Goal: Task Accomplishment & Management: Manage account settings

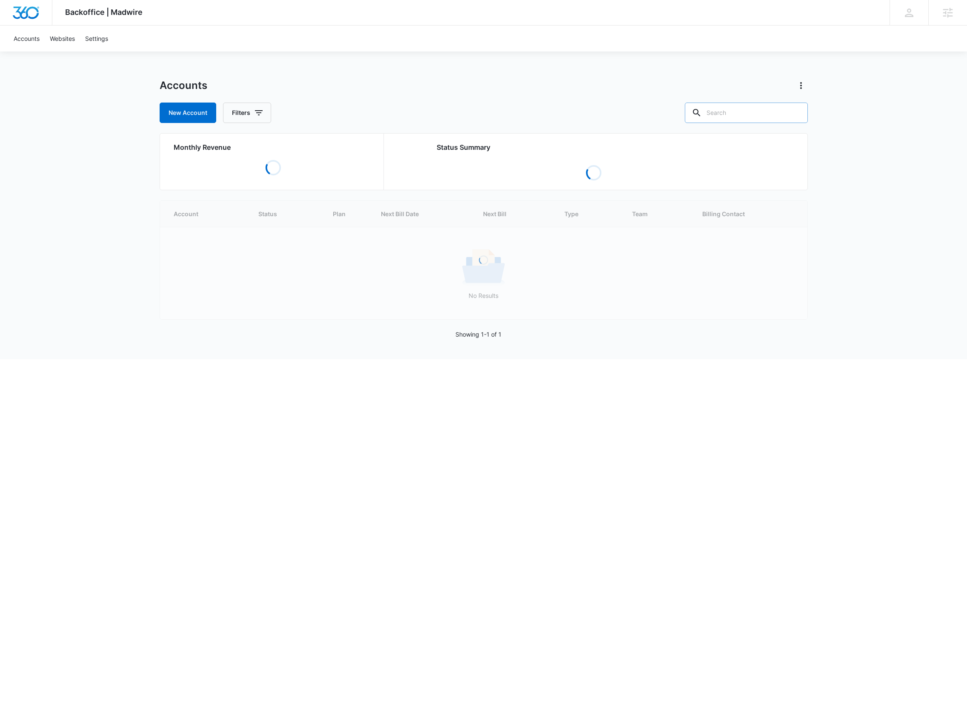
click at [736, 119] on input "text" at bounding box center [746, 113] width 123 height 20
paste input "Armstrong Lumber"
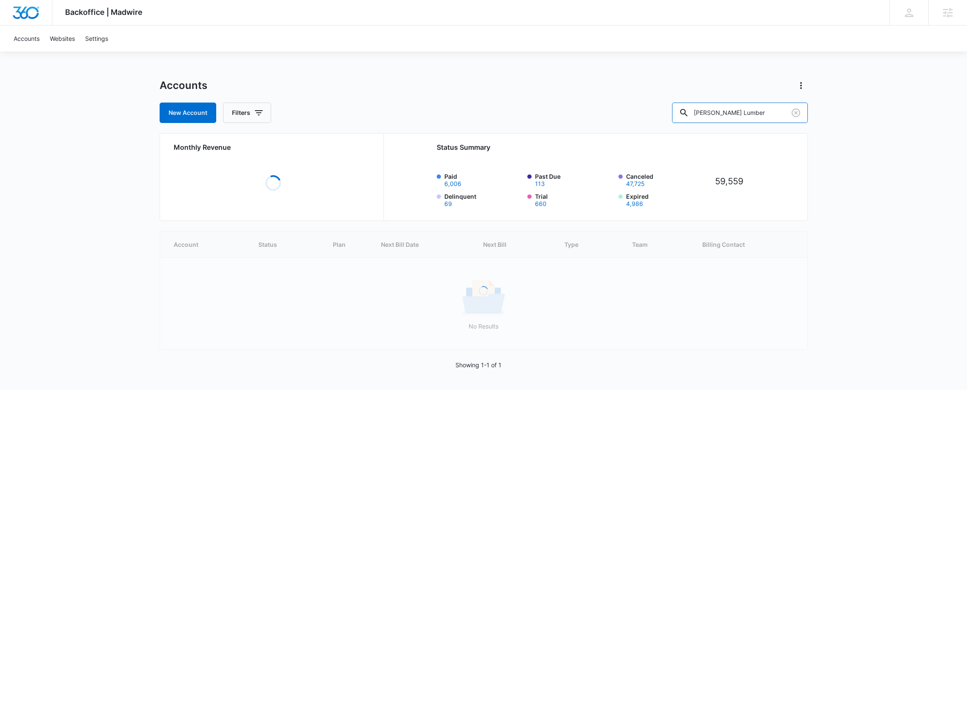
type input "Armstrong Lumber"
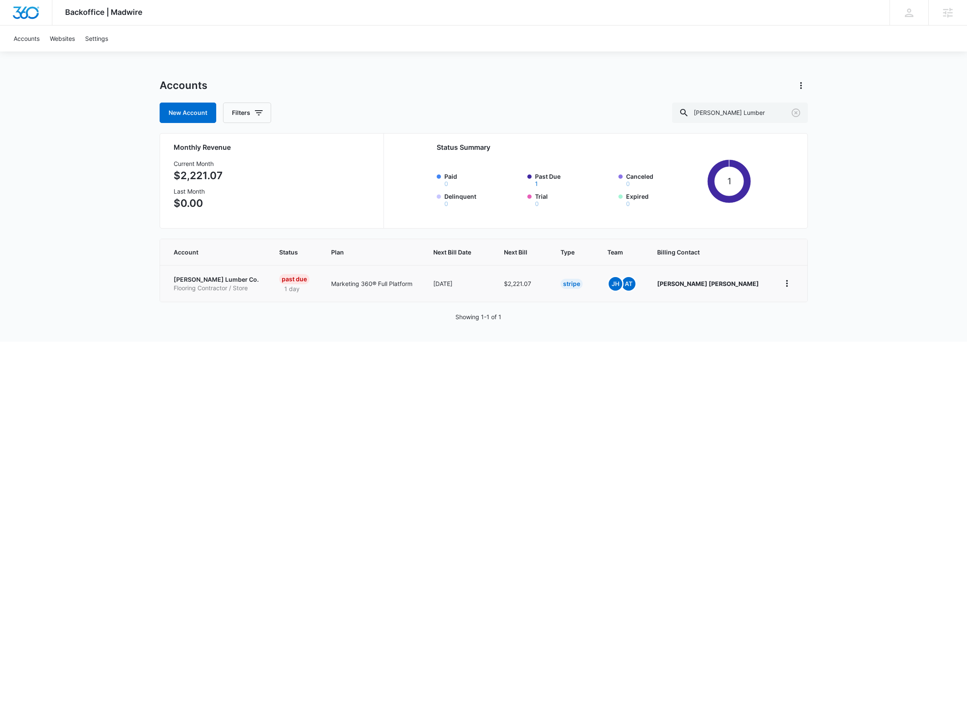
click at [204, 284] on p "Flooring Contractor / Store" at bounding box center [217, 288] width 86 height 9
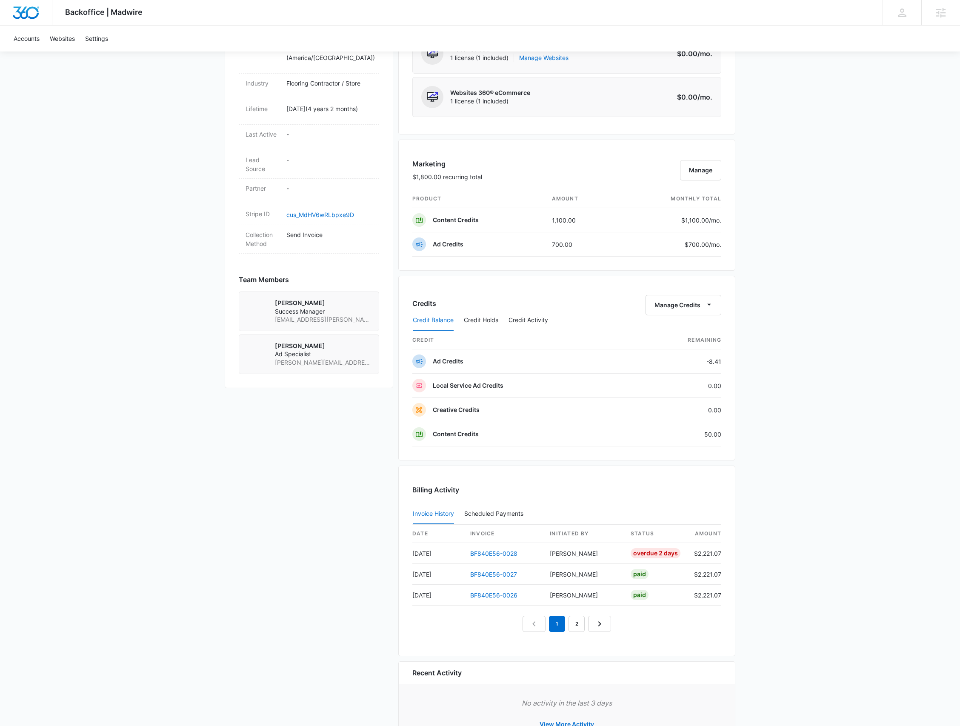
scroll to position [452, 0]
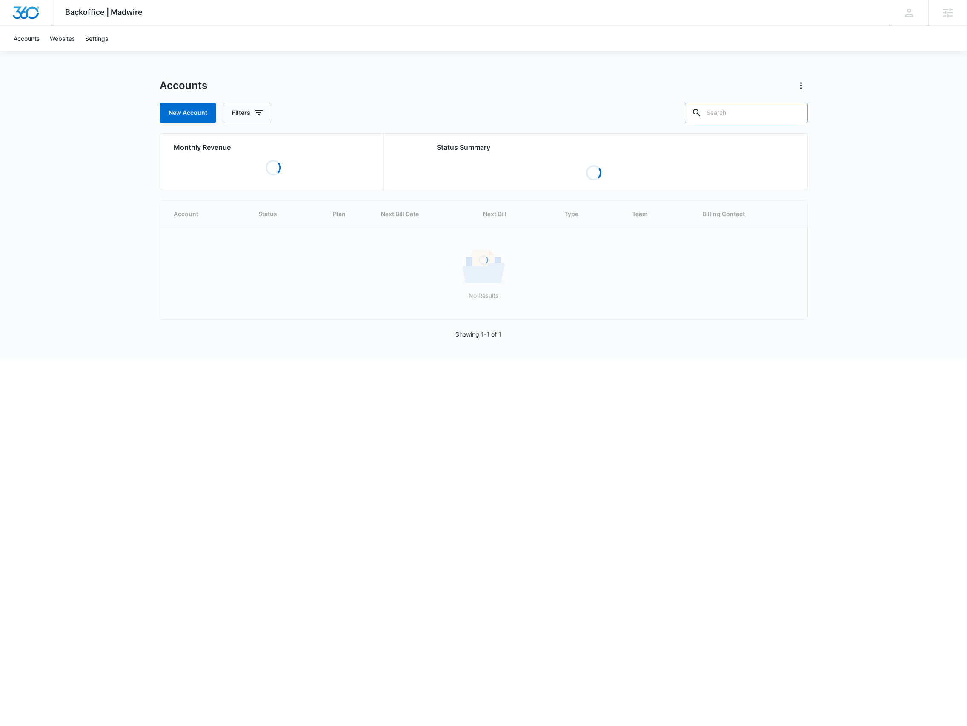
click at [734, 106] on input "text" at bounding box center [746, 113] width 123 height 20
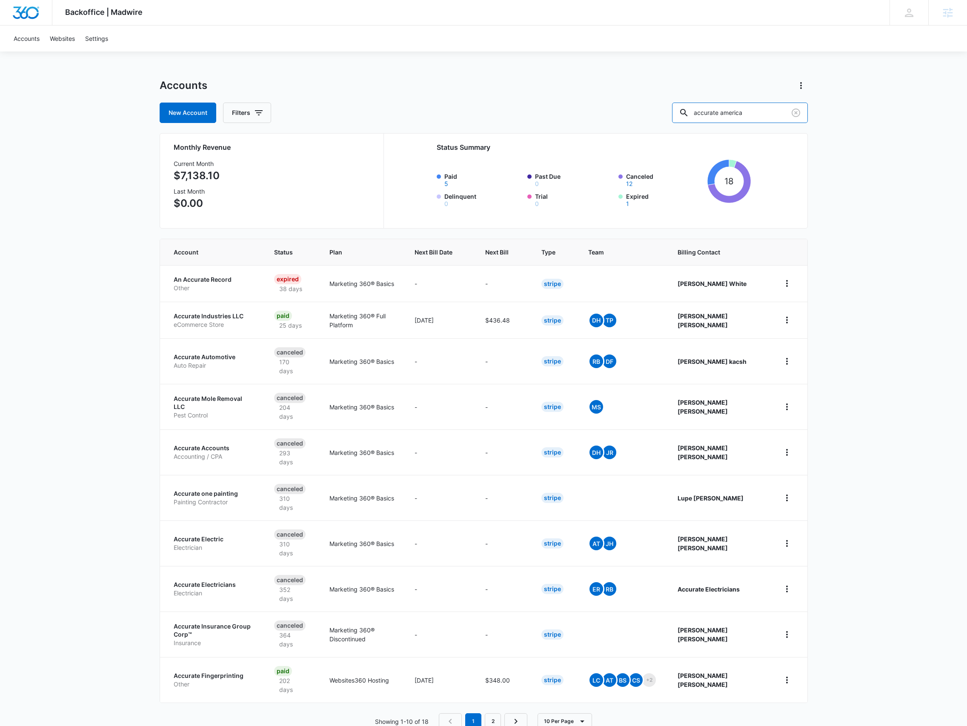
type input "accurate america"
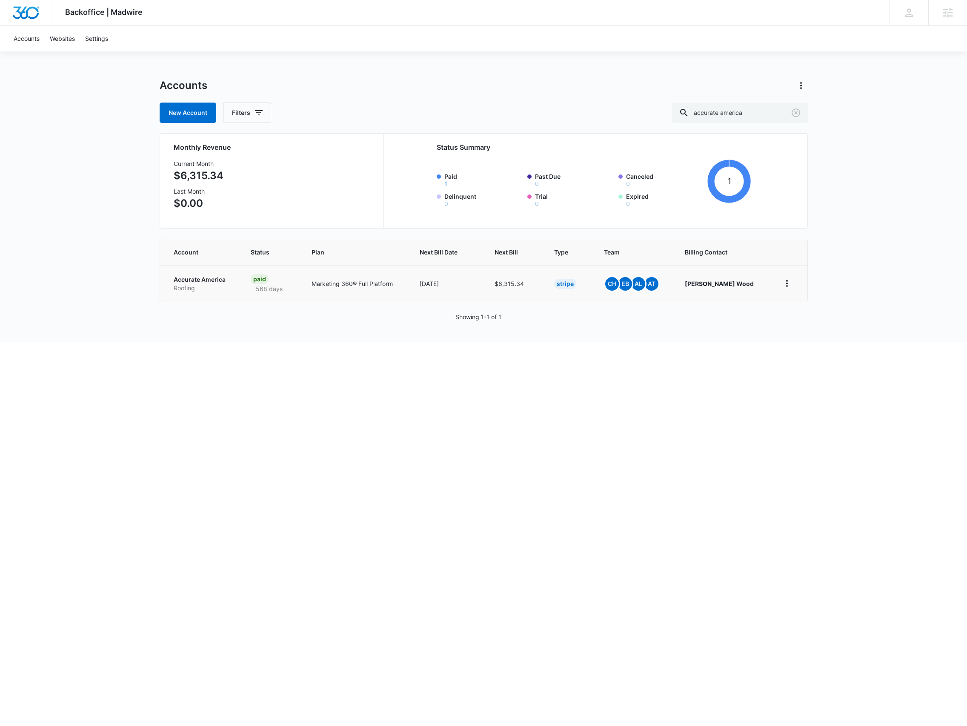
click at [217, 284] on p "Roofing" at bounding box center [202, 288] width 57 height 9
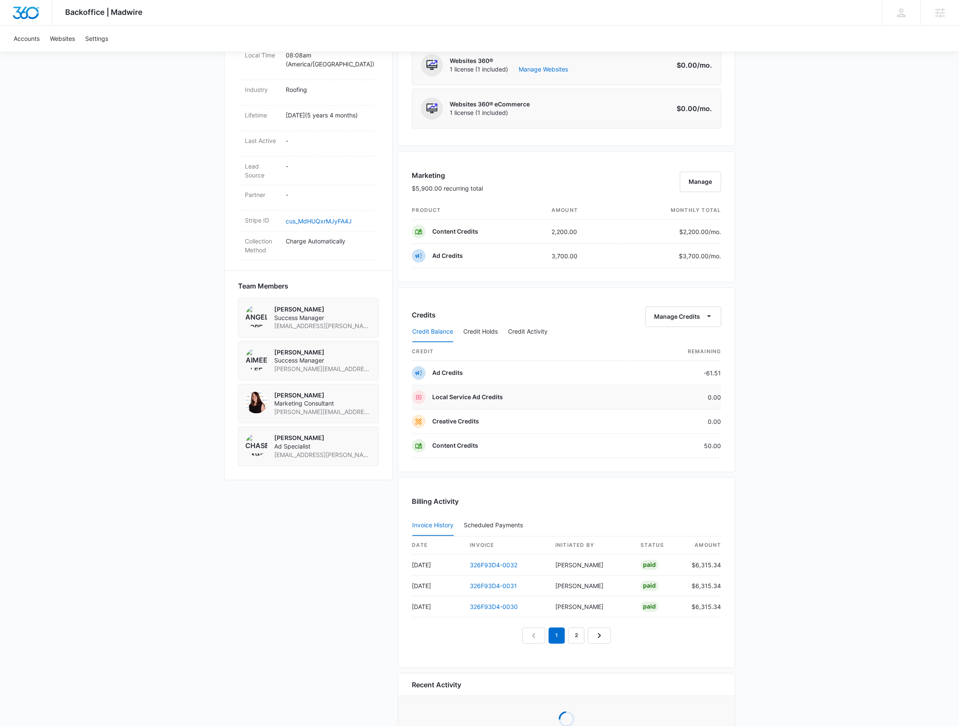
scroll to position [397, 0]
click at [499, 563] on link "326F93D4-0032" at bounding box center [493, 562] width 48 height 7
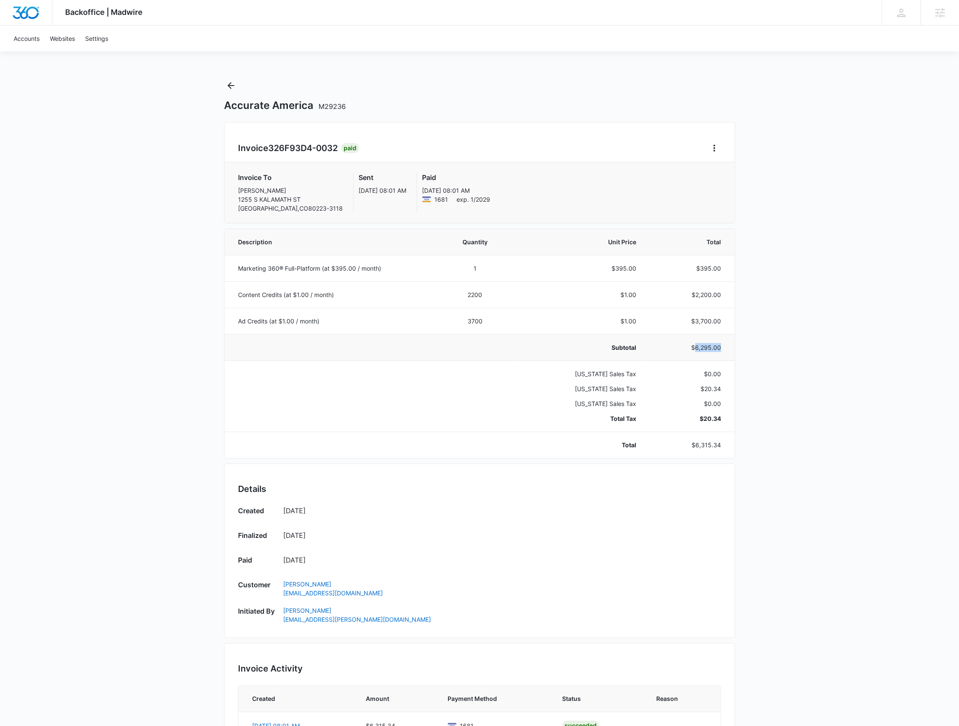
drag, startPoint x: 722, startPoint y: 350, endPoint x: 694, endPoint y: 347, distance: 28.2
click at [694, 347] on td "$6,295.00" at bounding box center [690, 347] width 88 height 26
copy p "6,295.00"
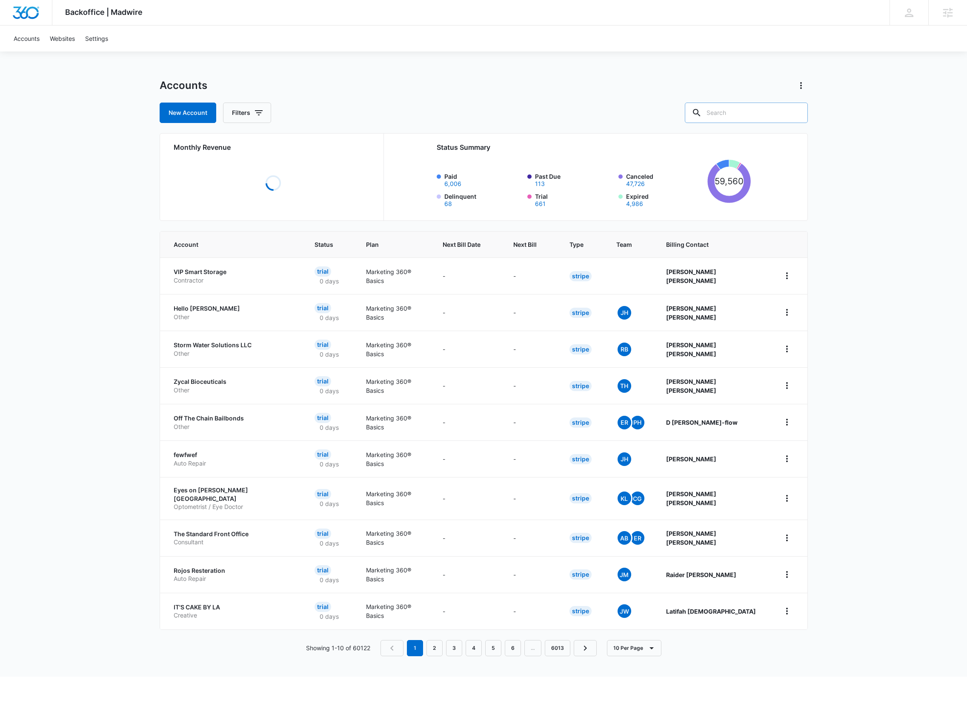
click at [727, 120] on input "text" at bounding box center [746, 113] width 123 height 20
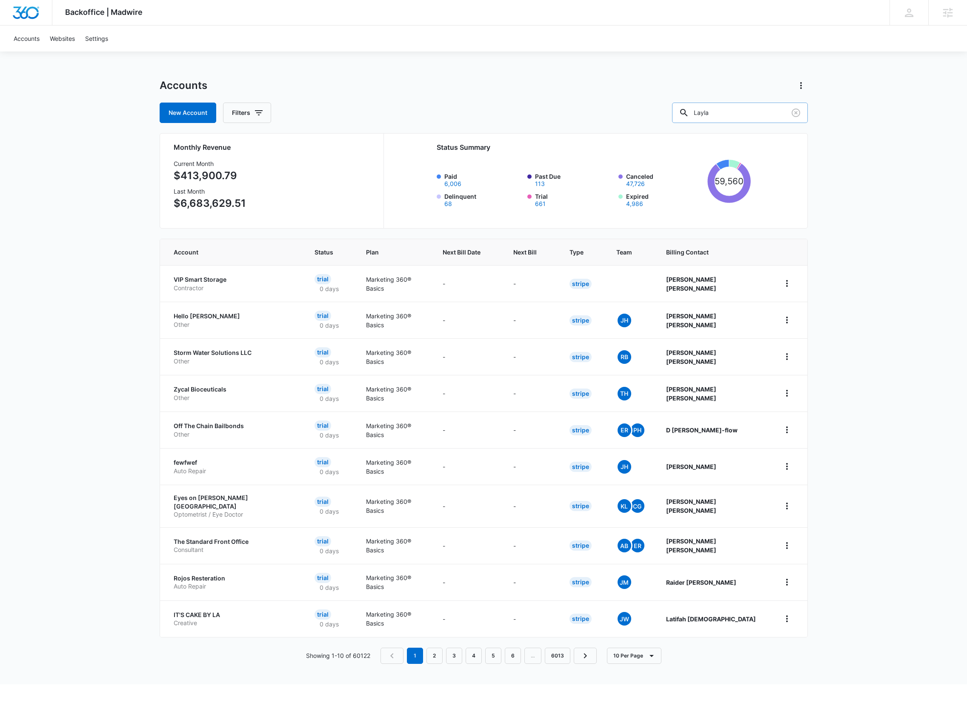
type input "Layla"
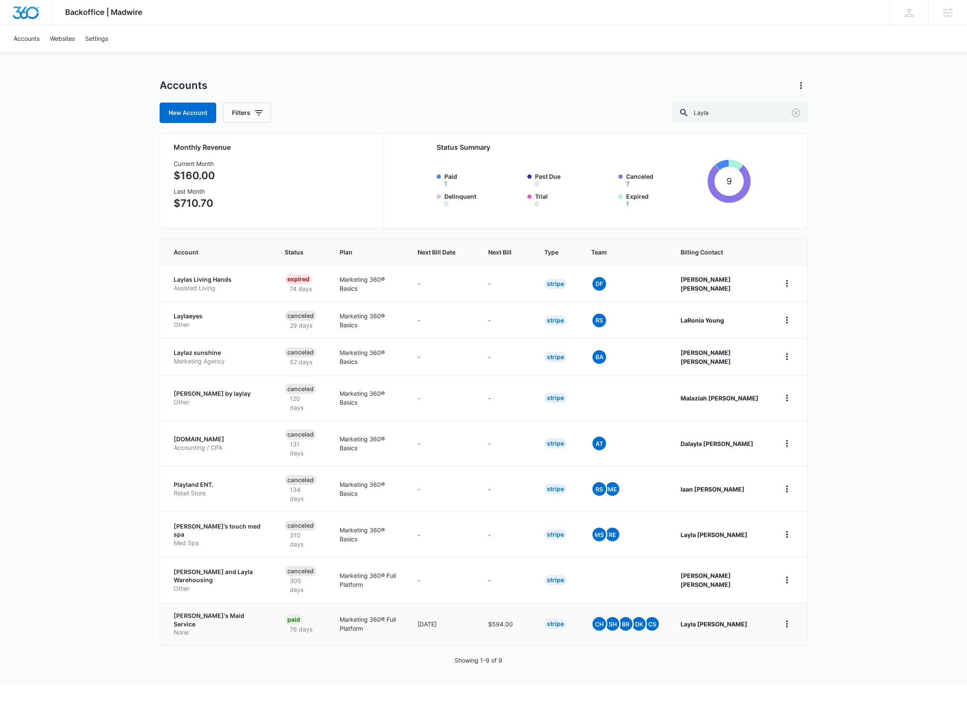
click at [233, 612] on p "Layla's Maid Service" at bounding box center [219, 620] width 91 height 17
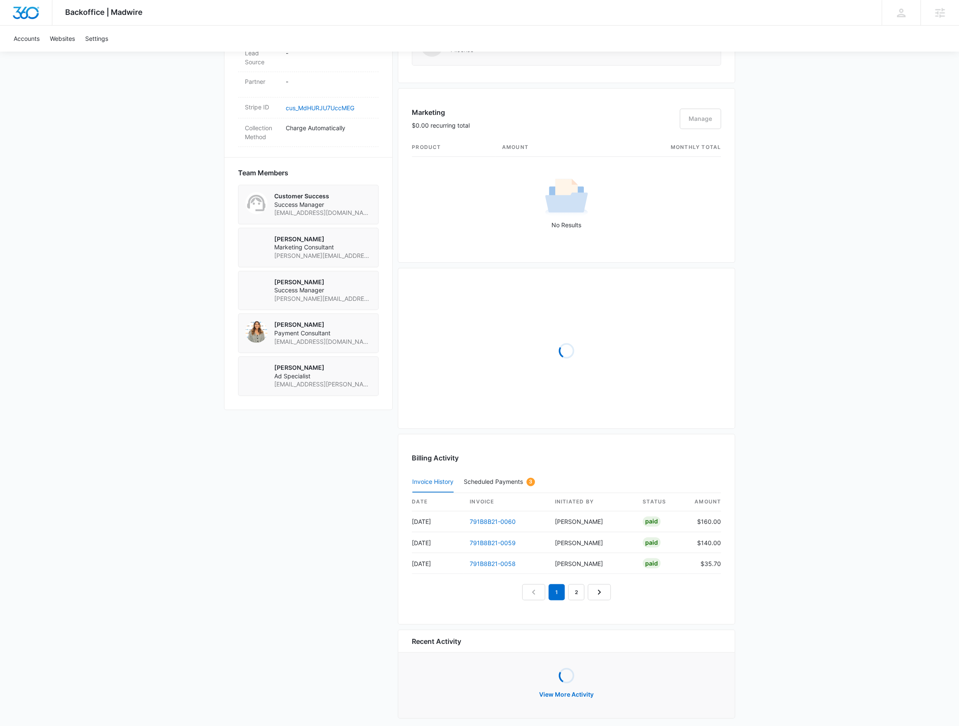
scroll to position [549, 0]
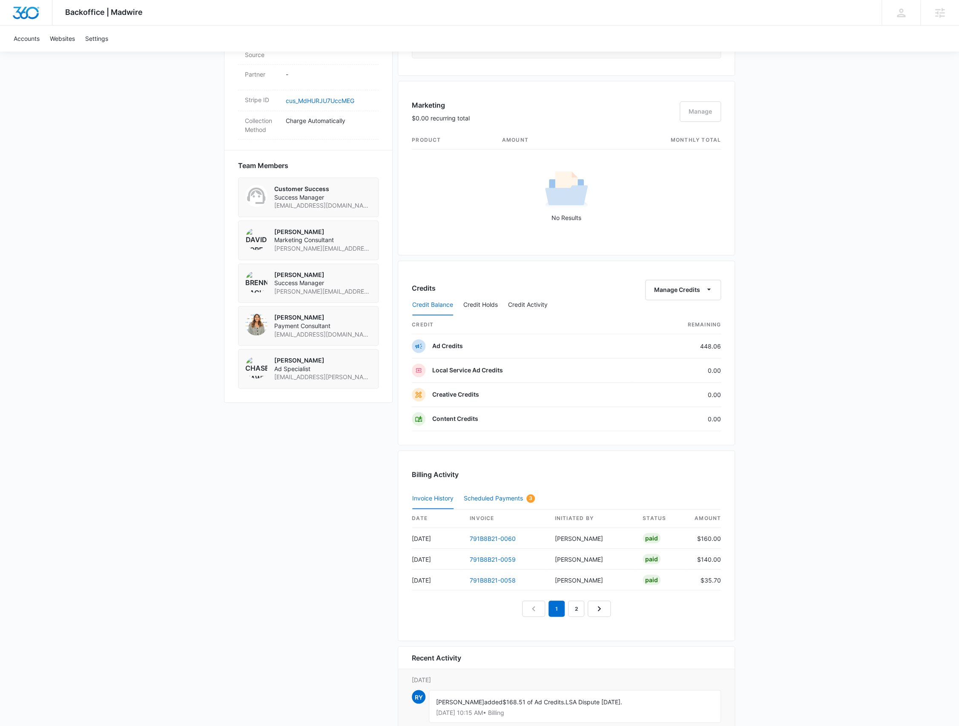
click at [496, 495] on div "Scheduled Payments 3" at bounding box center [499, 498] width 71 height 9
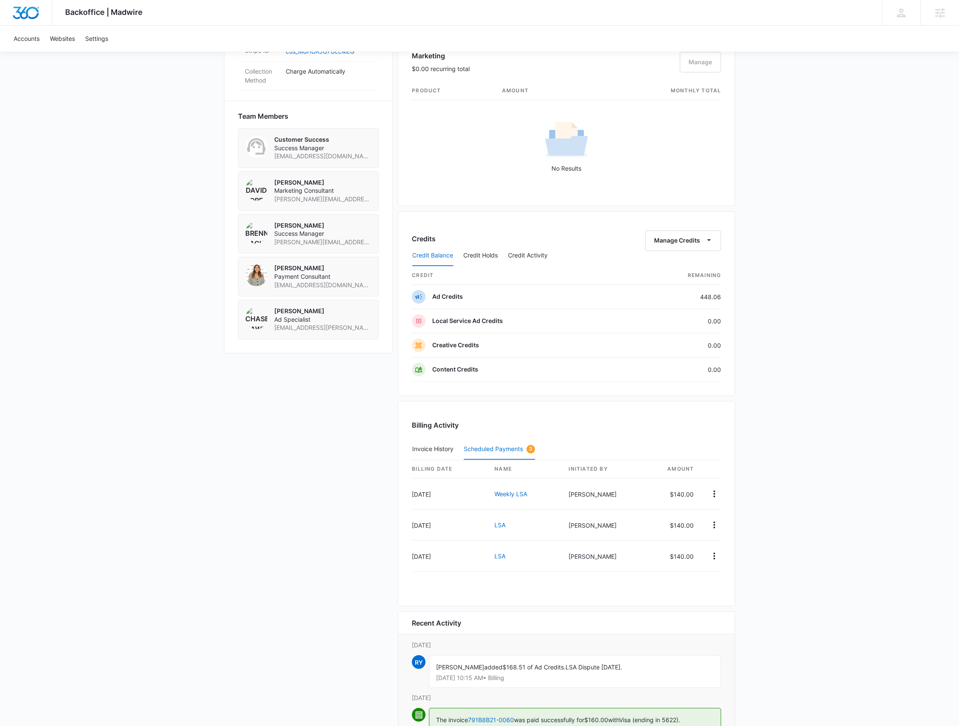
scroll to position [662, 0]
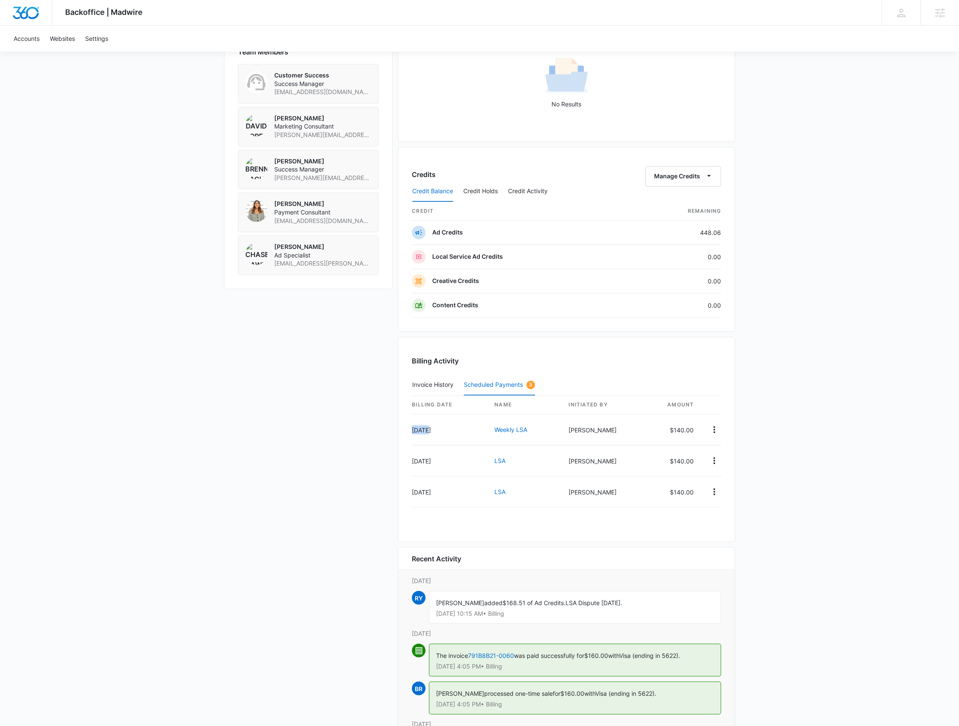
drag, startPoint x: 444, startPoint y: 432, endPoint x: 365, endPoint y: 441, distance: 79.6
click at [412, 431] on td "Sep 8" at bounding box center [450, 429] width 76 height 31
copy td "Sep 8"
drag, startPoint x: 439, startPoint y: 464, endPoint x: 412, endPoint y: 464, distance: 26.4
click at [412, 464] on td "Sep 22" at bounding box center [450, 460] width 76 height 31
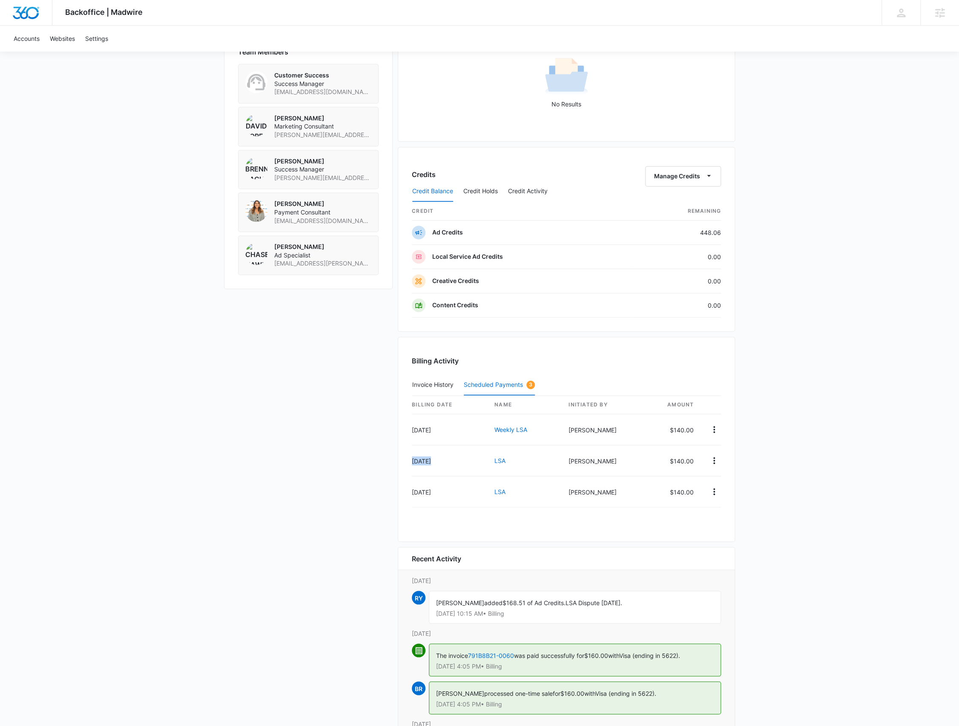
copy td "Sep 22"
drag, startPoint x: 438, startPoint y: 487, endPoint x: 410, endPoint y: 490, distance: 27.5
click at [410, 490] on div "Billing Activity Invoice History Scheduled Payments 3 Billing Date name Initiat…" at bounding box center [566, 439] width 337 height 205
copy table "Billing Date name Initiated By amount Sep 8 Weekly LSA Brennan Rachman $140.00 …"
click at [400, 519] on div "Billing Activity Invoice History Scheduled Payments 3 Billing Date name Initiat…" at bounding box center [566, 439] width 337 height 205
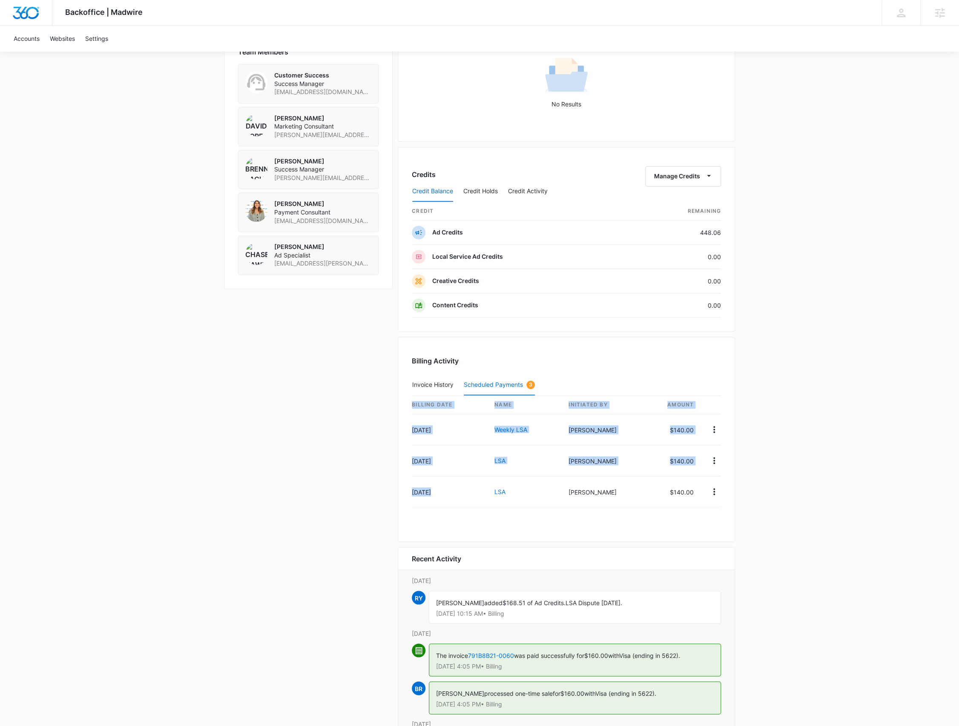
click at [405, 516] on div "Billing Activity Invoice History Scheduled Payments 3 Billing Date name Initiat…" at bounding box center [566, 439] width 337 height 205
click at [415, 508] on div "Billing Date name Initiated By amount Sep 8 Weekly LSA Brennan Rachman $140.00 …" at bounding box center [566, 457] width 309 height 122
drag, startPoint x: 432, startPoint y: 492, endPoint x: 412, endPoint y: 491, distance: 20.4
click at [412, 491] on td "Sep 29" at bounding box center [450, 491] width 76 height 31
copy td "Sep 29"
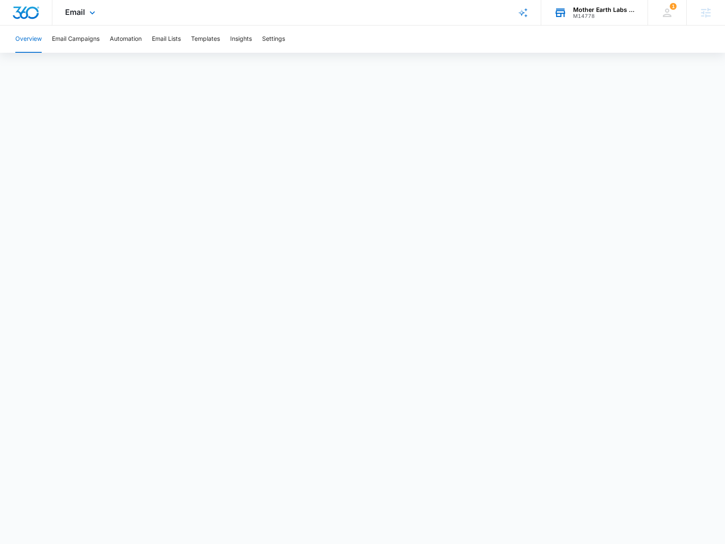
click at [605, 10] on div "Mother Earth Labs [GEOGRAPHIC_DATA]" at bounding box center [604, 9] width 62 height 7
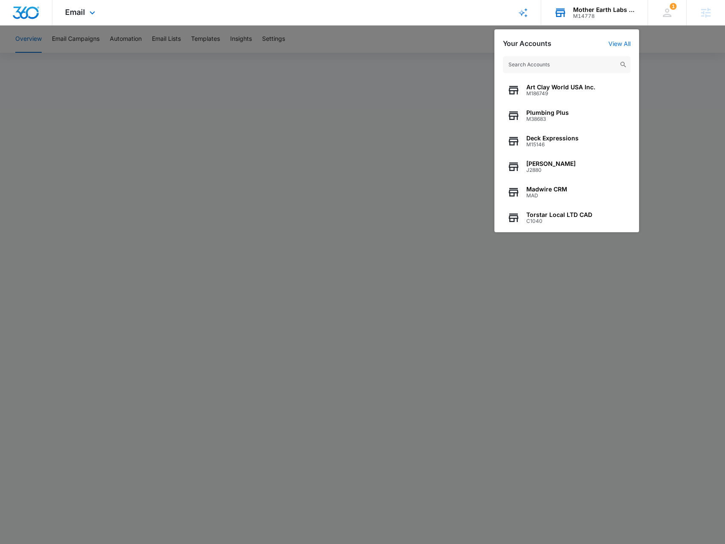
click at [538, 57] on input "text" at bounding box center [567, 64] width 128 height 17
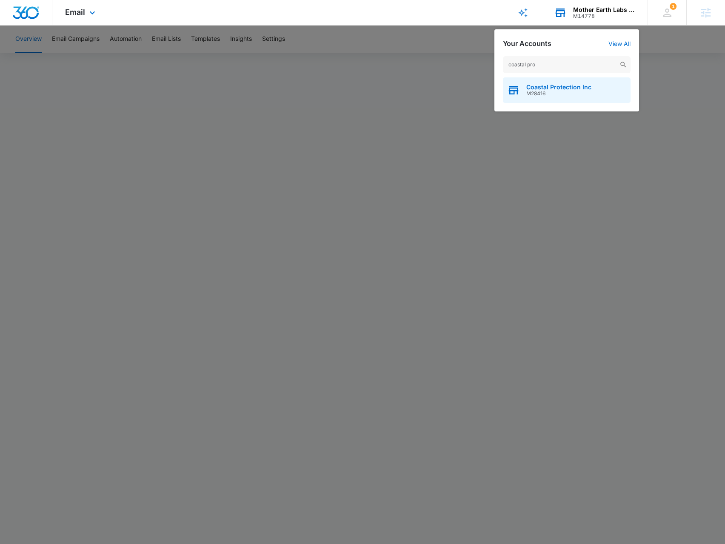
type input "coastal pro"
click at [562, 94] on span "M28416" at bounding box center [559, 94] width 65 height 6
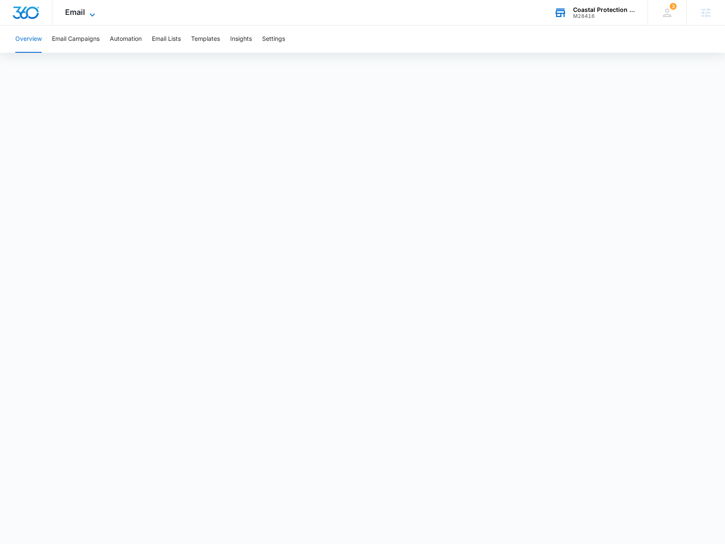
click at [91, 17] on icon at bounding box center [92, 15] width 10 height 10
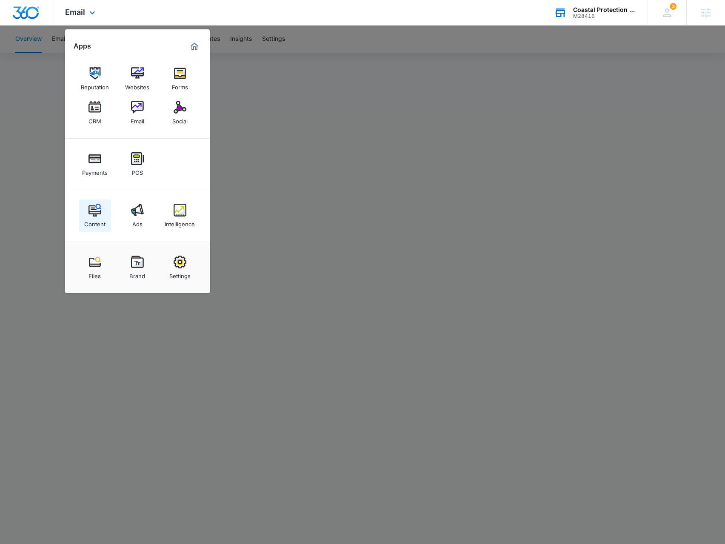
click at [99, 221] on div "Content" at bounding box center [94, 222] width 21 height 11
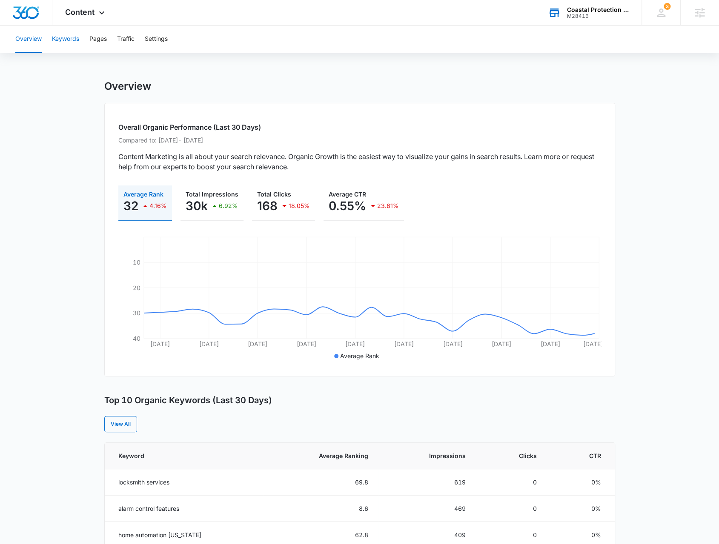
click at [72, 43] on button "Keywords" at bounding box center [65, 39] width 27 height 27
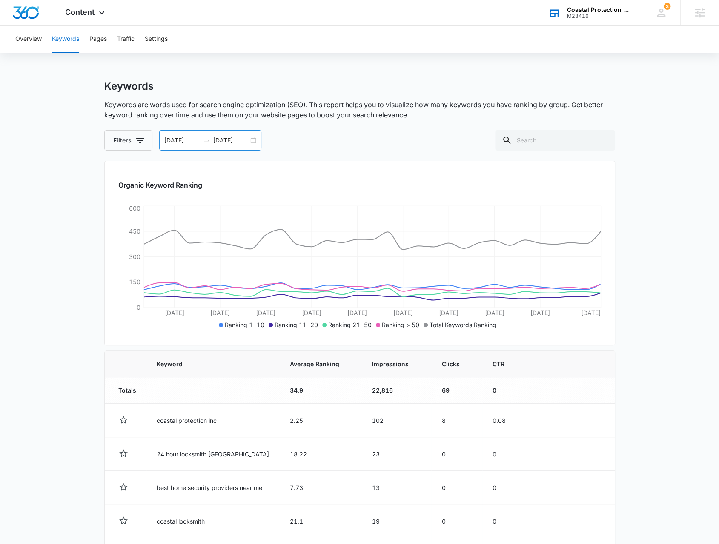
click at [255, 140] on div "07/26/2025 08/25/2025" at bounding box center [210, 140] width 102 height 20
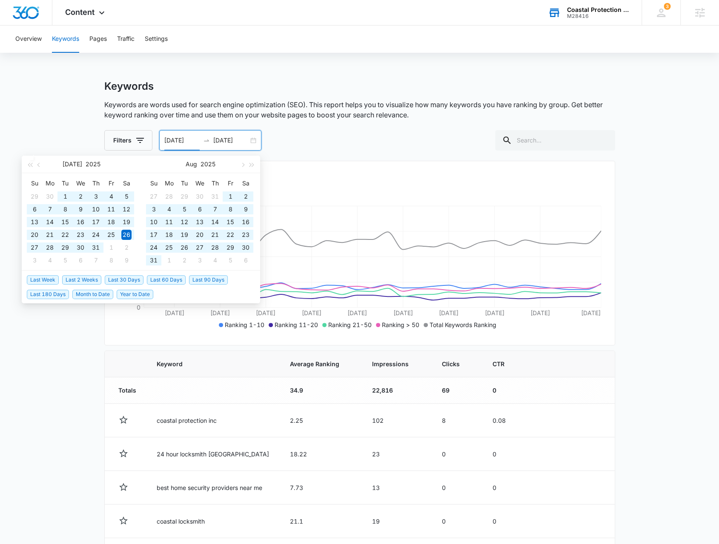
click at [139, 296] on span "Year to Date" at bounding box center [135, 294] width 37 height 9
type input "01/01/2025"
type input "09/01/2025"
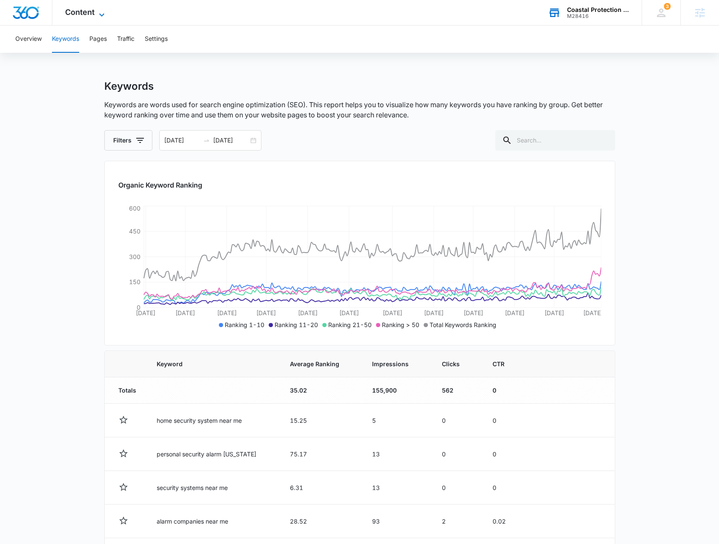
click at [88, 14] on span "Content" at bounding box center [79, 12] width 29 height 9
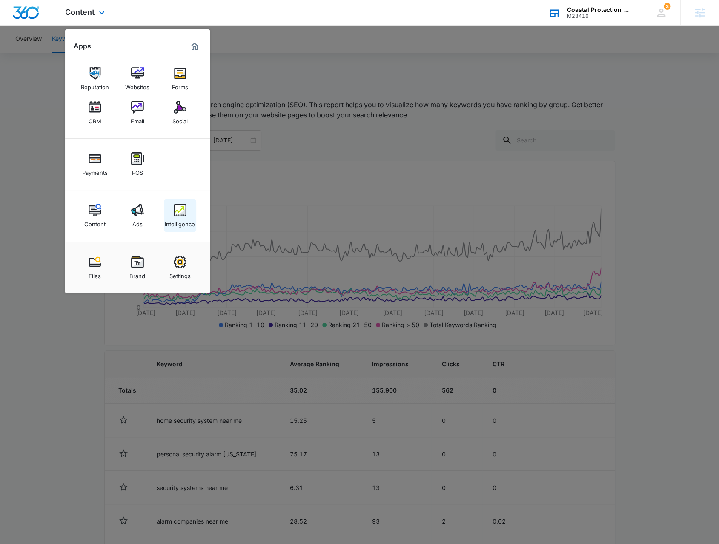
scroll to position [240, 0]
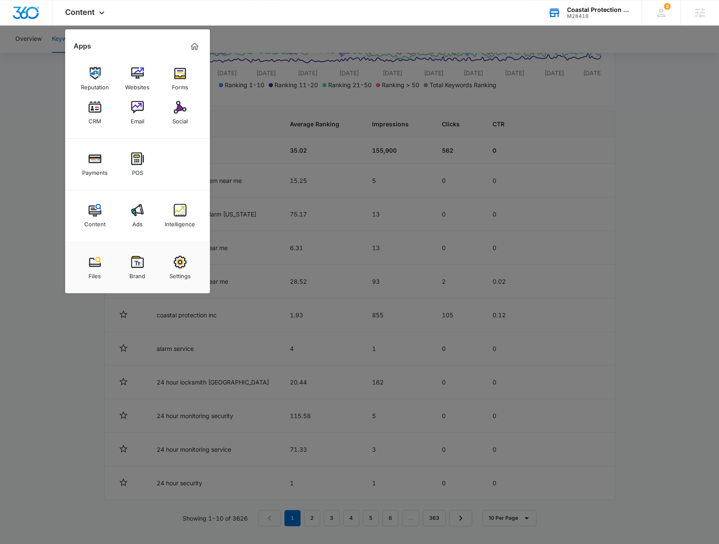
drag, startPoint x: 286, startPoint y: 174, endPoint x: 188, endPoint y: 51, distance: 157.2
click at [287, 172] on div at bounding box center [359, 272] width 719 height 544
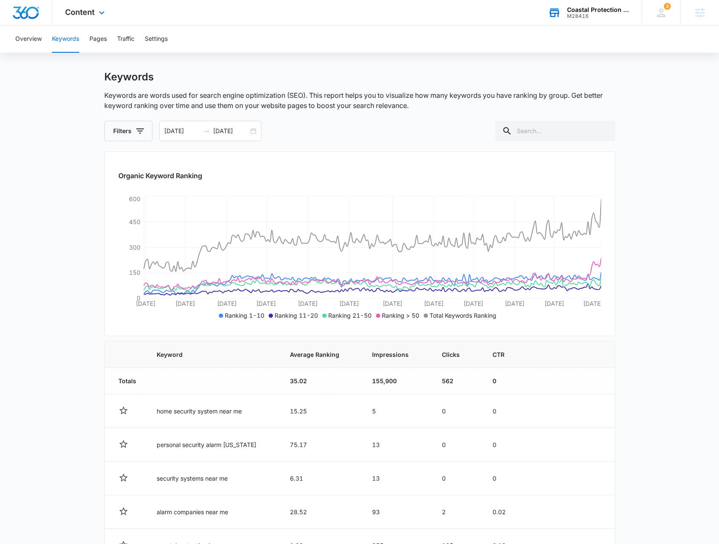
scroll to position [0, 0]
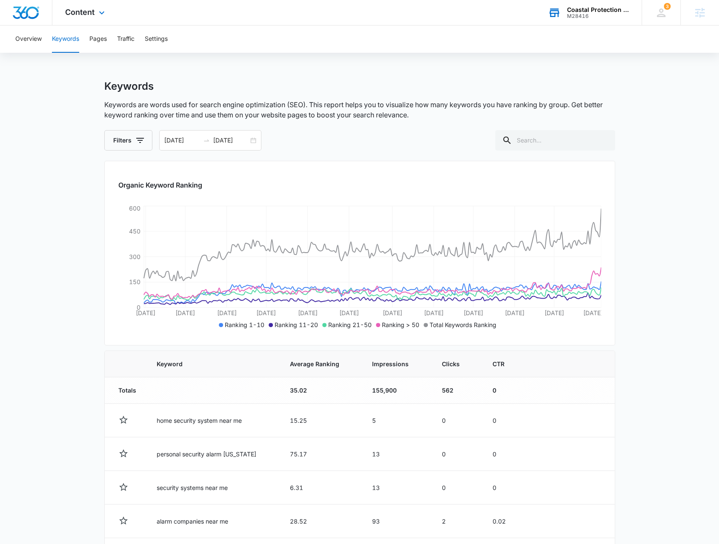
click at [75, 7] on div "Content Apps Reputation Websites Forms CRM Email Social Payments POS Content Ad…" at bounding box center [85, 12] width 67 height 25
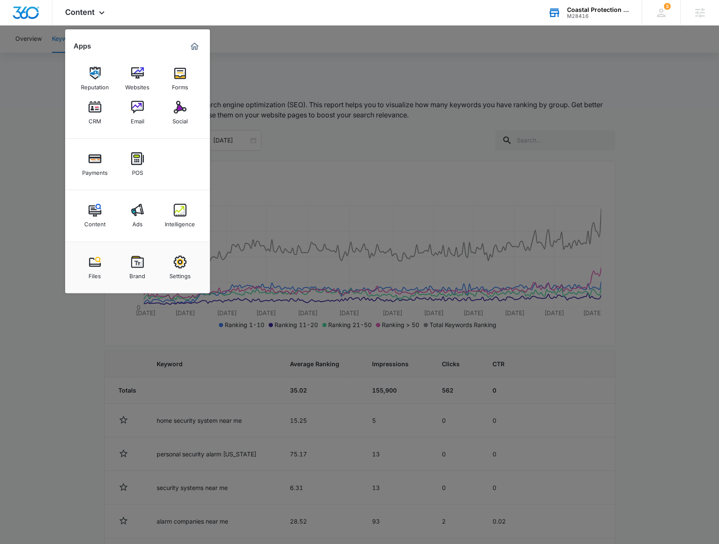
click at [316, 113] on div at bounding box center [359, 272] width 719 height 544
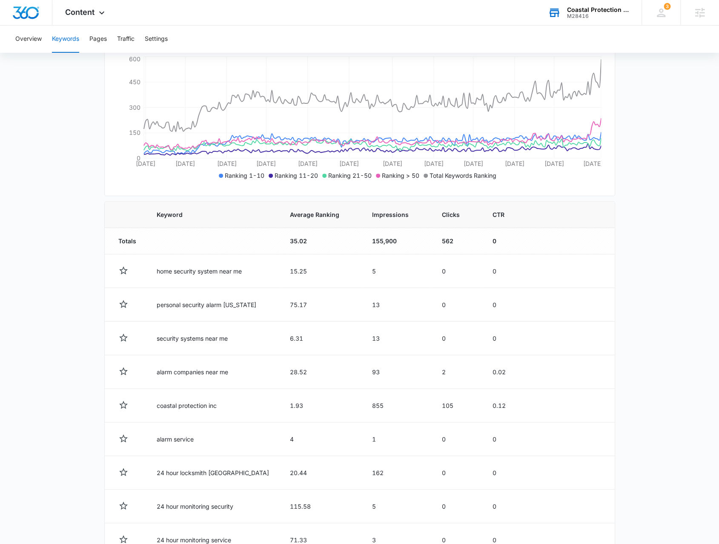
scroll to position [170, 0]
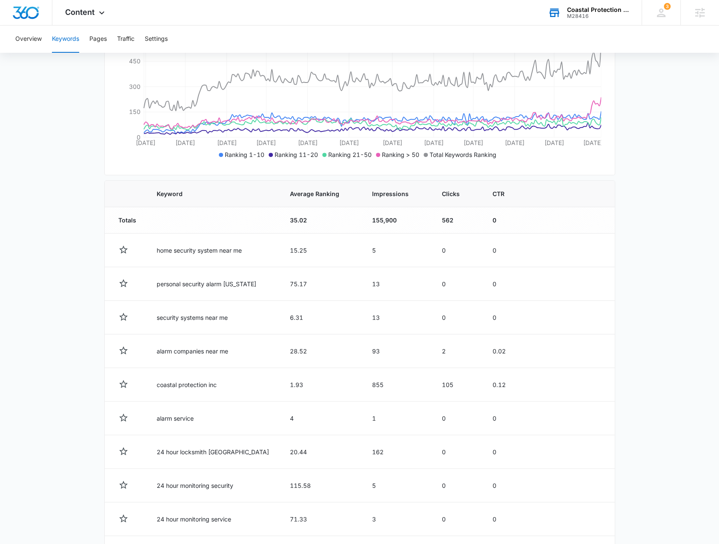
click at [592, 15] on div "M28416" at bounding box center [598, 16] width 62 height 6
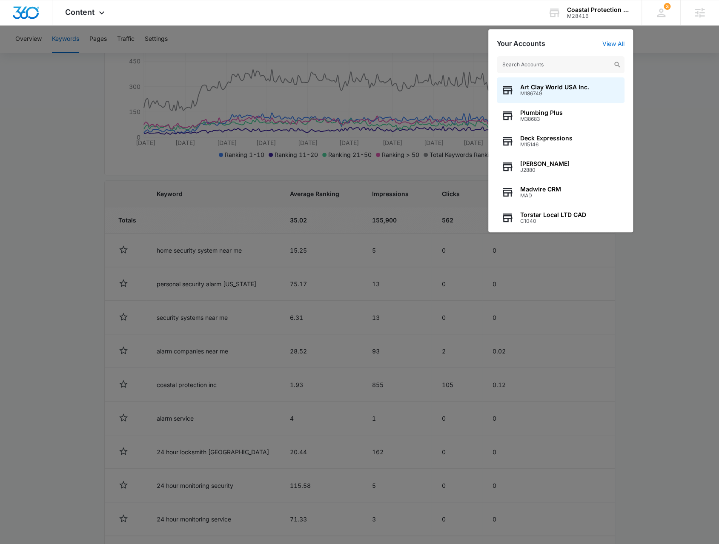
click at [555, 62] on input "text" at bounding box center [561, 64] width 128 height 17
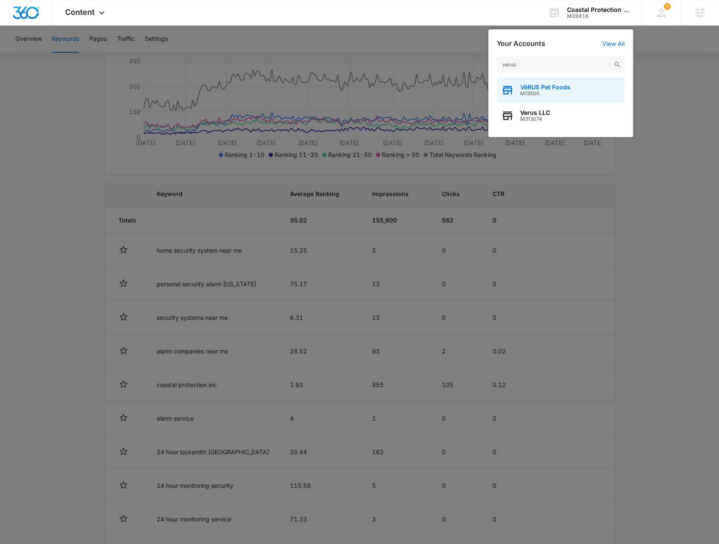
type input "verus"
click at [551, 89] on span "VēRUS Pet Foods" at bounding box center [545, 87] width 50 height 7
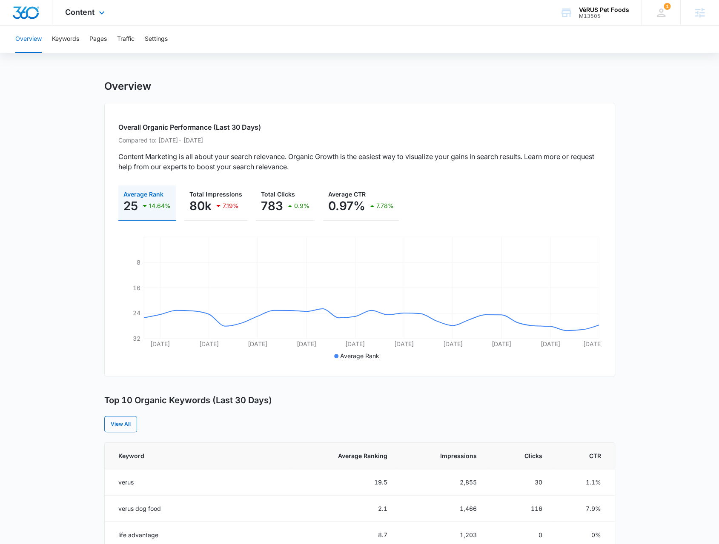
click at [89, 18] on div "Content Apps Reputation Forms CRM Email Social Payments POS Content Ads Intelli…" at bounding box center [85, 12] width 67 height 25
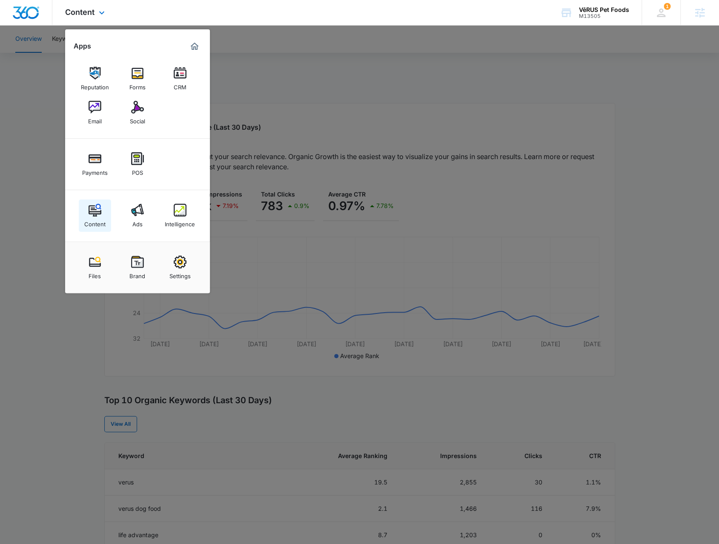
click at [99, 217] on div "Content" at bounding box center [94, 222] width 21 height 11
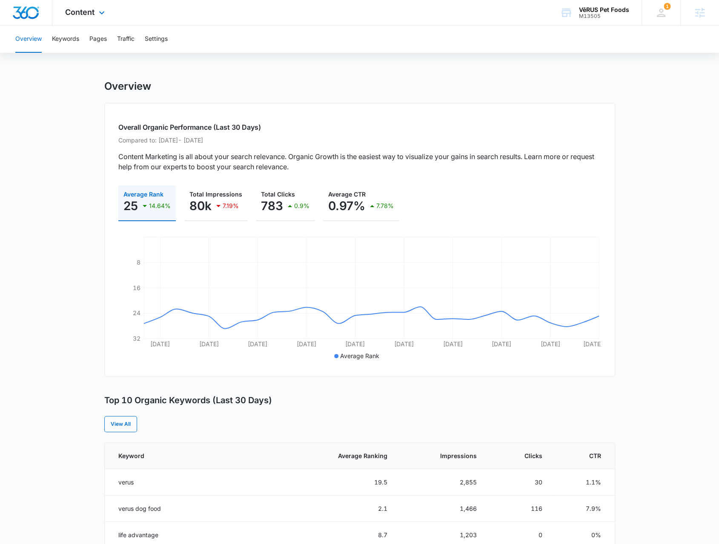
drag, startPoint x: 84, startPoint y: 10, endPoint x: 113, endPoint y: 53, distance: 52.4
click at [84, 10] on span "Content" at bounding box center [79, 12] width 29 height 9
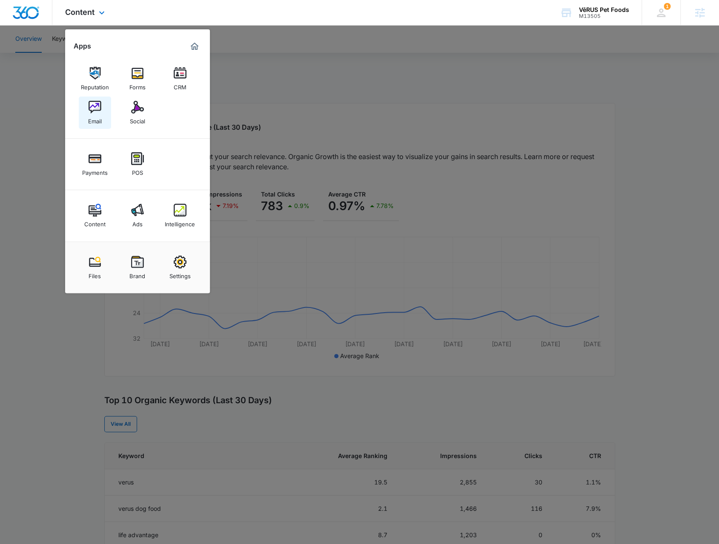
click at [97, 110] on img at bounding box center [95, 107] width 13 height 13
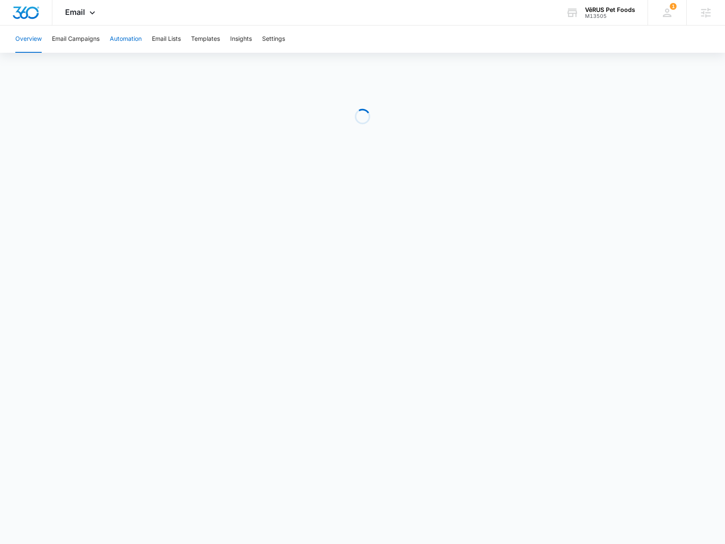
click at [118, 43] on button "Automation" at bounding box center [126, 39] width 32 height 27
click at [84, 49] on button "Email Campaigns" at bounding box center [76, 39] width 48 height 27
click at [130, 45] on button "Automation" at bounding box center [126, 39] width 32 height 27
click at [603, 13] on div "M13505" at bounding box center [610, 16] width 50 height 6
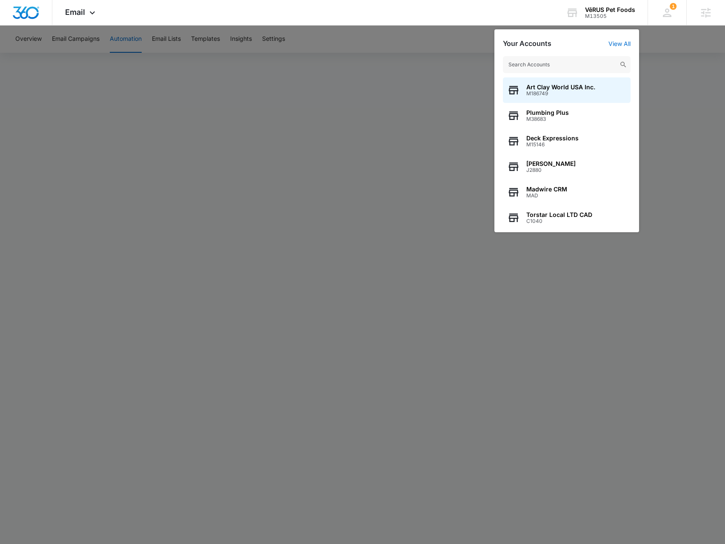
click at [546, 63] on input "text" at bounding box center [567, 64] width 128 height 17
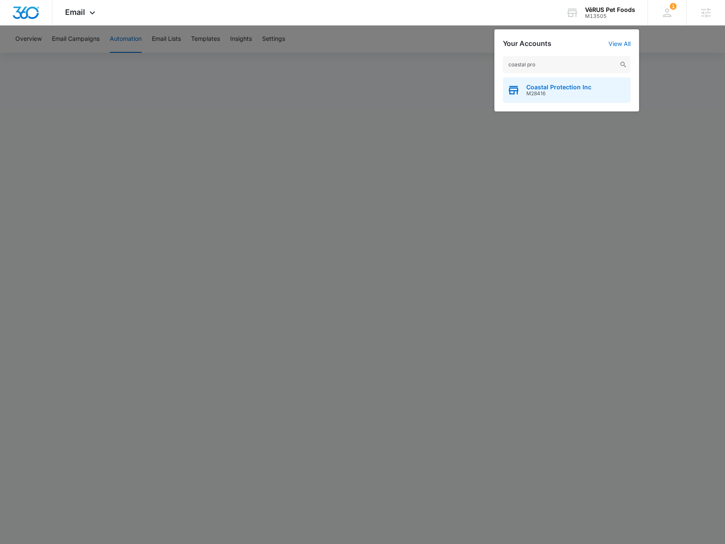
type input "coastal pro"
click at [519, 86] on icon "button" at bounding box center [513, 90] width 13 height 13
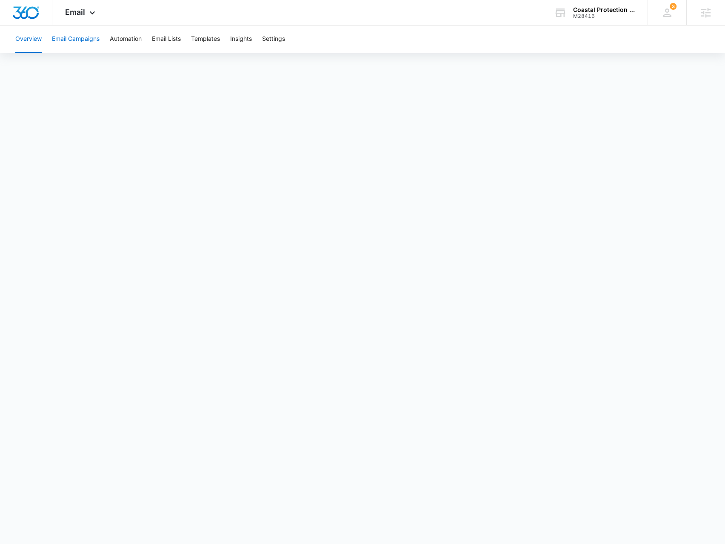
click at [83, 40] on button "Email Campaigns" at bounding box center [76, 39] width 48 height 27
click at [83, 9] on span "Email" at bounding box center [75, 12] width 20 height 9
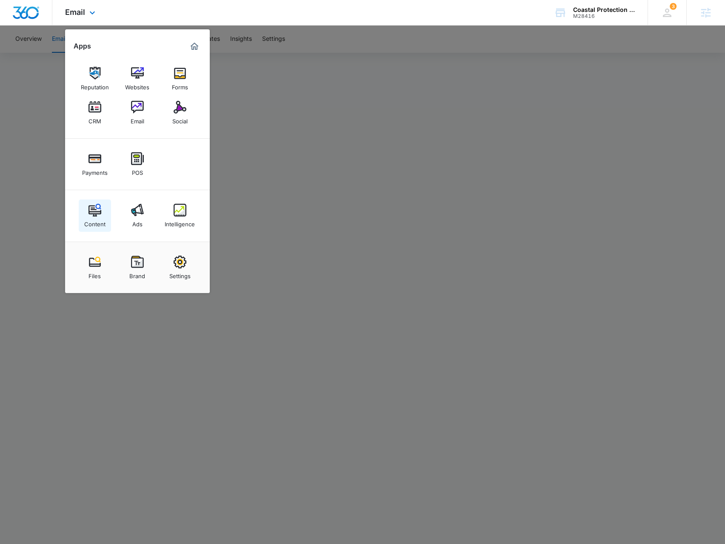
click at [89, 219] on div "Content" at bounding box center [94, 222] width 21 height 11
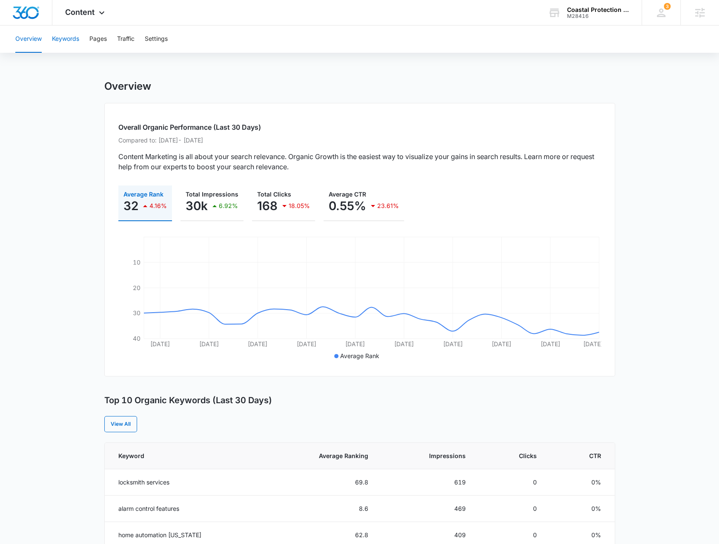
click at [61, 42] on button "Keywords" at bounding box center [65, 39] width 27 height 27
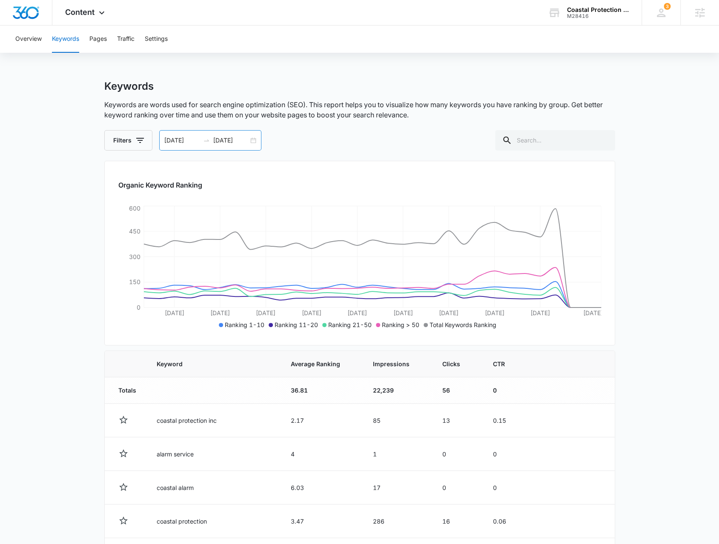
click at [255, 142] on div "08/05/2025 09/04/2025" at bounding box center [210, 140] width 102 height 20
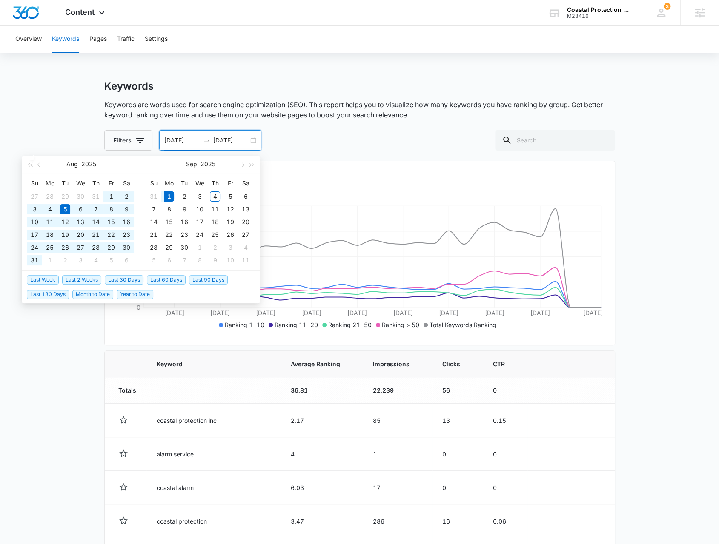
click at [127, 296] on span "Year to Date" at bounding box center [135, 294] width 37 height 9
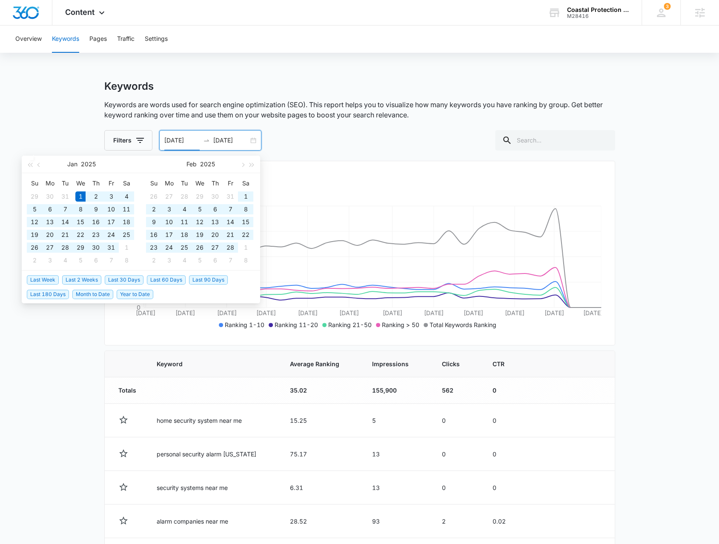
type input "01/01/2025"
type input "09/01/2025"
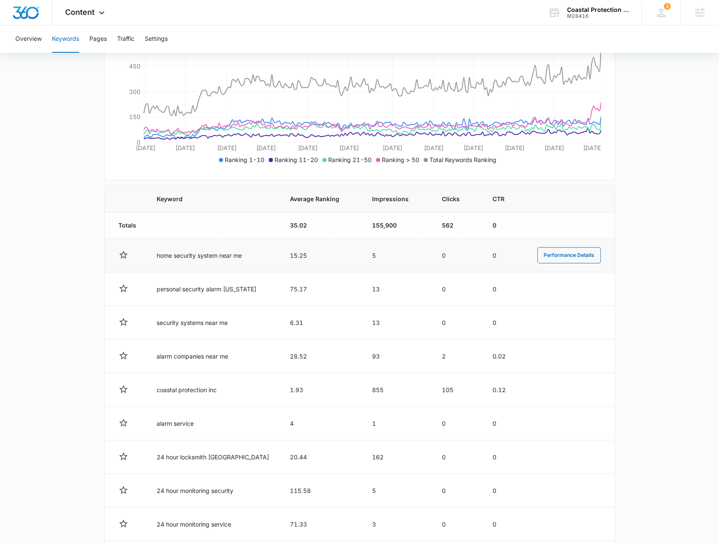
scroll to position [85, 0]
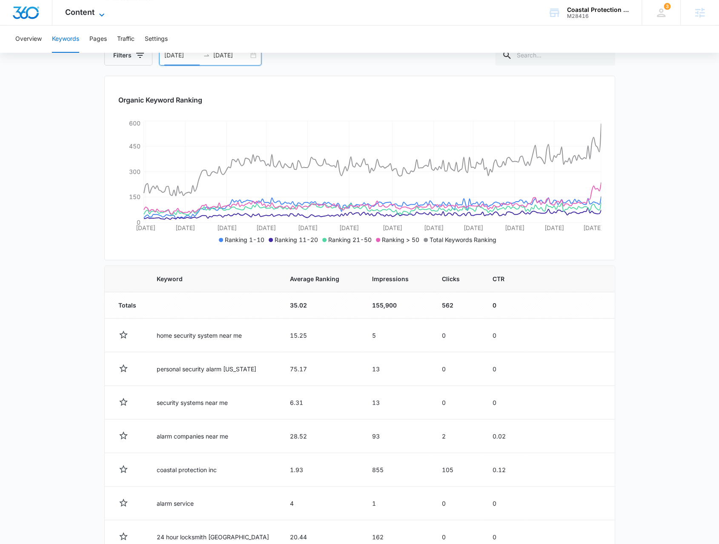
click at [91, 12] on span "Content" at bounding box center [79, 12] width 29 height 9
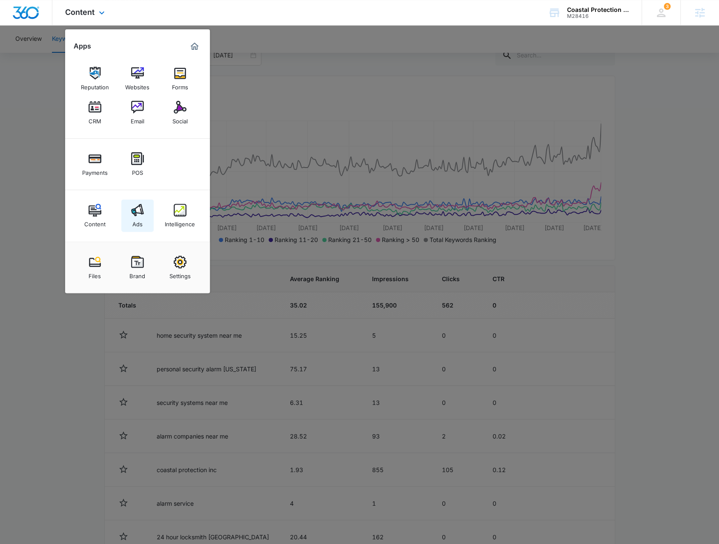
click at [139, 218] on div "Ads" at bounding box center [137, 222] width 10 height 11
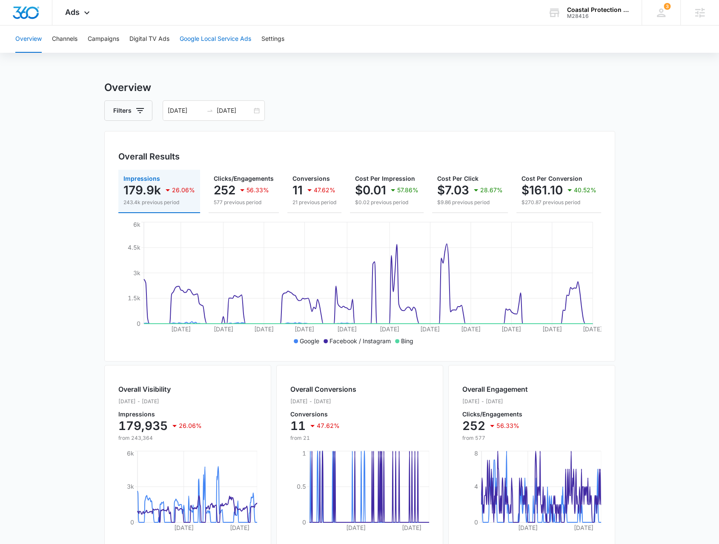
click at [192, 38] on button "Google Local Service Ads" at bounding box center [216, 39] width 72 height 27
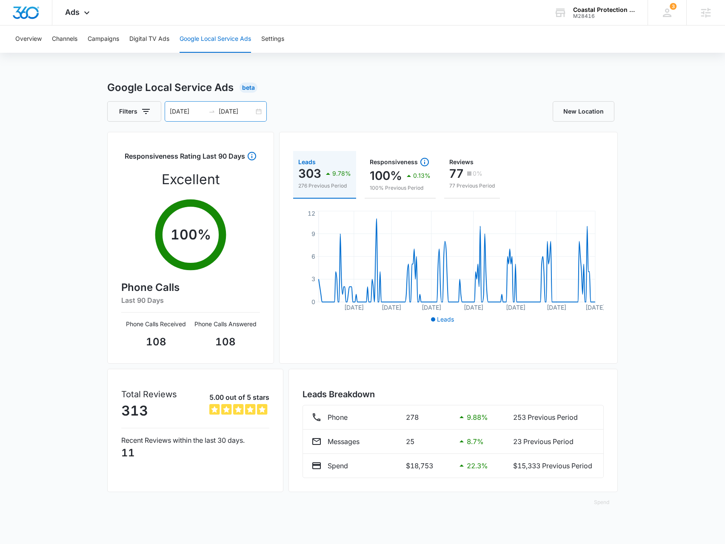
click at [259, 112] on div "01/01/2025 09/01/2025" at bounding box center [216, 111] width 102 height 20
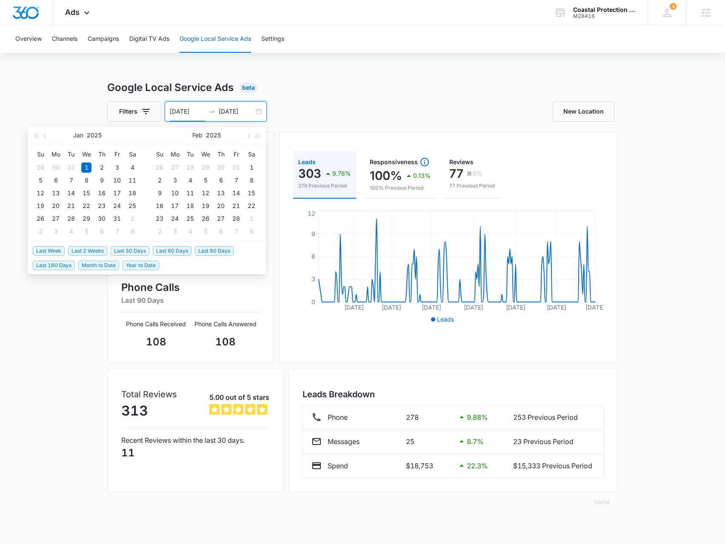
click at [124, 247] on span "Last 30 Days" at bounding box center [130, 250] width 39 height 9
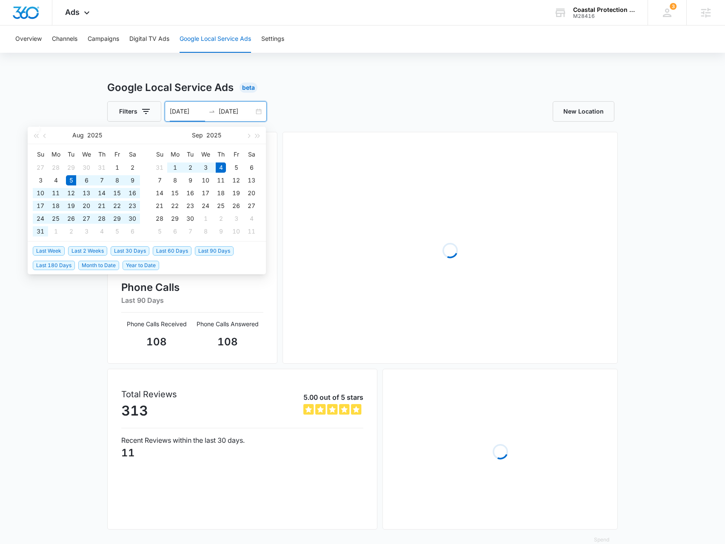
type input "08/05/2025"
type input "09/04/2025"
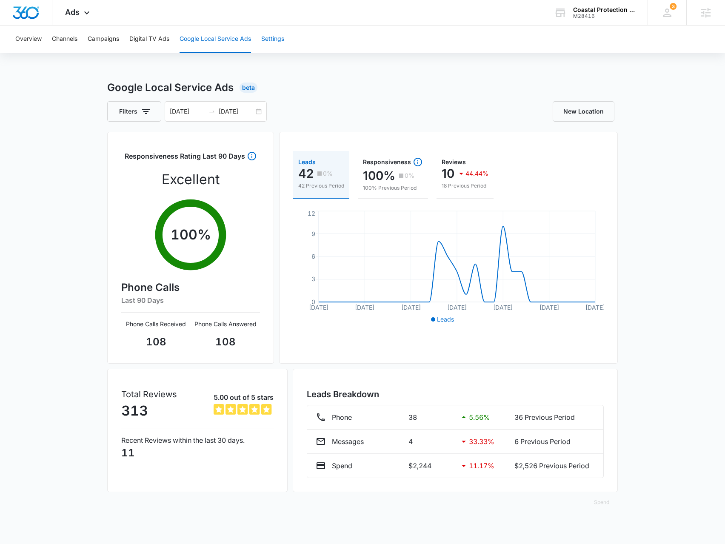
click at [284, 45] on button "Settings" at bounding box center [272, 39] width 23 height 27
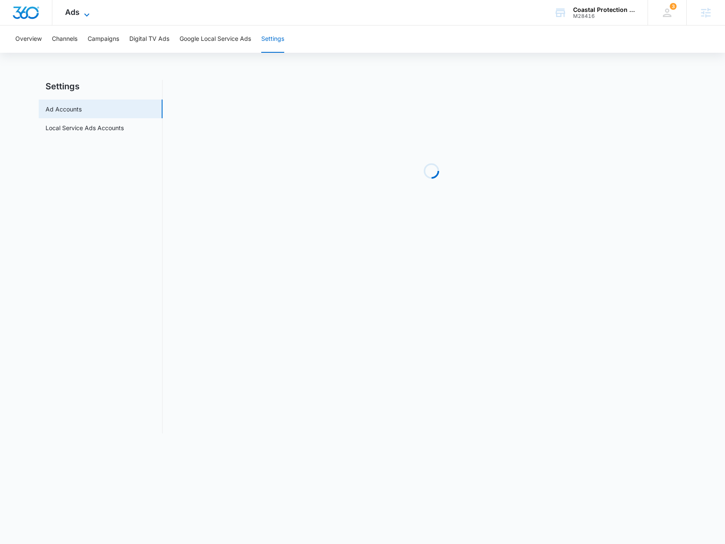
click at [82, 9] on div "Ads Apps Reputation Websites Forms CRM Email Social Payments POS Content Ads In…" at bounding box center [78, 12] width 52 height 25
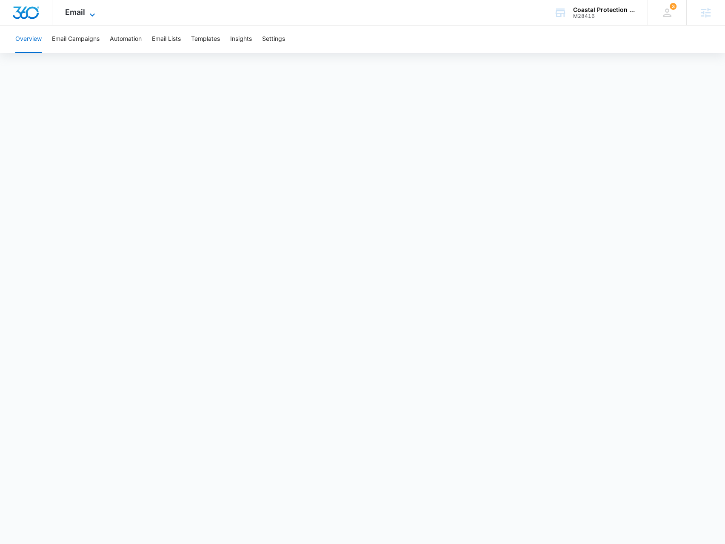
click at [87, 11] on icon at bounding box center [92, 15] width 10 height 10
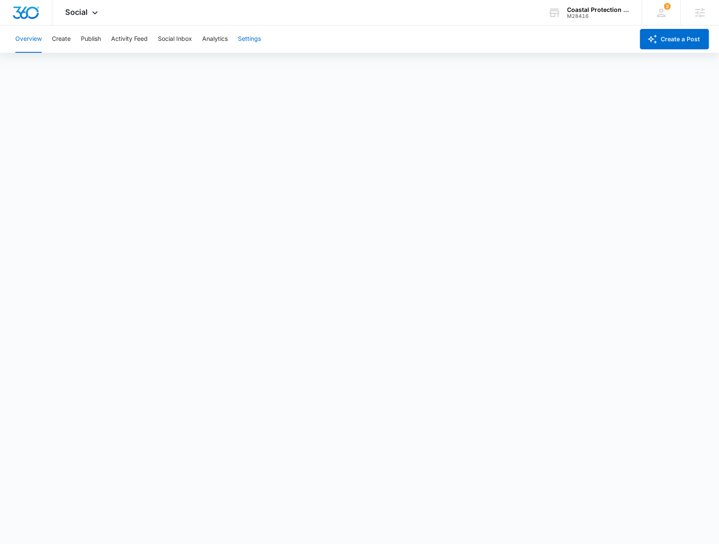
click at [249, 36] on button "Settings" at bounding box center [249, 39] width 23 height 27
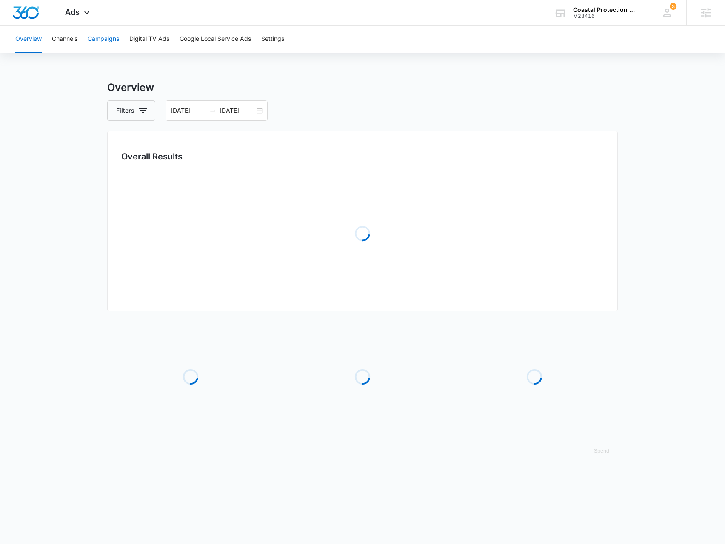
click at [119, 44] on button "Campaigns" at bounding box center [103, 39] width 31 height 27
click at [149, 33] on button "Digital TV Ads" at bounding box center [149, 39] width 40 height 27
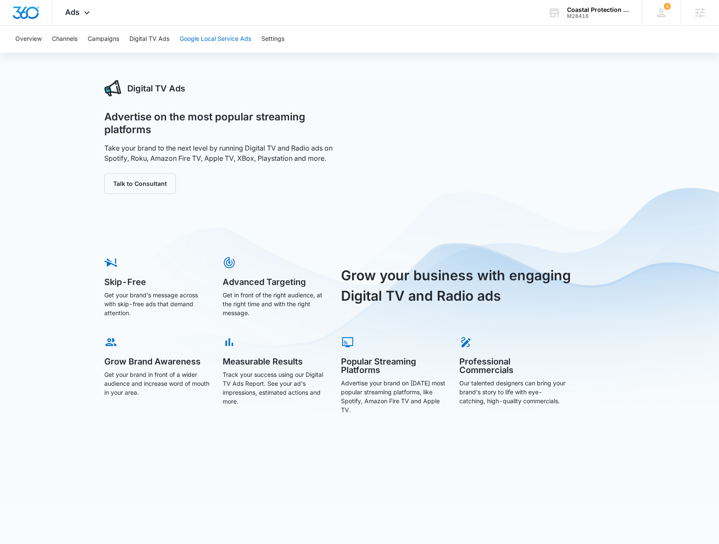
click at [193, 30] on button "Google Local Service Ads" at bounding box center [216, 39] width 72 height 27
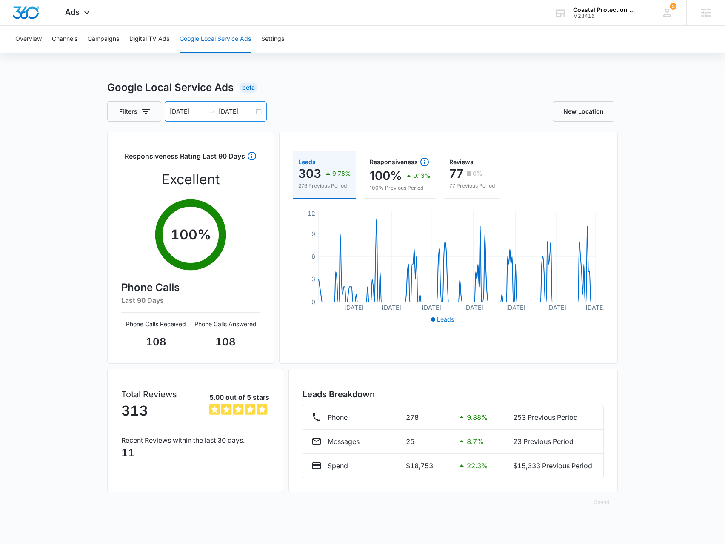
click at [255, 115] on div "01/01/2025 09/01/2025" at bounding box center [216, 111] width 102 height 20
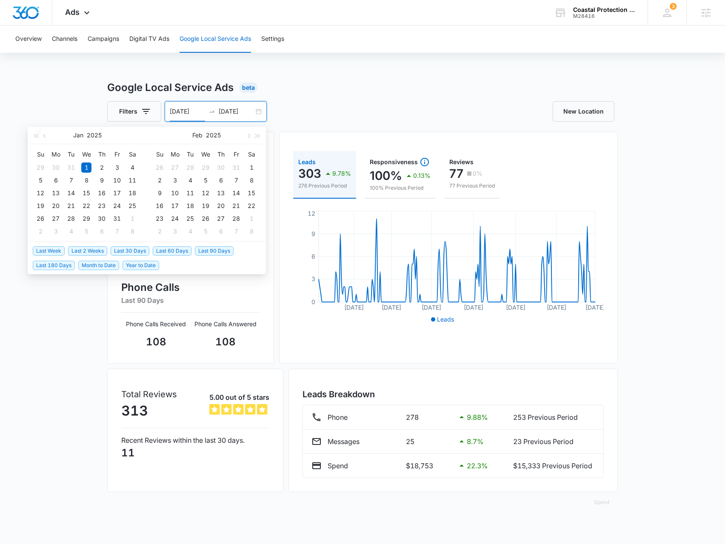
click at [133, 252] on span "Last 30 Days" at bounding box center [130, 250] width 39 height 9
type input "08/05/2025"
type input "09/04/2025"
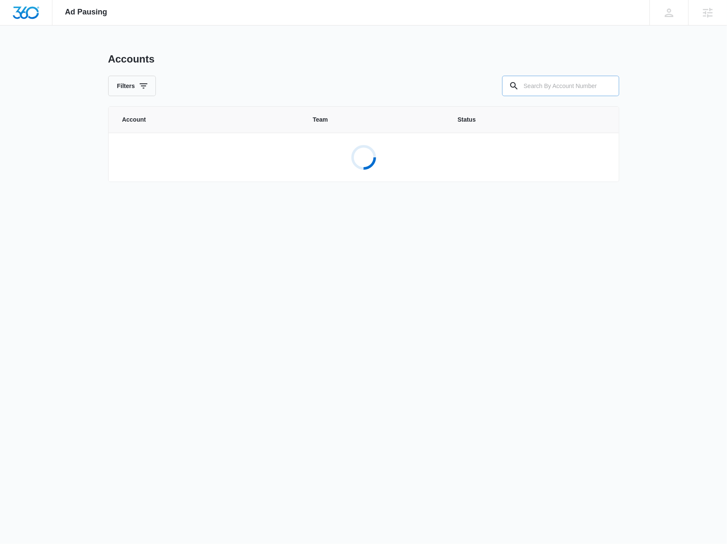
click at [578, 83] on input "text" at bounding box center [560, 86] width 117 height 20
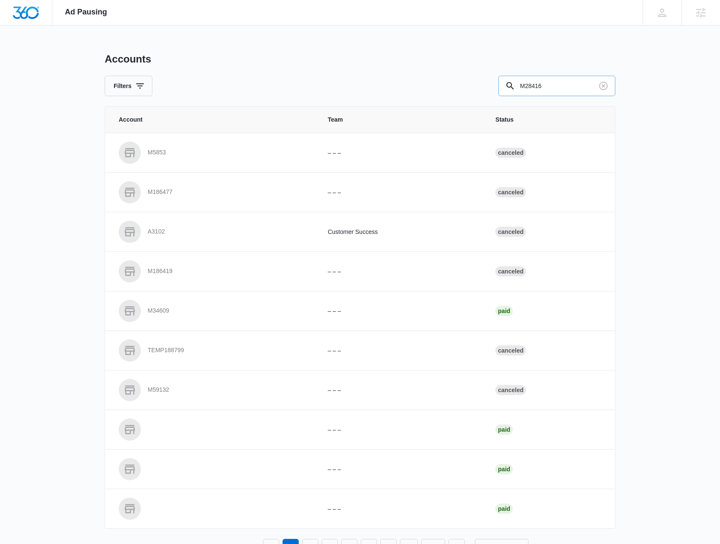
type input "M28416"
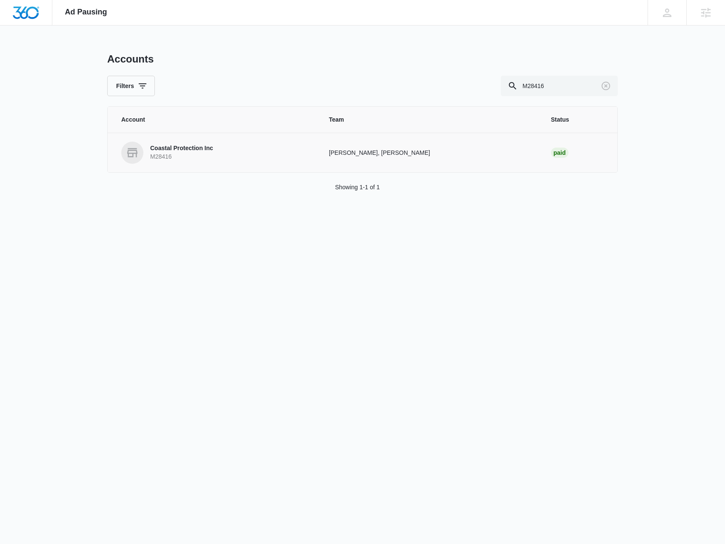
click at [180, 149] on p "Coastal Protection Inc" at bounding box center [181, 148] width 63 height 9
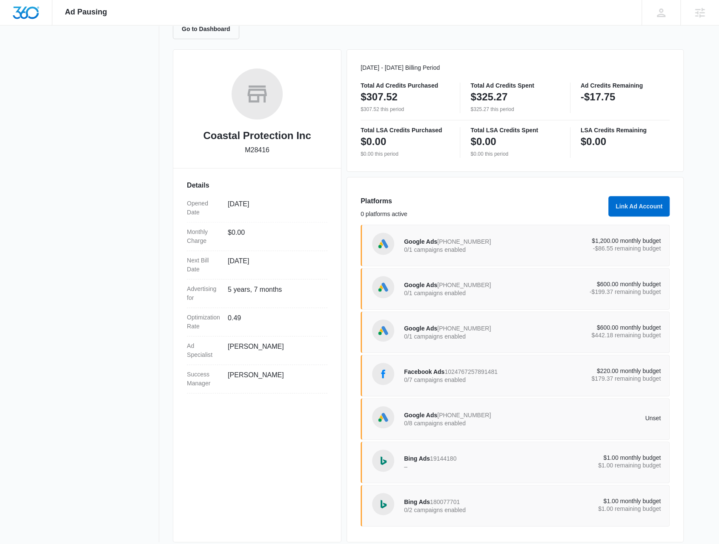
scroll to position [100, 0]
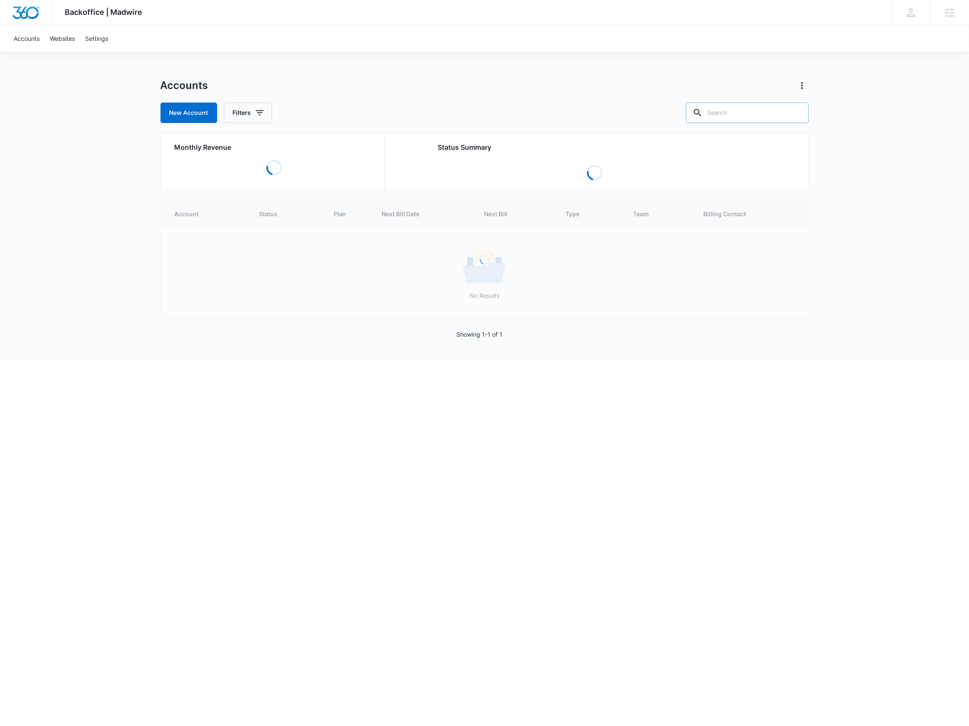
click at [756, 106] on input "text" at bounding box center [747, 113] width 123 height 20
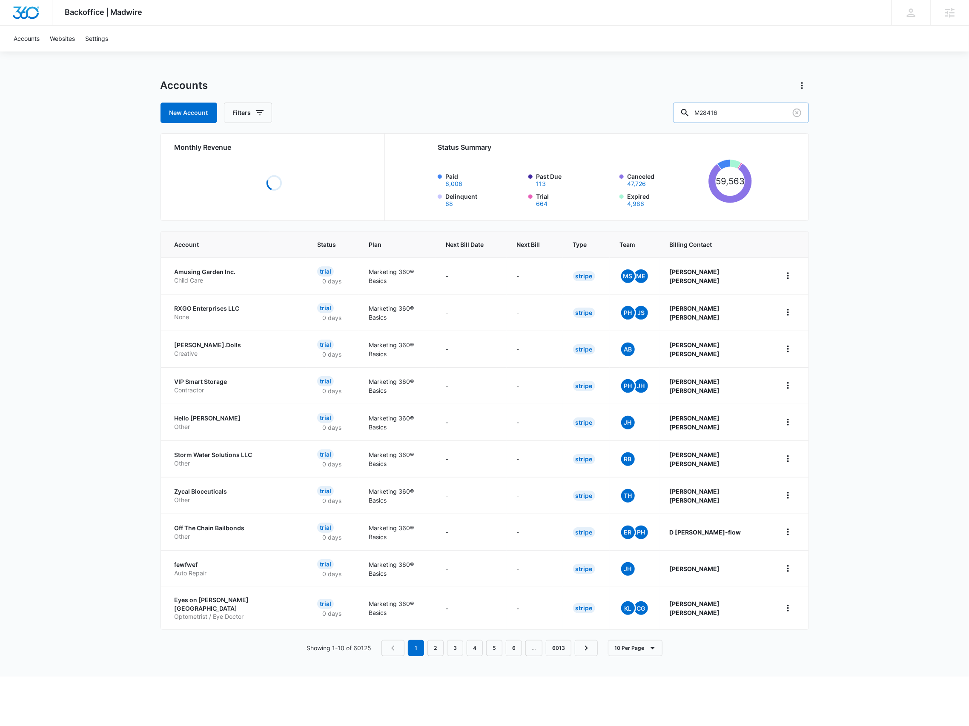
type input "M28416"
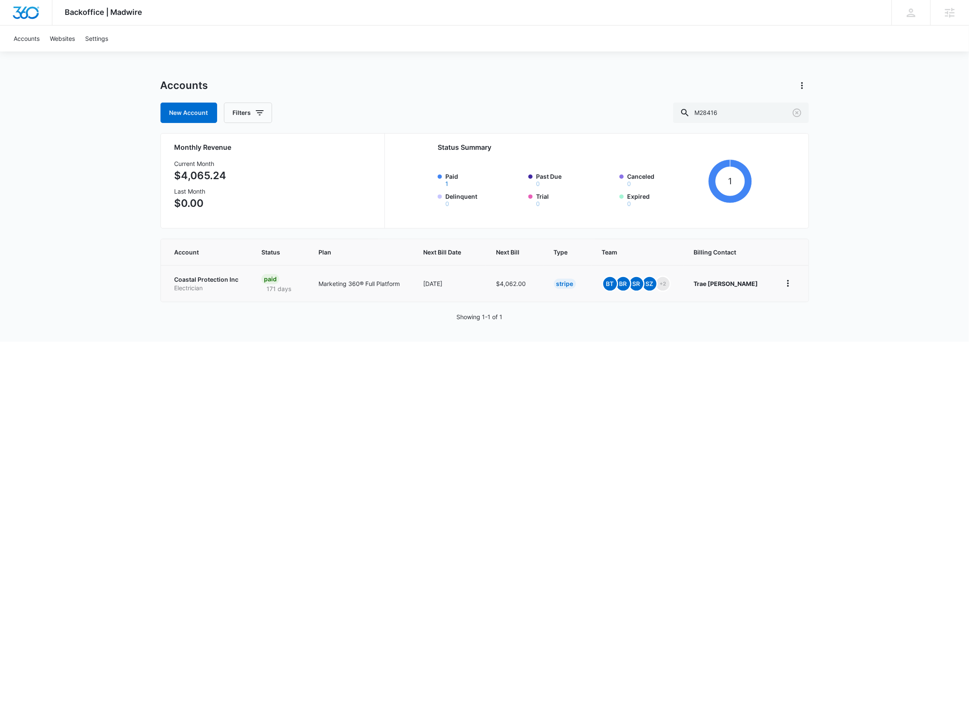
click at [213, 283] on p "Coastal Protection Inc" at bounding box center [208, 279] width 67 height 9
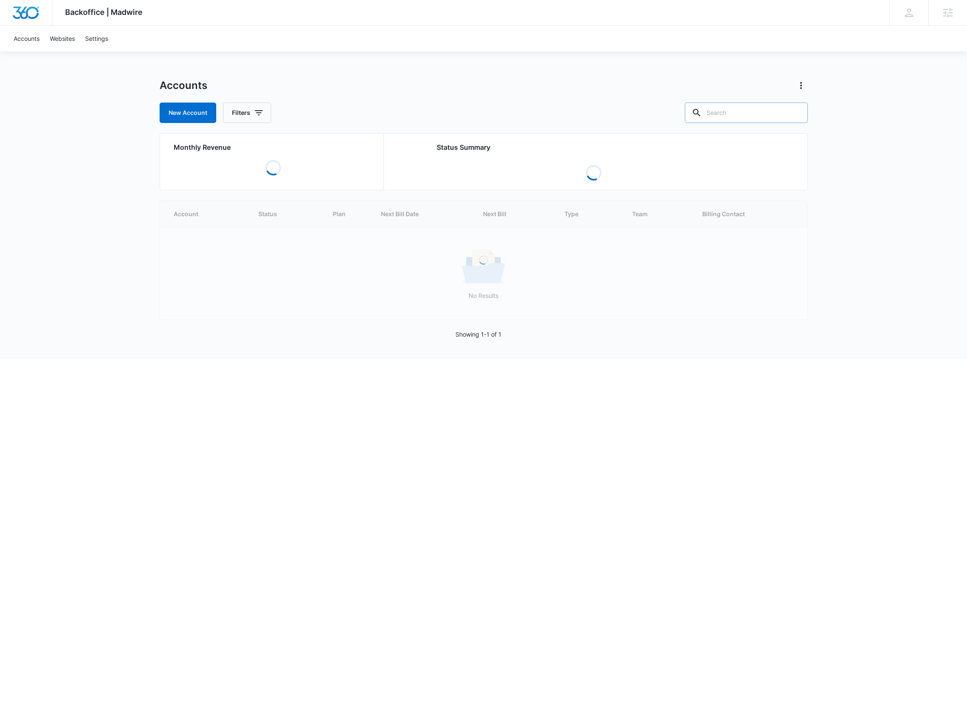
click at [716, 114] on input "text" at bounding box center [746, 113] width 123 height 20
paste input "M181397"
type input "M181397"
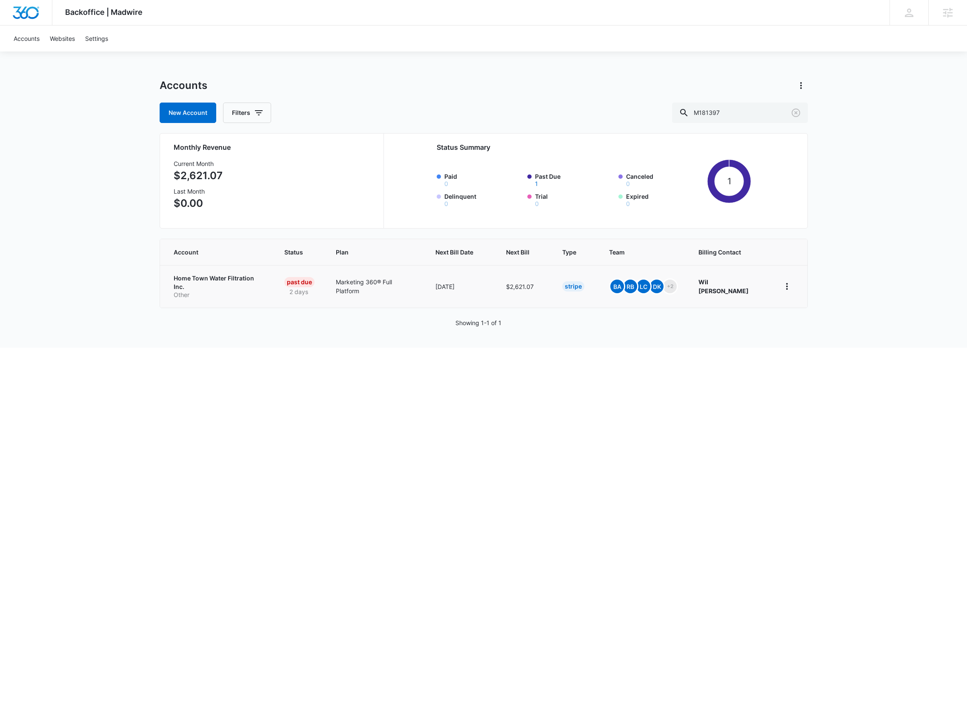
click at [211, 278] on p "Home Town Water Filtration Inc." at bounding box center [219, 282] width 90 height 17
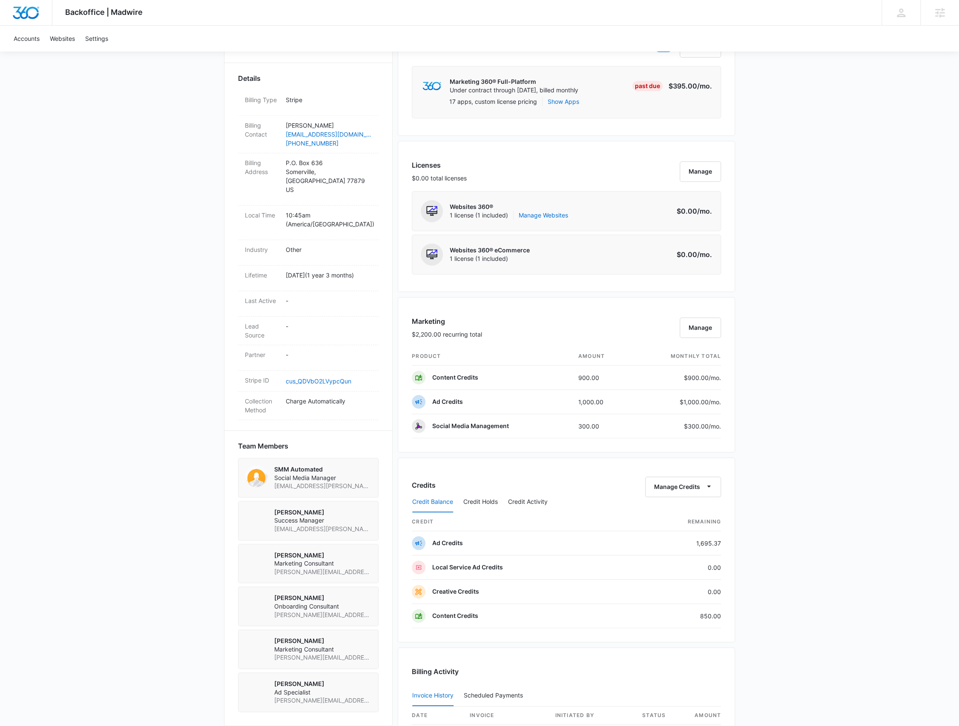
scroll to position [341, 0]
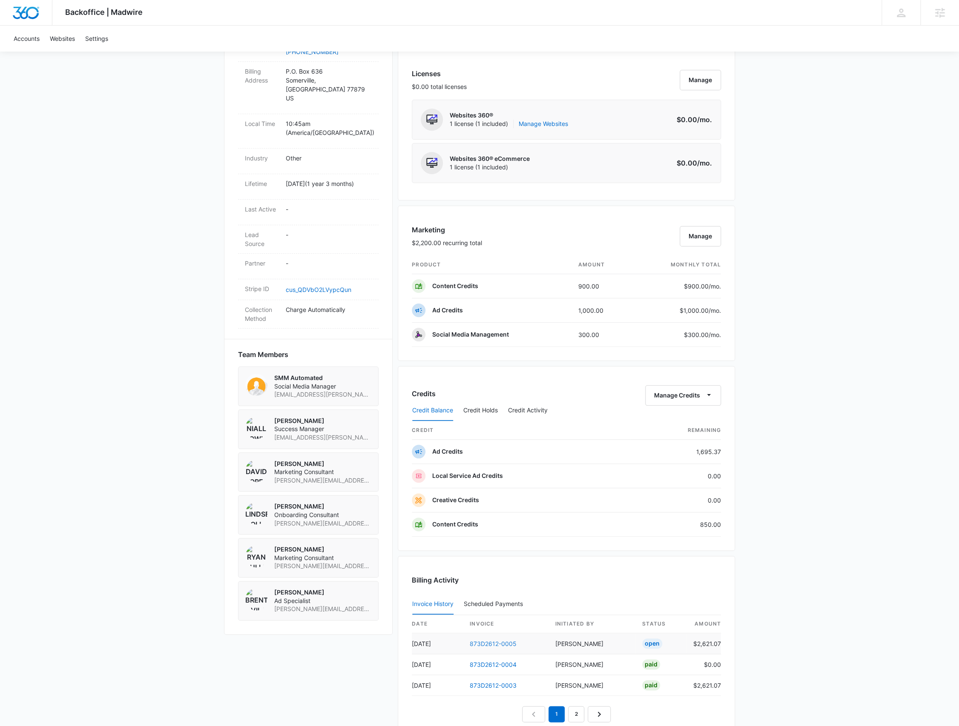
click at [506, 643] on link "873D2612-0005" at bounding box center [492, 643] width 47 height 7
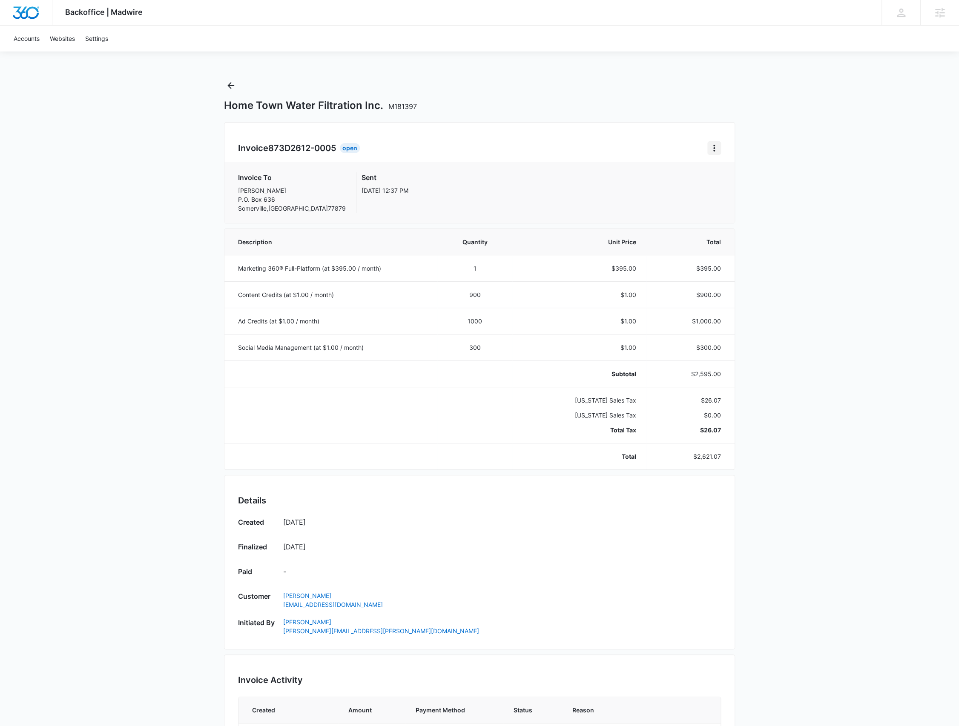
click at [714, 150] on icon "Home" at bounding box center [714, 148] width 2 height 7
click at [720, 182] on div "Retry Payment" at bounding box center [742, 185] width 49 height 6
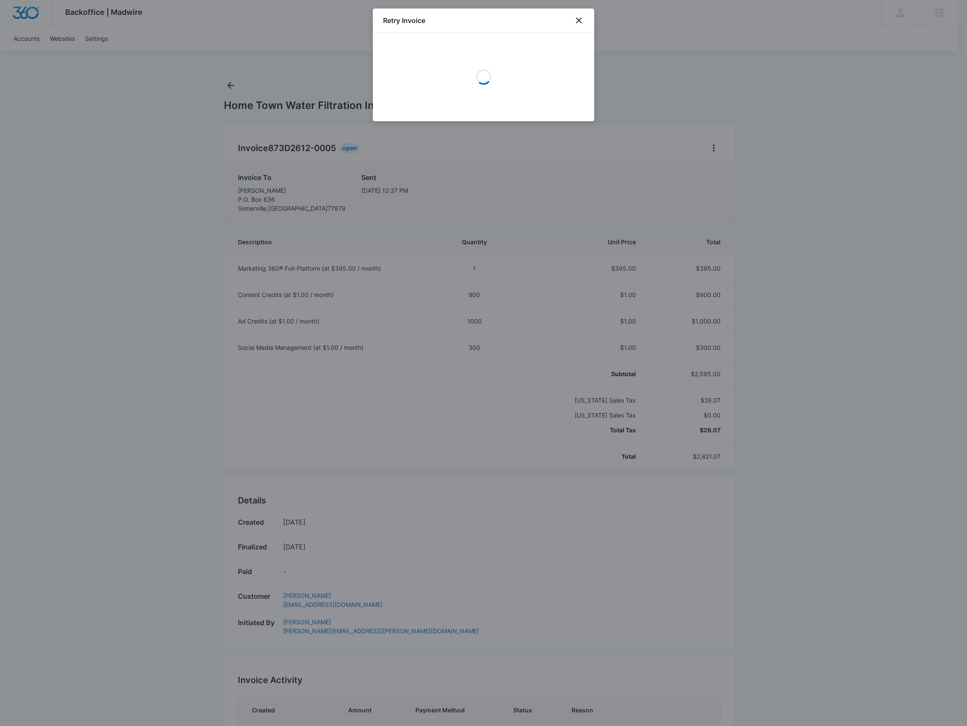
select select "pm_1RgWedA4n8RTgNjUfzEMAbBJ"
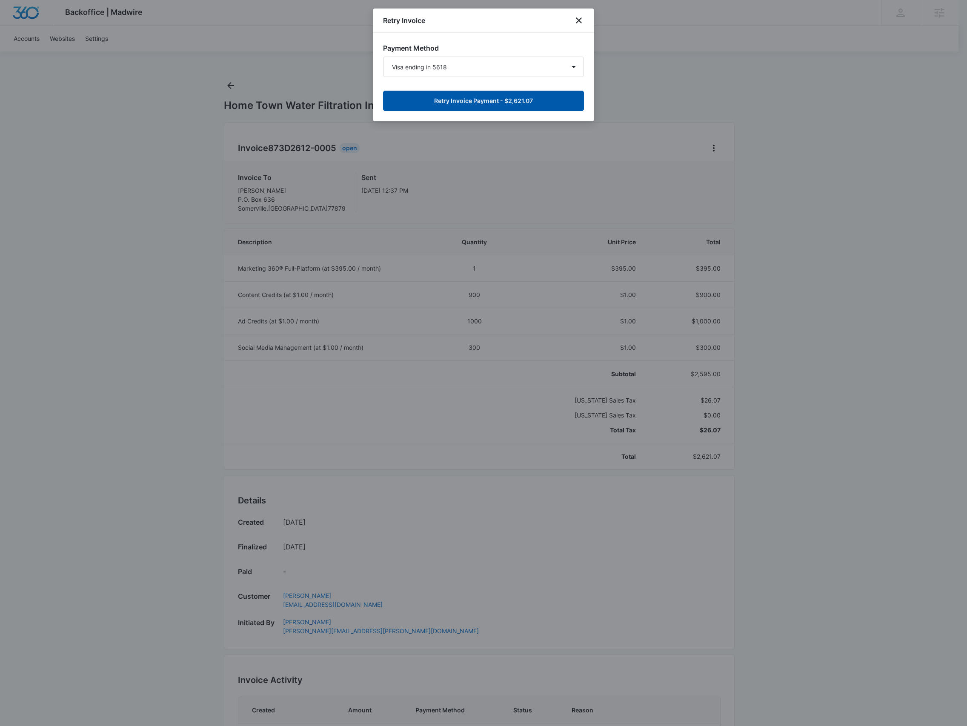
click at [531, 105] on button "Retry Invoice Payment - $2,621.07" at bounding box center [483, 101] width 201 height 20
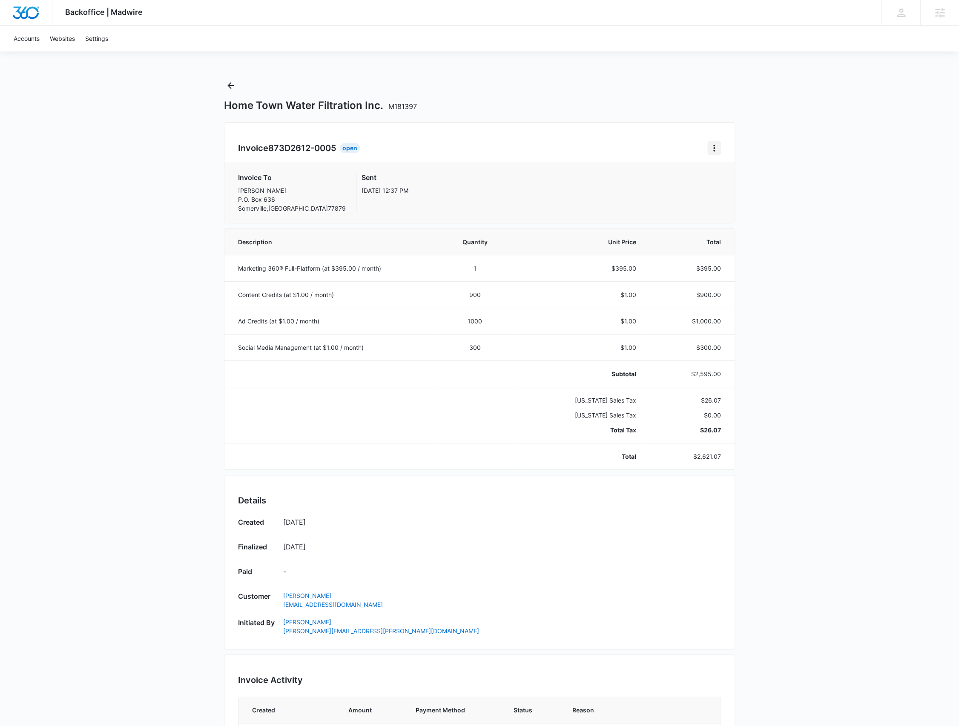
click at [716, 143] on icon "Home" at bounding box center [714, 148] width 10 height 10
click at [710, 184] on button "Retry Payment" at bounding box center [747, 184] width 80 height 13
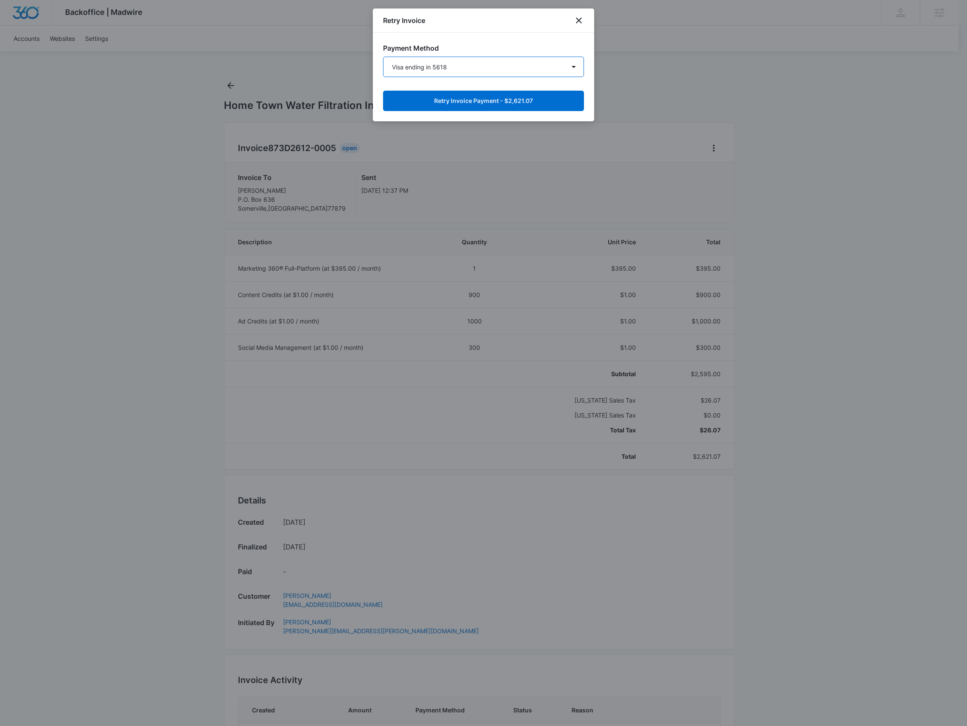
click at [490, 66] on select "Visa ending in 3352 Visa ending in 5618 New Payment Method" at bounding box center [483, 67] width 201 height 20
select select "pm_1S3ejSA4n8RTgNjUEIsnoMja"
click at [383, 57] on select "Visa ending in 3352 Visa ending in 5618 New Payment Method" at bounding box center [483, 67] width 201 height 20
click at [473, 96] on button "Retry Invoice Payment - $2,621.07" at bounding box center [483, 101] width 201 height 20
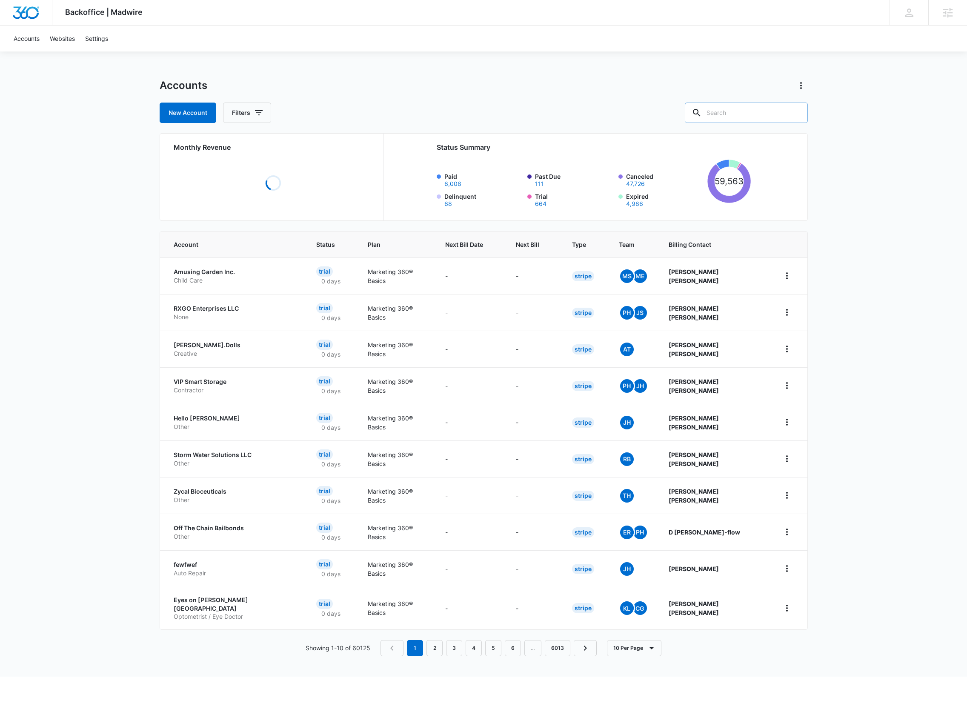
click at [745, 116] on input "text" at bounding box center [746, 113] width 123 height 20
paste input "M181397"
type input "M181397"
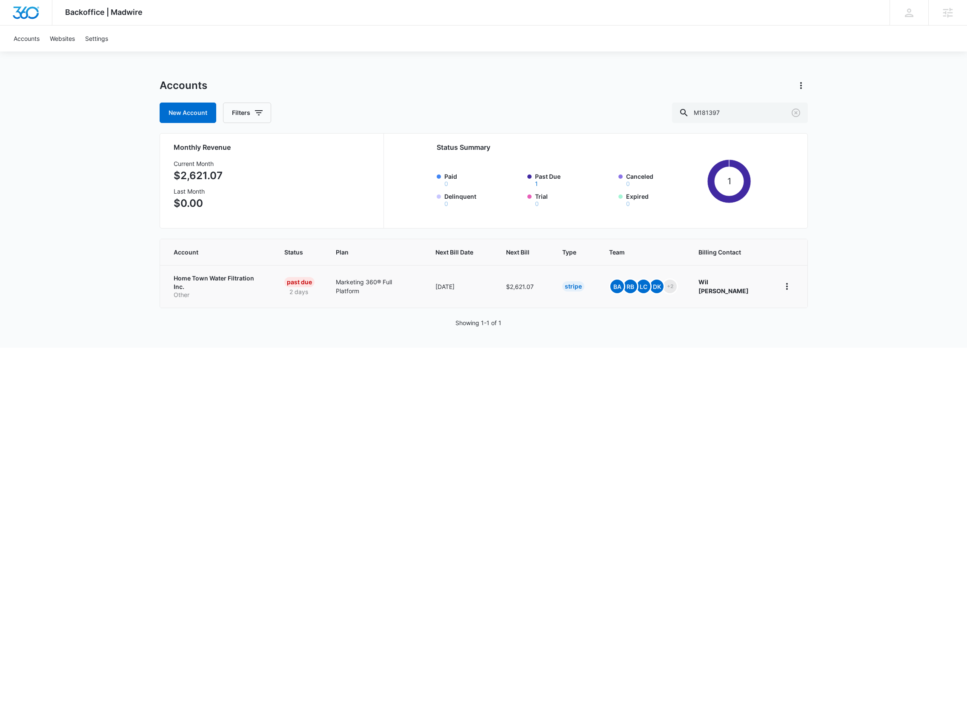
click at [207, 291] on p "Other" at bounding box center [219, 295] width 90 height 9
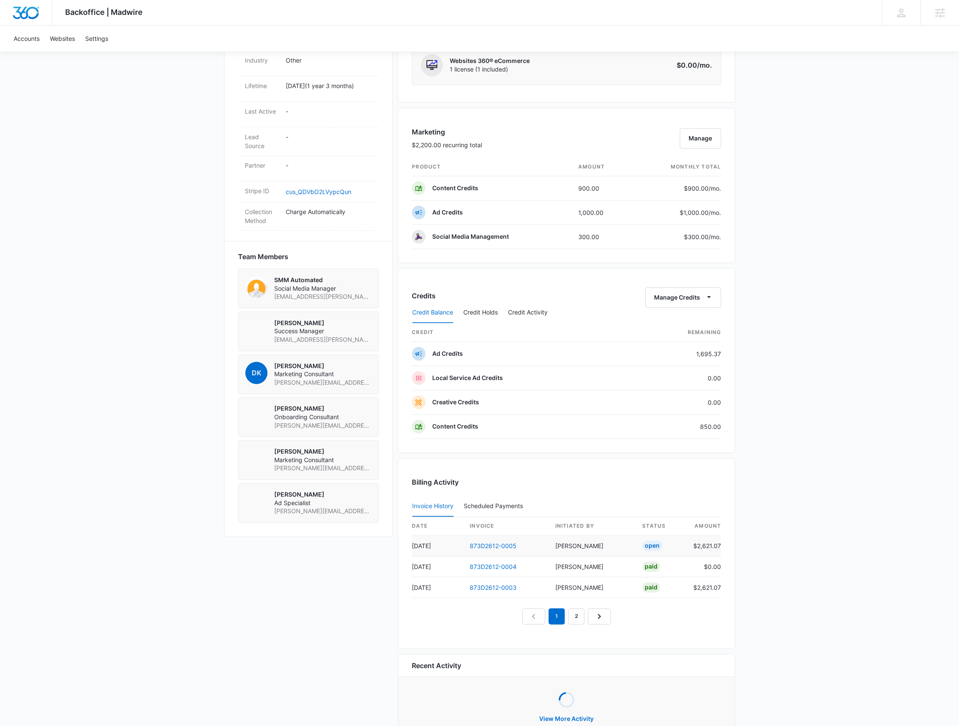
scroll to position [469, 0]
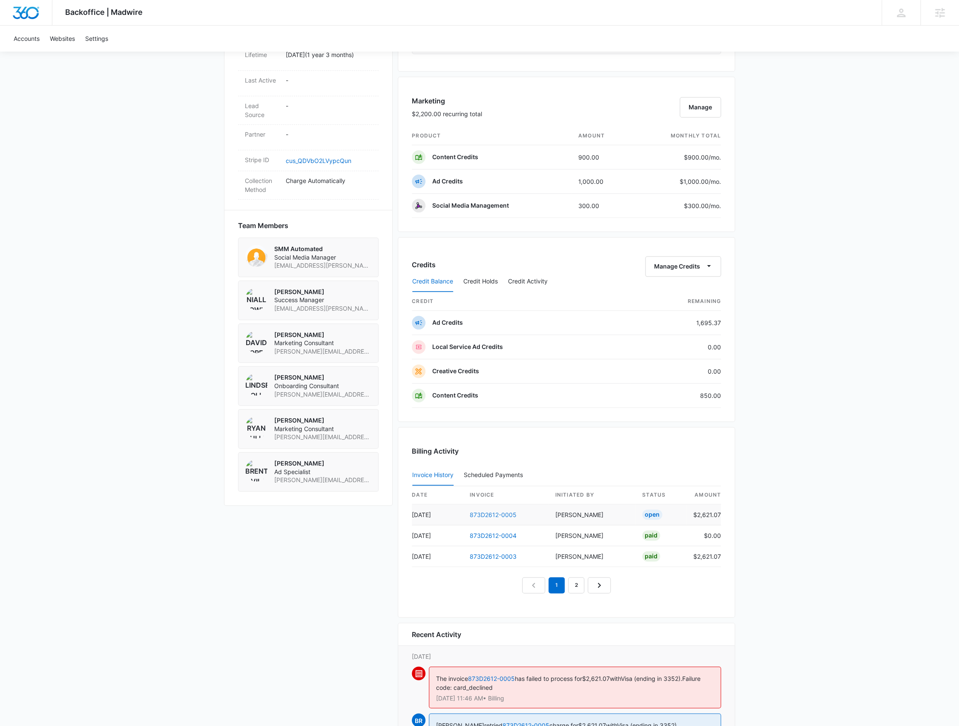
click at [490, 513] on link "873D2612-0005" at bounding box center [492, 514] width 47 height 7
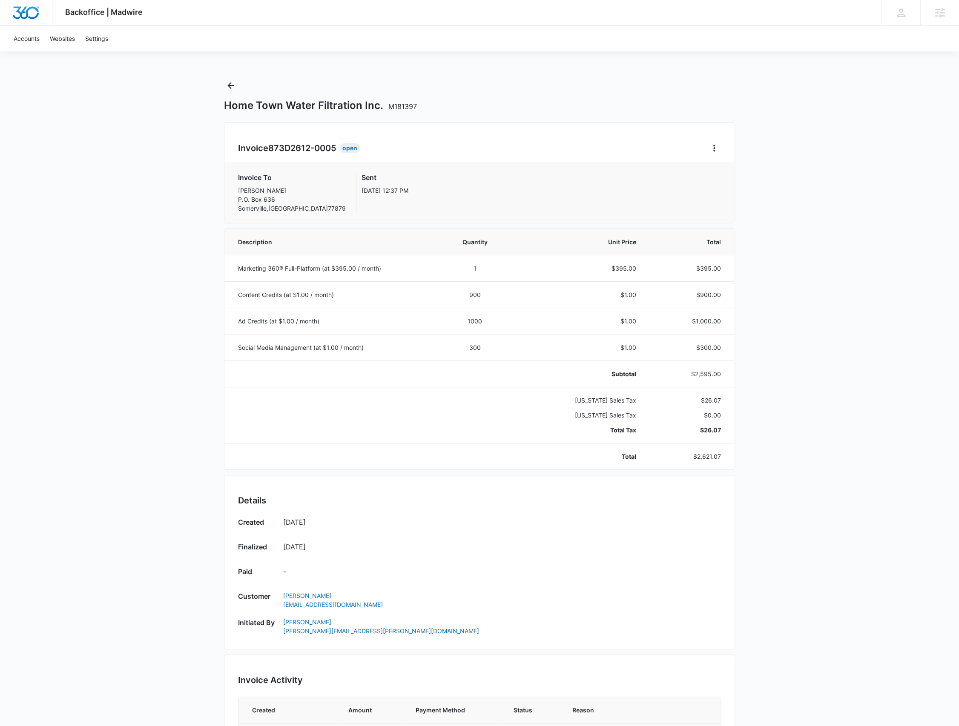
scroll to position [243, 0]
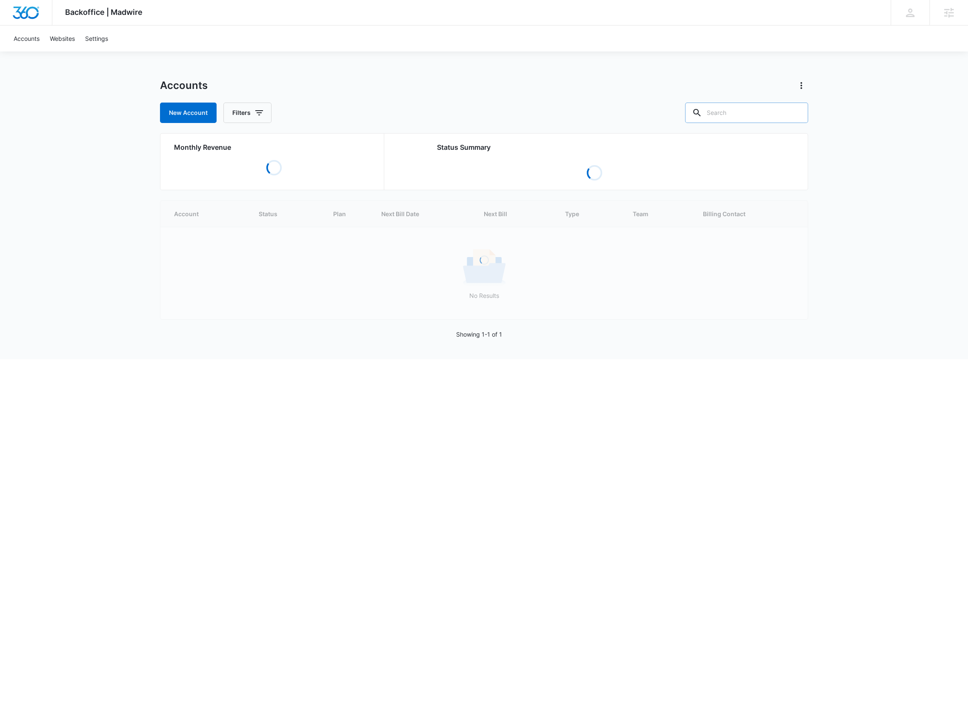
click at [740, 117] on input "text" at bounding box center [746, 113] width 123 height 20
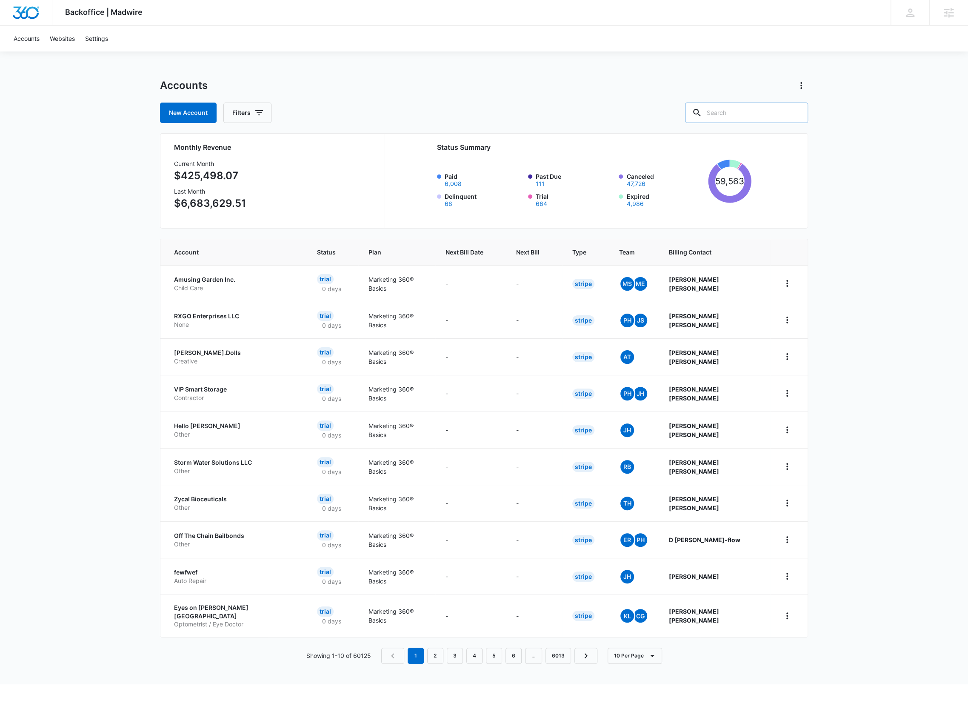
click at [744, 115] on input "text" at bounding box center [746, 113] width 123 height 20
paste input "M181397"
type input "M181397"
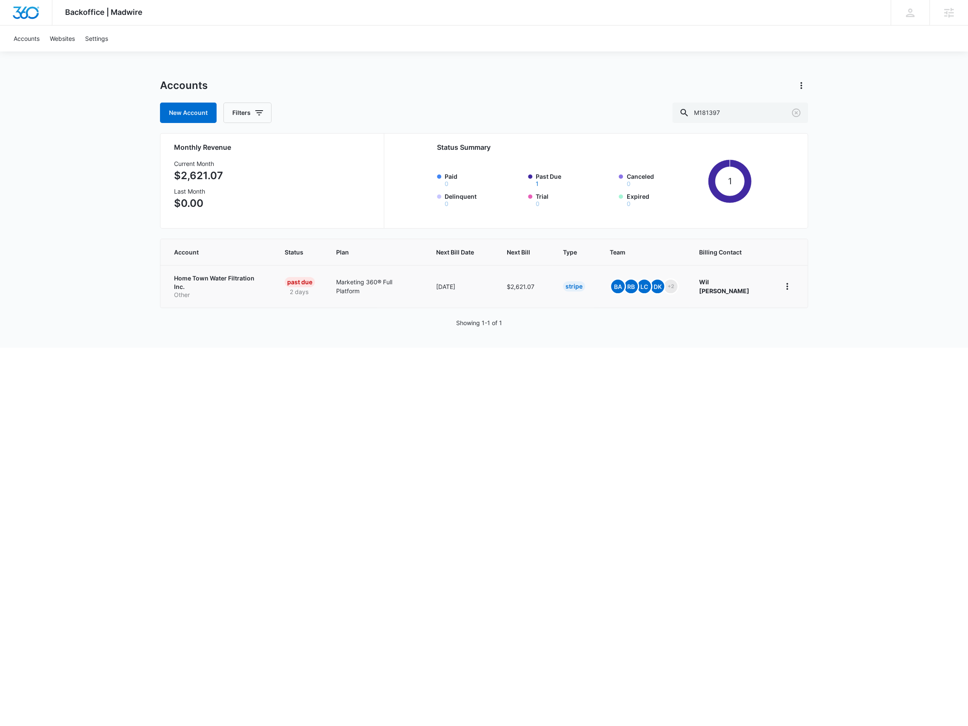
click at [246, 282] on p "Home Town Water Filtration Inc." at bounding box center [219, 282] width 90 height 17
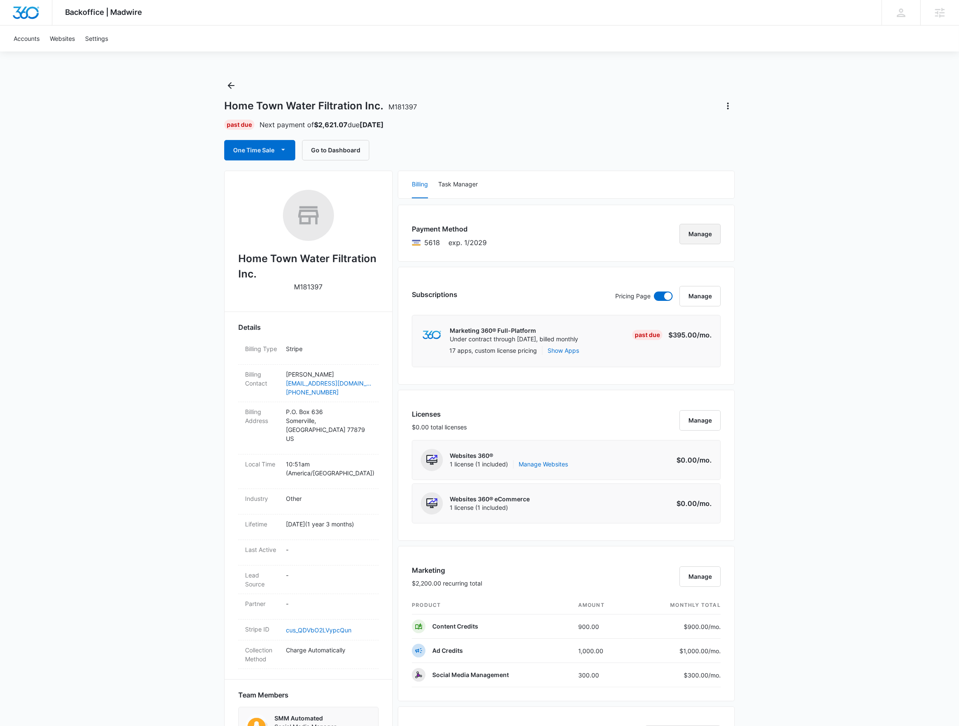
click at [690, 228] on button "Manage" at bounding box center [700, 234] width 41 height 20
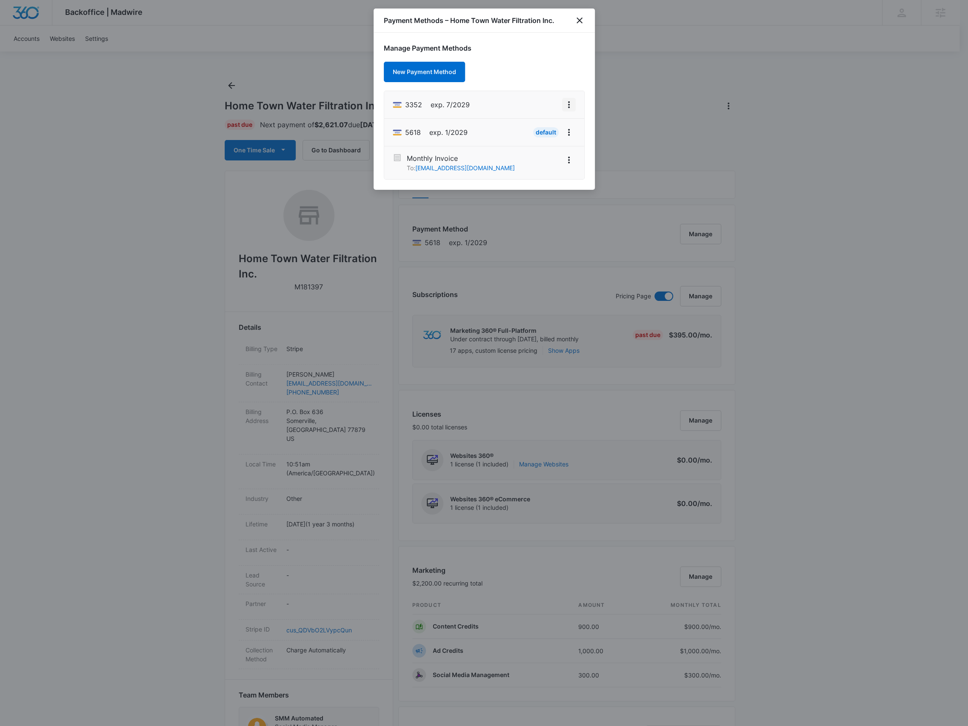
click at [570, 100] on icon "View More" at bounding box center [569, 105] width 10 height 10
click at [447, 113] on li "3352 exp. 7/2029 Edit Card Set As Default Delete Card" at bounding box center [484, 105] width 200 height 28
click at [579, 22] on icon "close" at bounding box center [580, 20] width 10 height 10
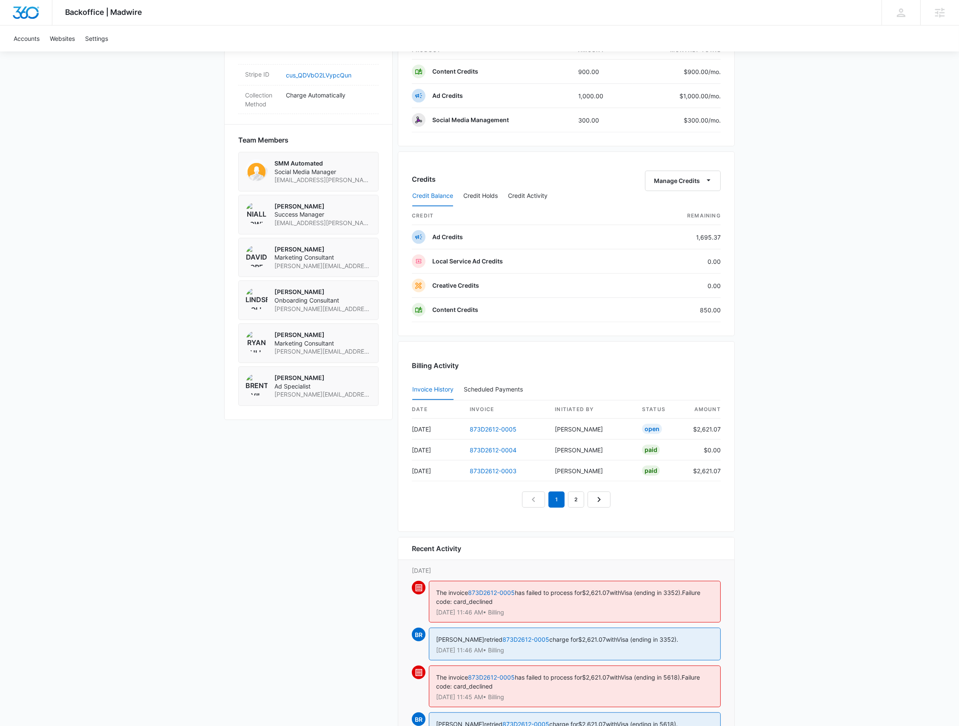
scroll to position [627, 0]
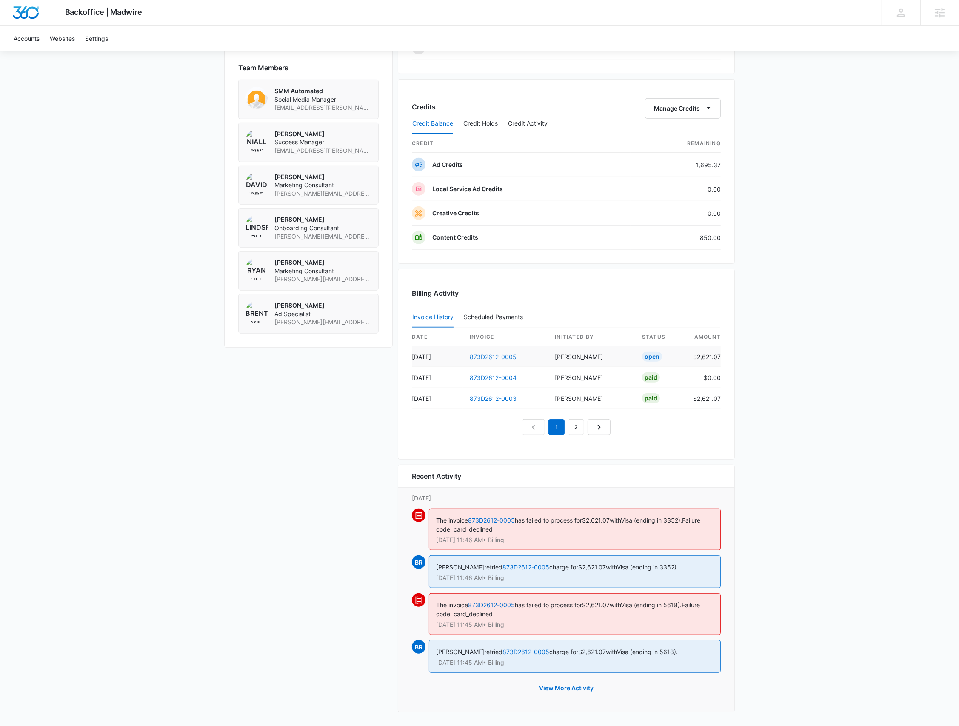
click at [498, 358] on link "873D2612-0005" at bounding box center [493, 356] width 47 height 7
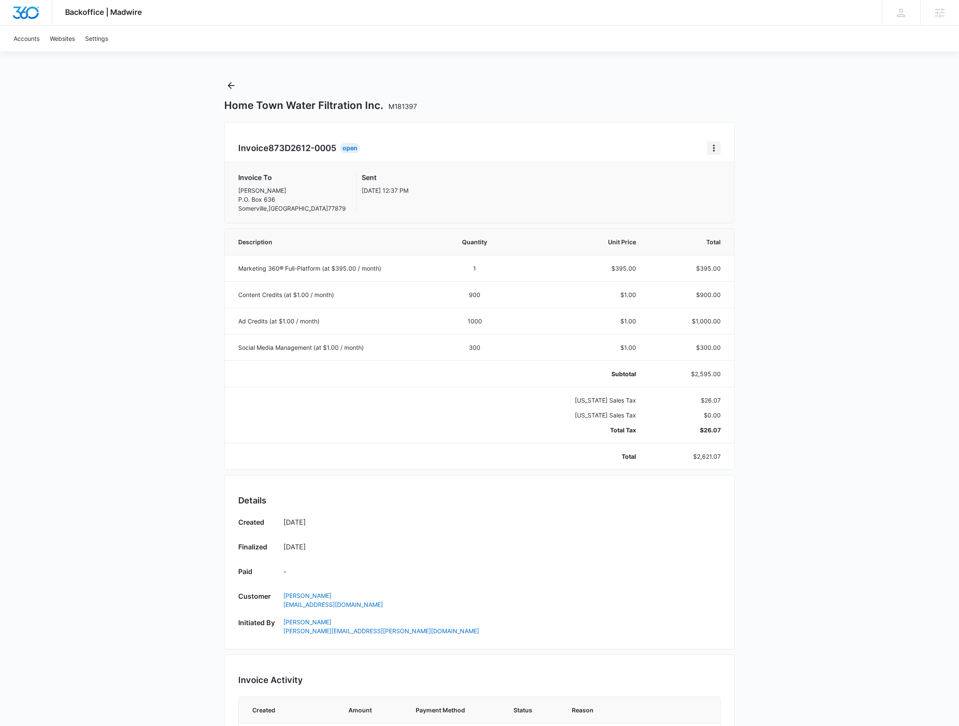
click at [715, 147] on icon "Home" at bounding box center [714, 148] width 10 height 10
click at [727, 186] on div "Retry Payment" at bounding box center [742, 185] width 49 height 6
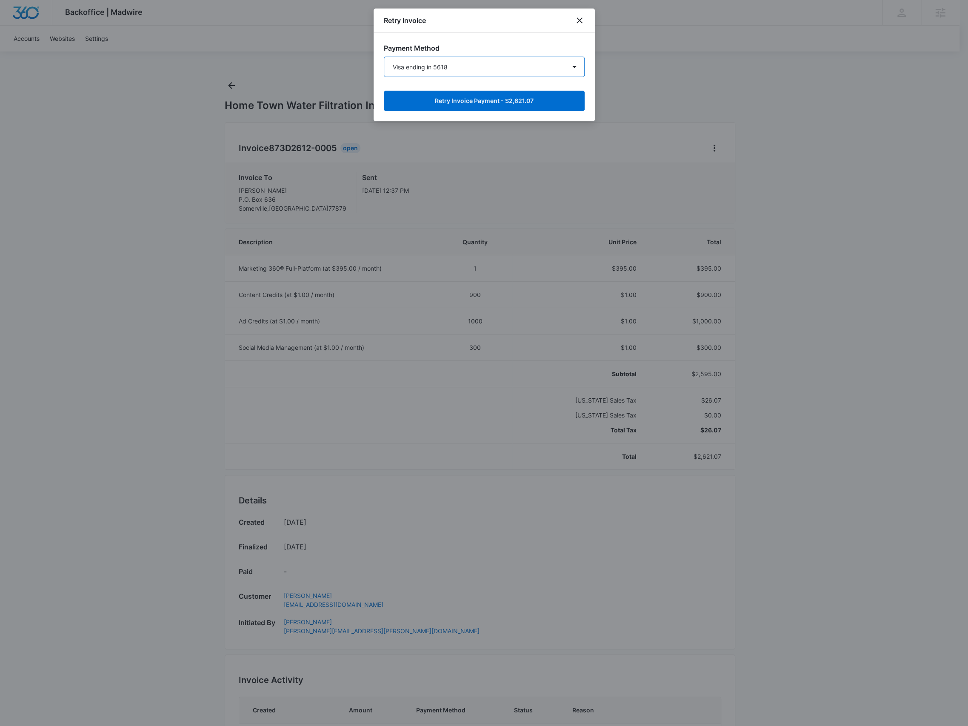
click at [528, 57] on select "Visa ending in 3352 Visa ending in 5618 New Payment Method" at bounding box center [484, 67] width 201 height 20
select select "pm_1S3ejSA4n8RTgNjUEIsnoMja"
click at [384, 57] on select "Visa ending in 3352 Visa ending in 5618 New Payment Method" at bounding box center [484, 67] width 201 height 20
click at [509, 104] on button "Retry Invoice Payment - $2,621.07" at bounding box center [484, 101] width 201 height 20
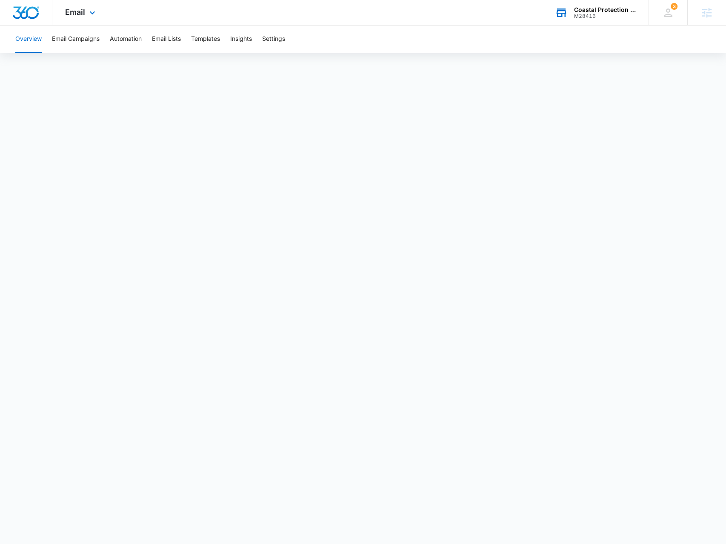
click at [585, 18] on div "M28416" at bounding box center [605, 16] width 62 height 6
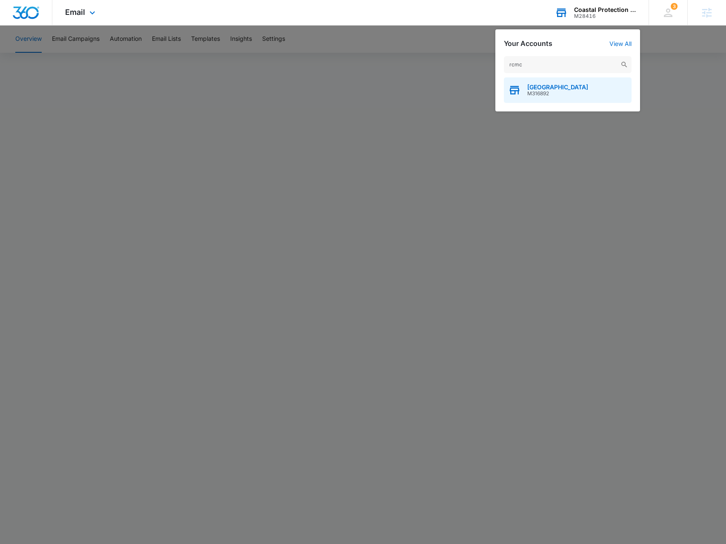
type input "rcmc"
click at [562, 94] on span "M316892" at bounding box center [557, 94] width 61 height 6
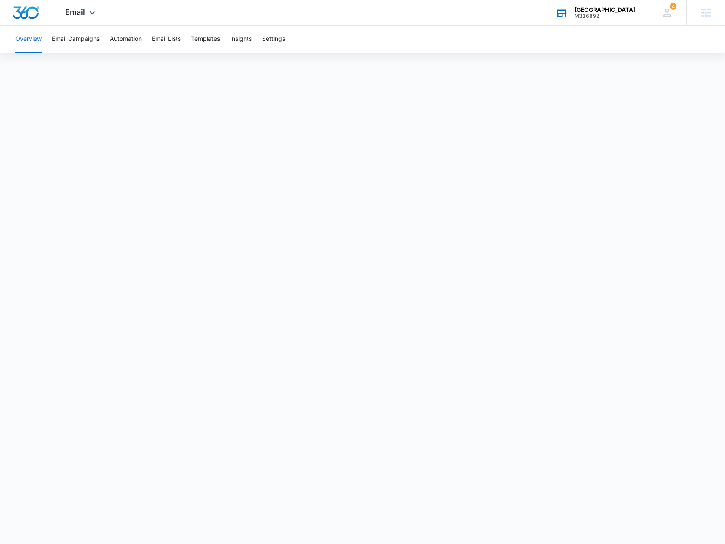
click at [86, 8] on div "Email Apps Reputation Forms CRM Email Social Payments POS Content Ads Intellige…" at bounding box center [81, 12] width 58 height 25
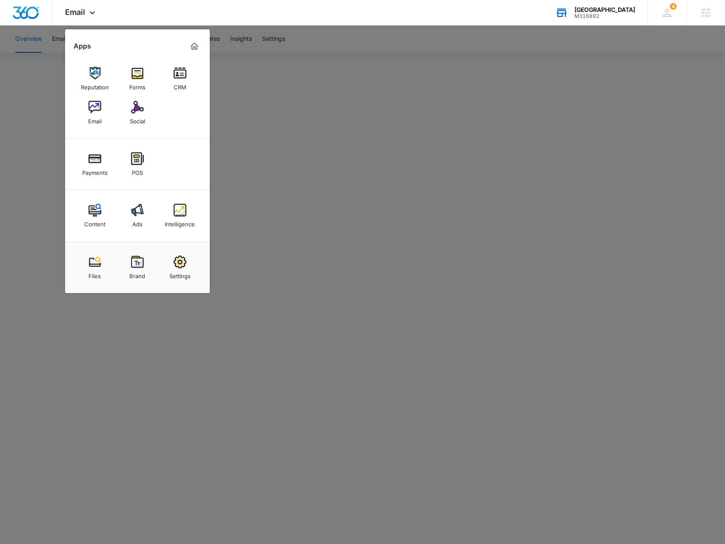
click at [183, 225] on div "Intelligence" at bounding box center [180, 222] width 30 height 11
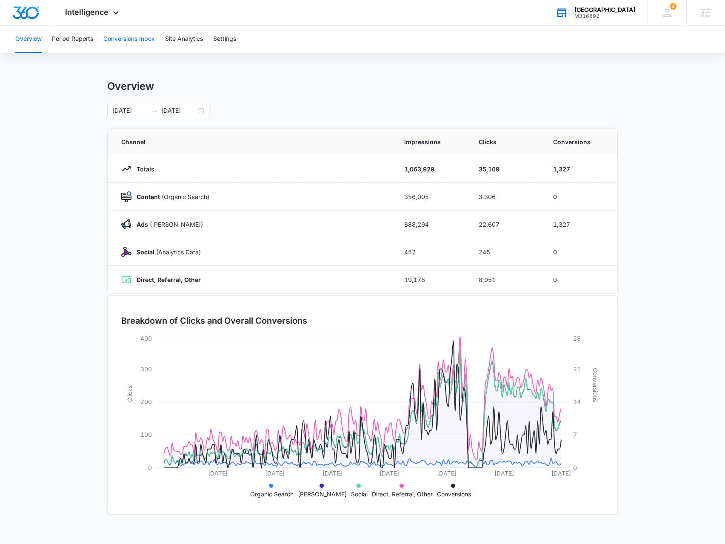
click at [132, 43] on button "Conversions Inbox" at bounding box center [129, 39] width 52 height 27
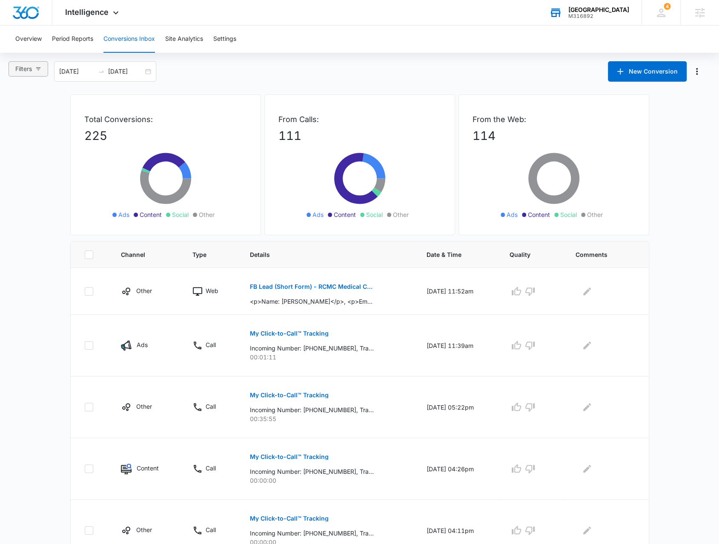
click at [41, 67] on icon "button" at bounding box center [38, 69] width 6 height 6
click at [146, 78] on div "08/05/2025 09/04/2025" at bounding box center [105, 71] width 102 height 20
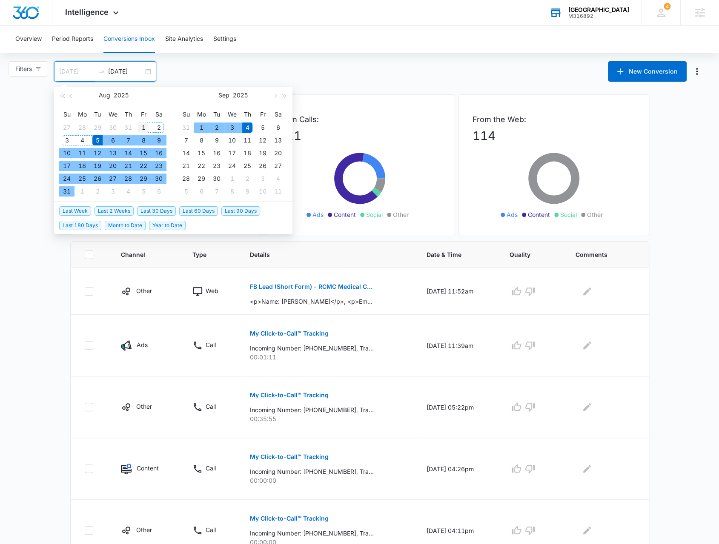
type input "08/01/2025"
click at [143, 128] on div "1" at bounding box center [143, 128] width 10 height 10
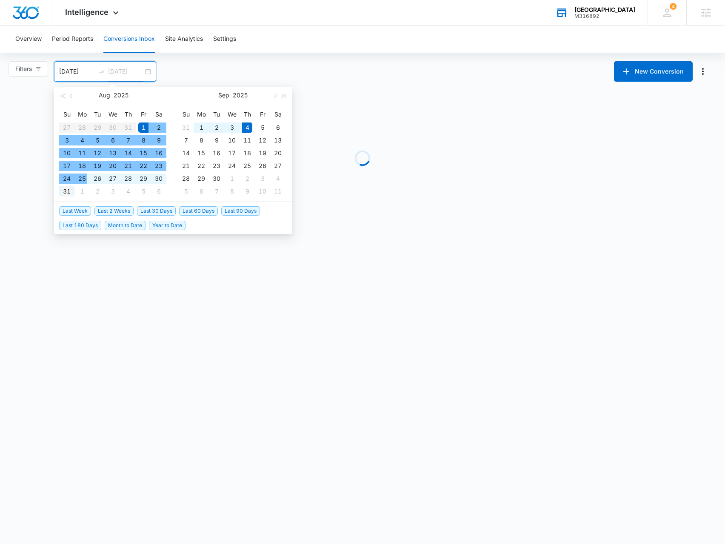
type input "08/31/2025"
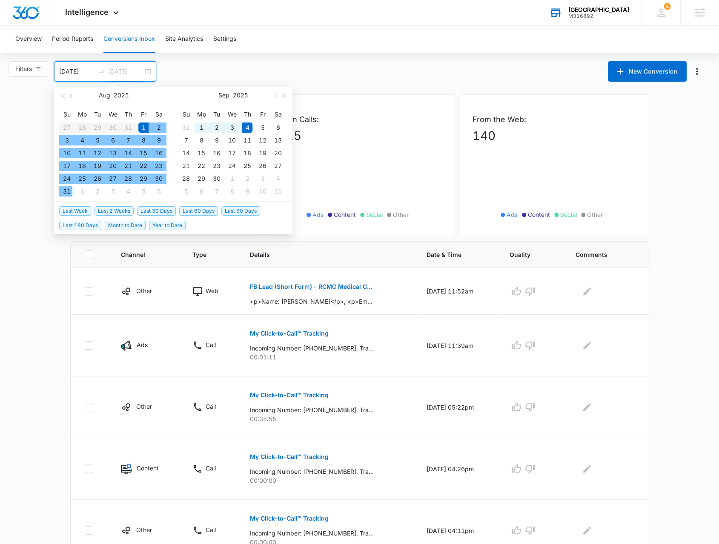
click at [67, 190] on div "31" at bounding box center [67, 191] width 10 height 10
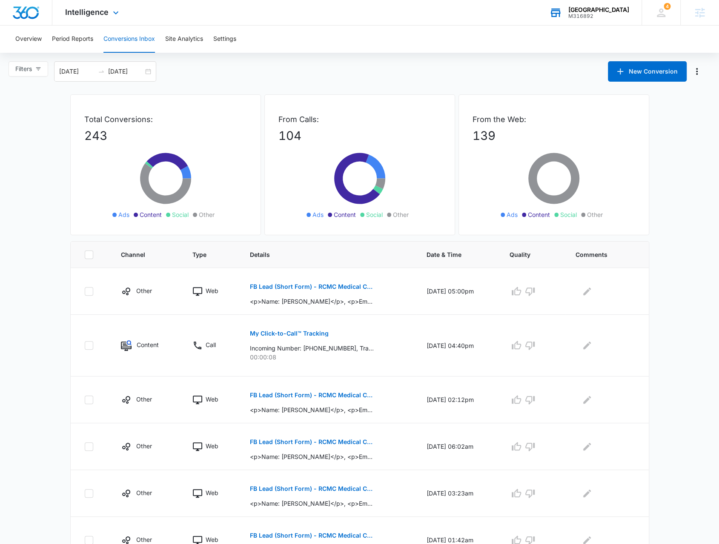
click at [101, 7] on div "Intelligence Apps Reputation Forms CRM Email Social Payments POS Content Ads In…" at bounding box center [92, 12] width 81 height 25
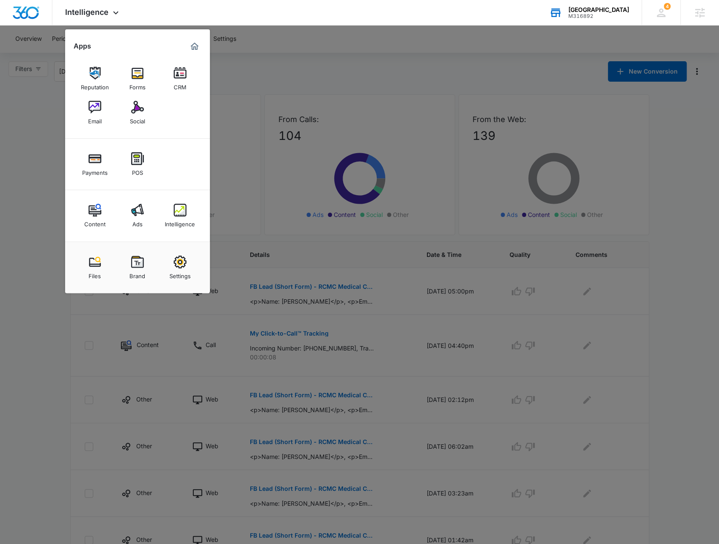
click at [132, 217] on div "Ads" at bounding box center [137, 222] width 10 height 11
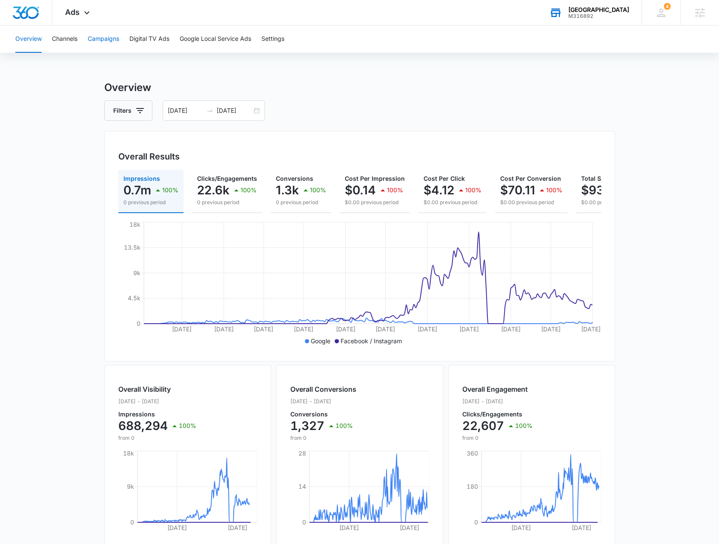
click at [110, 43] on button "Campaigns" at bounding box center [103, 39] width 31 height 27
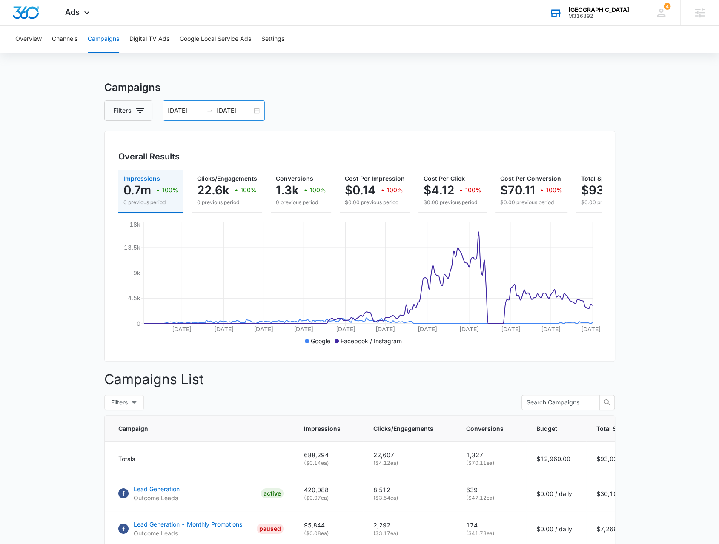
click at [258, 112] on div "01/01/2025 08/25/2025" at bounding box center [214, 110] width 102 height 20
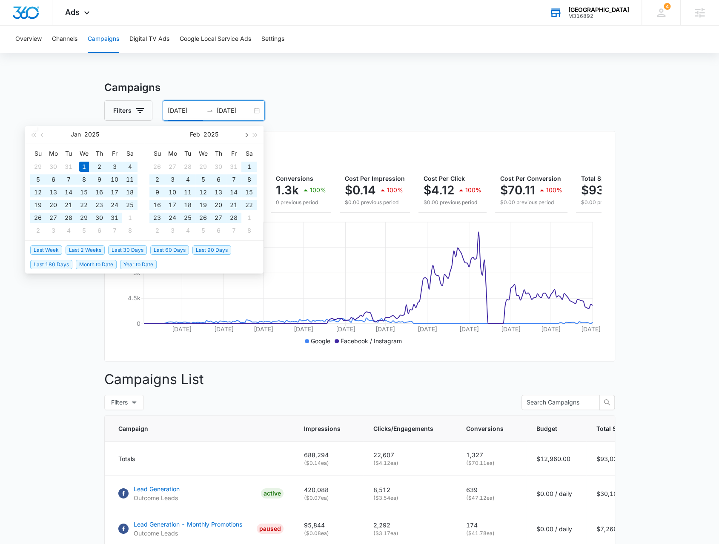
click at [246, 135] on span "button" at bounding box center [245, 135] width 4 height 4
click at [244, 134] on span "button" at bounding box center [245, 135] width 4 height 4
click at [245, 135] on span "button" at bounding box center [245, 135] width 4 height 4
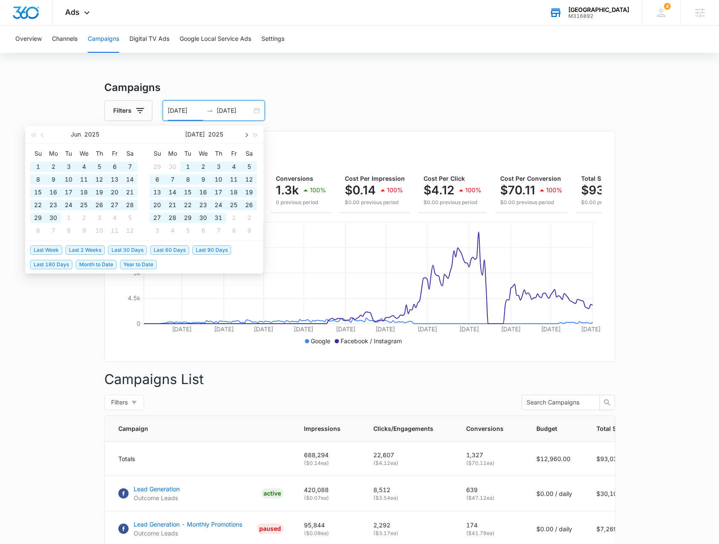
click at [245, 135] on span "button" at bounding box center [245, 135] width 4 height 4
type input "08/01/2025"
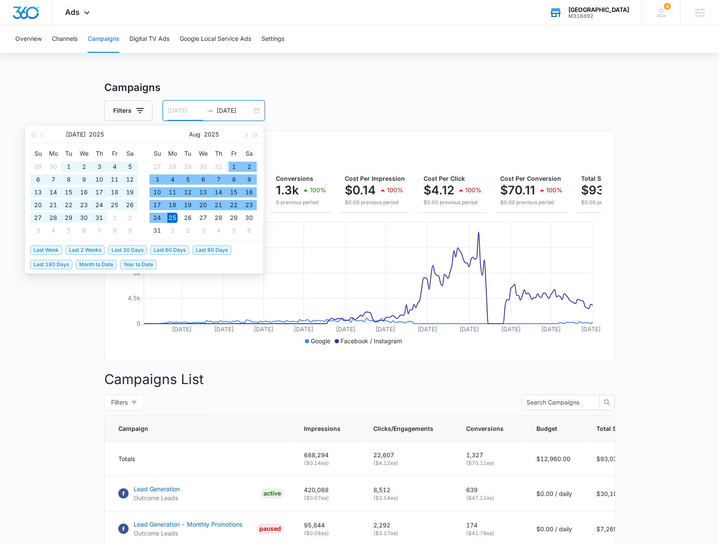
click at [232, 165] on div "1" at bounding box center [234, 167] width 10 height 10
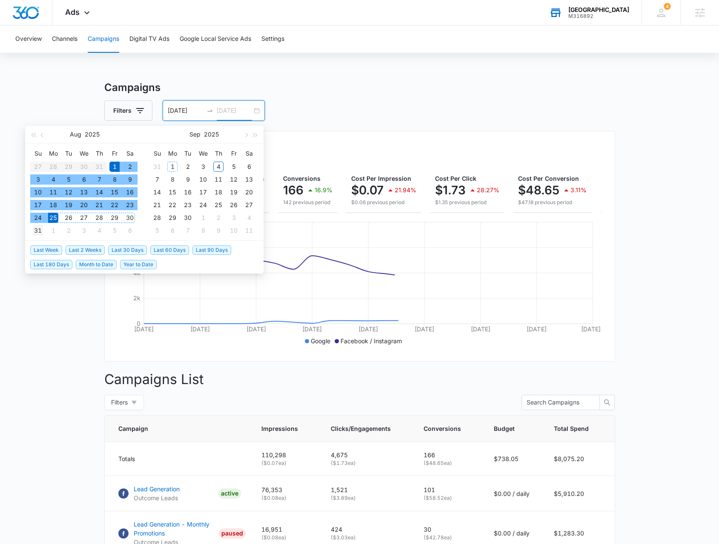
type input "08/31/2025"
click at [39, 232] on div "31" at bounding box center [38, 231] width 10 height 10
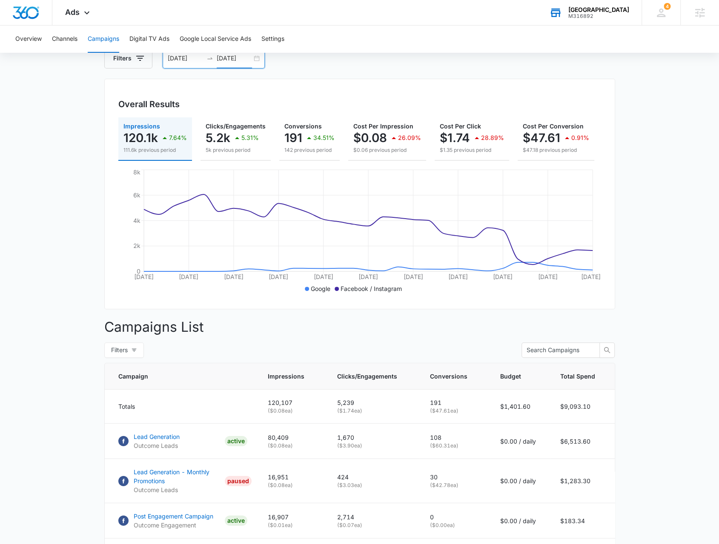
scroll to position [11, 0]
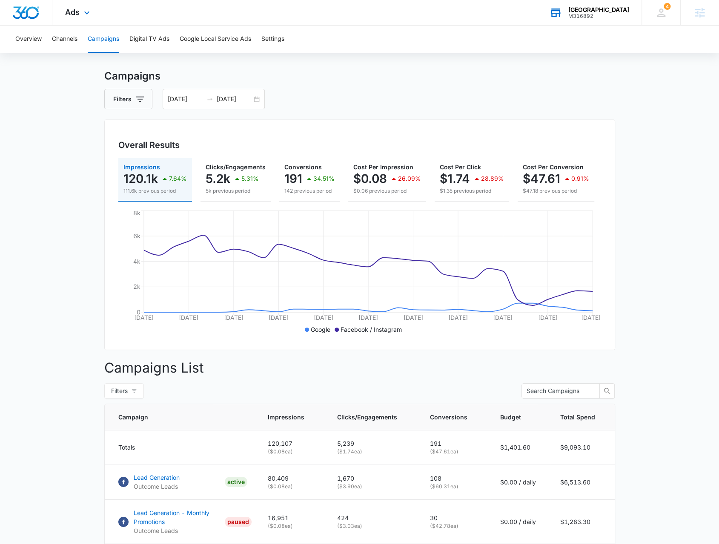
click at [73, 18] on div "Ads Apps Reputation Forms CRM Email Social Payments POS Content Ads Intelligenc…" at bounding box center [78, 12] width 52 height 25
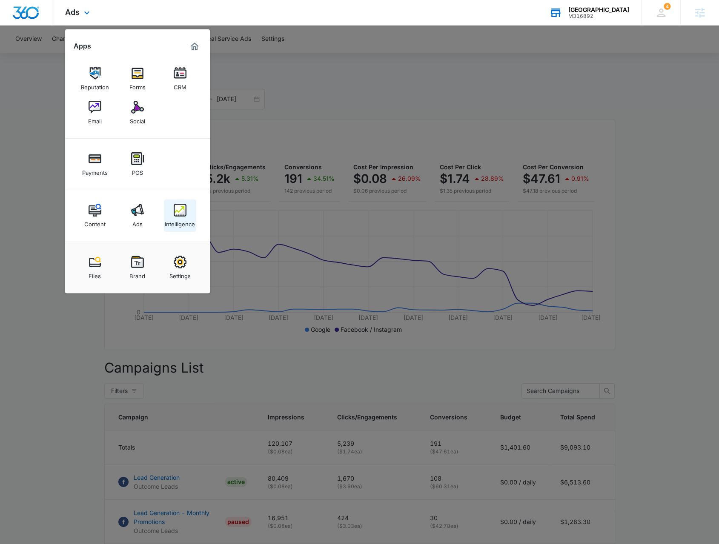
click at [180, 218] on div "Intelligence" at bounding box center [180, 222] width 30 height 11
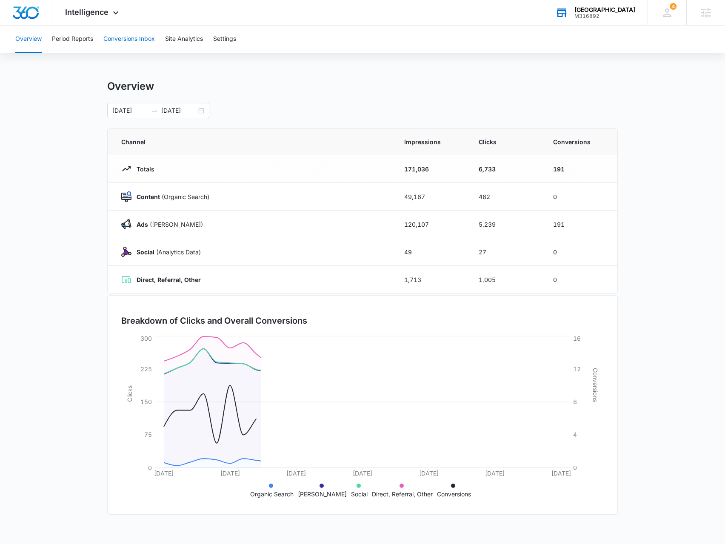
click at [126, 36] on button "Conversions Inbox" at bounding box center [129, 39] width 52 height 27
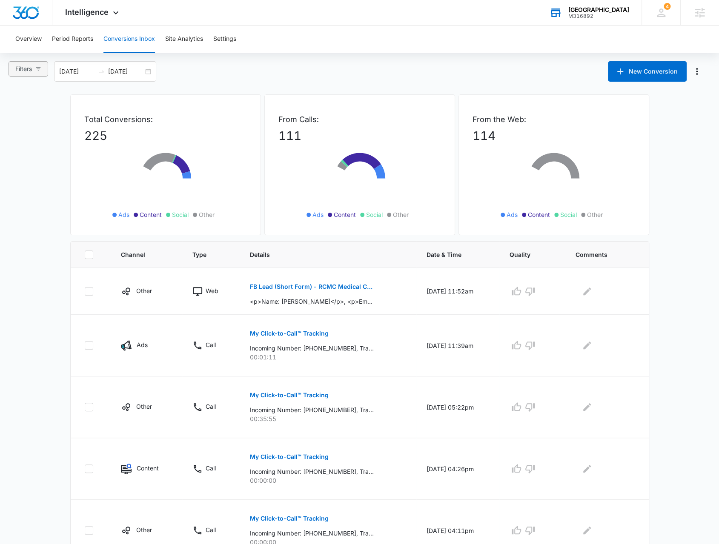
click at [31, 74] on button "Filters" at bounding box center [29, 68] width 40 height 15
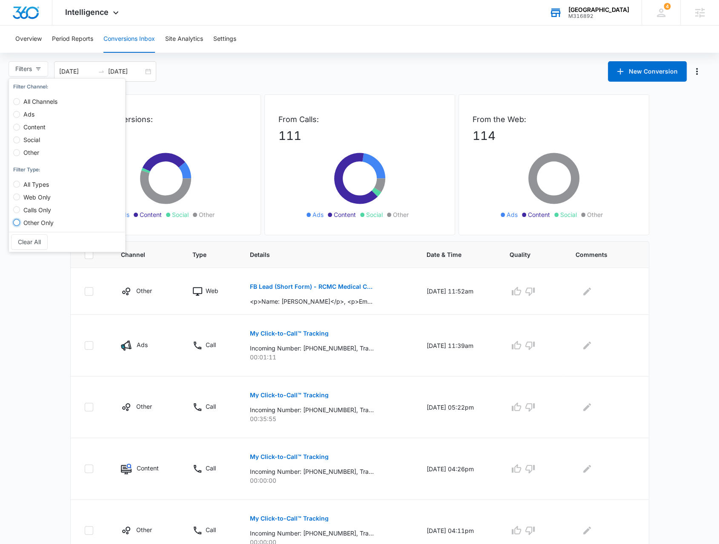
click at [16, 219] on input "Other Only" at bounding box center [16, 222] width 7 height 7
radio input "true"
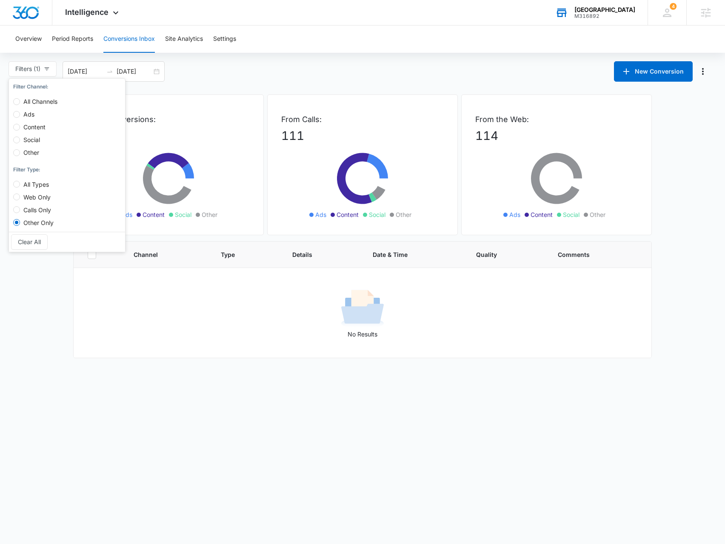
click at [60, 357] on main "Filters (1) Filter Channel : All Channels Ads Content Social Other Filter Type …" at bounding box center [362, 209] width 725 height 297
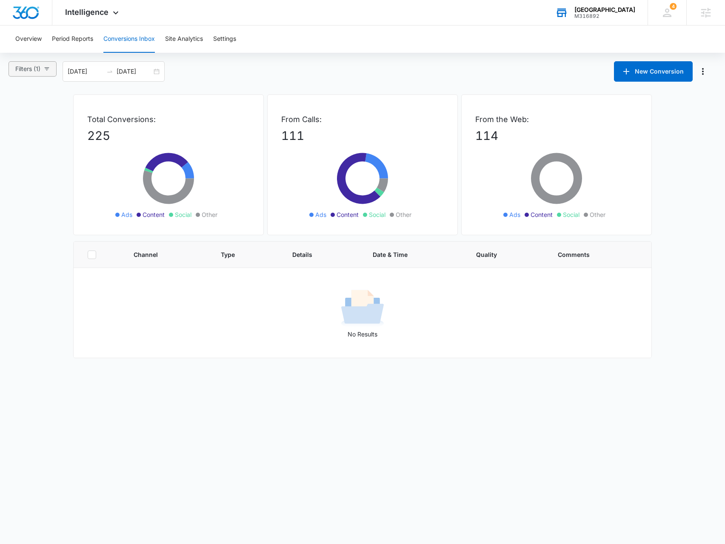
click at [47, 68] on icon "button" at bounding box center [47, 69] width 6 height 6
click at [43, 201] on label "Calls Only" at bounding box center [35, 206] width 44 height 13
click at [20, 206] on input "Calls Only" at bounding box center [16, 209] width 7 height 7
radio input "true"
radio input "false"
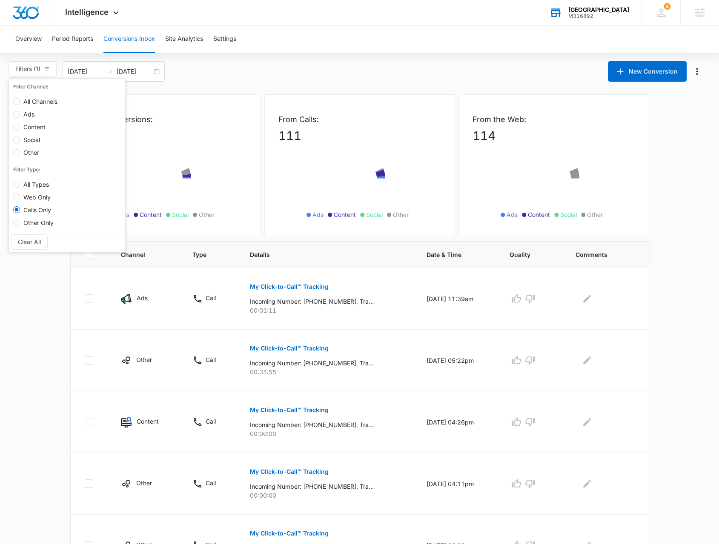
click at [36, 195] on span "Web Only" at bounding box center [37, 197] width 34 height 7
click at [20, 195] on input "Web Only" at bounding box center [16, 197] width 7 height 7
radio input "true"
radio input "false"
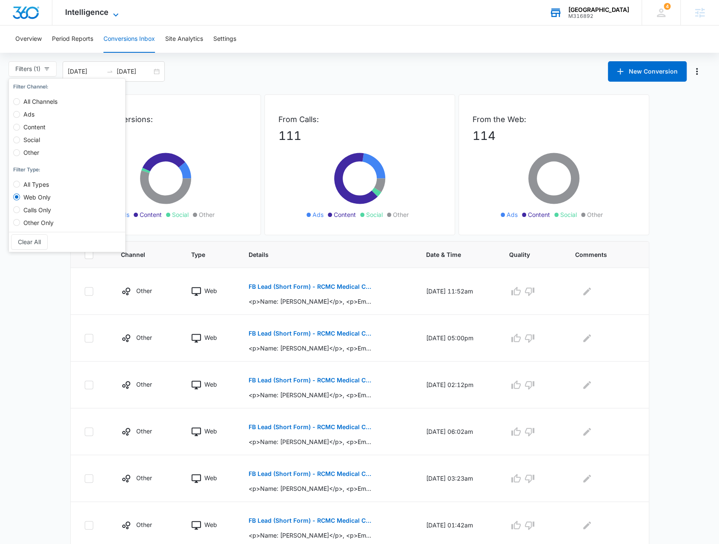
click at [83, 8] on span "Intelligence" at bounding box center [86, 12] width 43 height 9
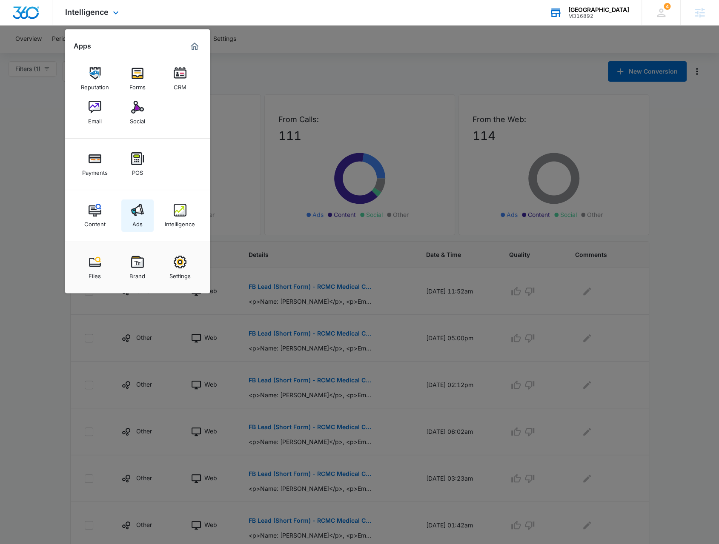
click at [137, 216] on img at bounding box center [137, 210] width 13 height 13
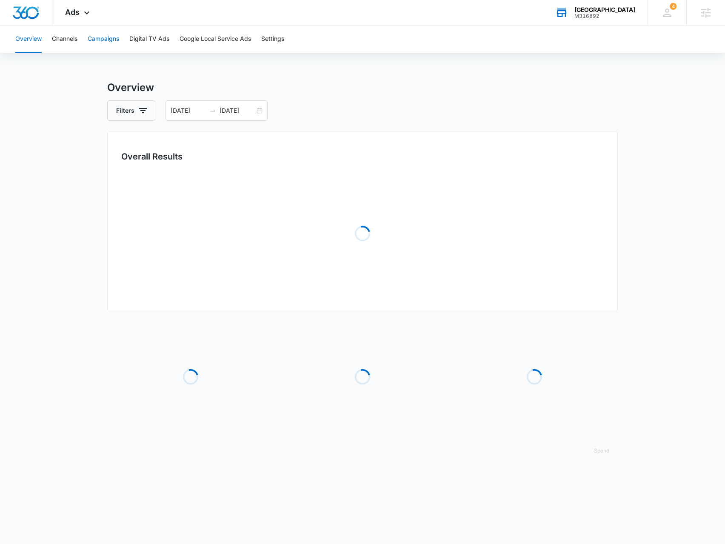
click at [111, 45] on button "Campaigns" at bounding box center [103, 39] width 31 height 27
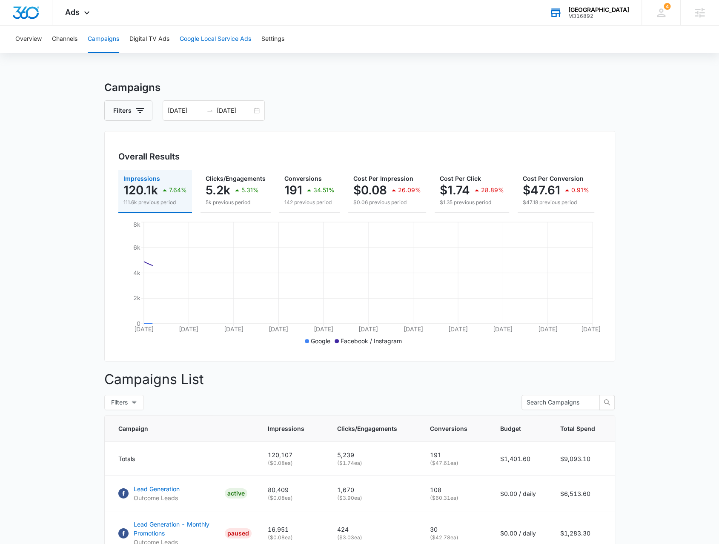
click at [207, 30] on button "Google Local Service Ads" at bounding box center [216, 39] width 72 height 27
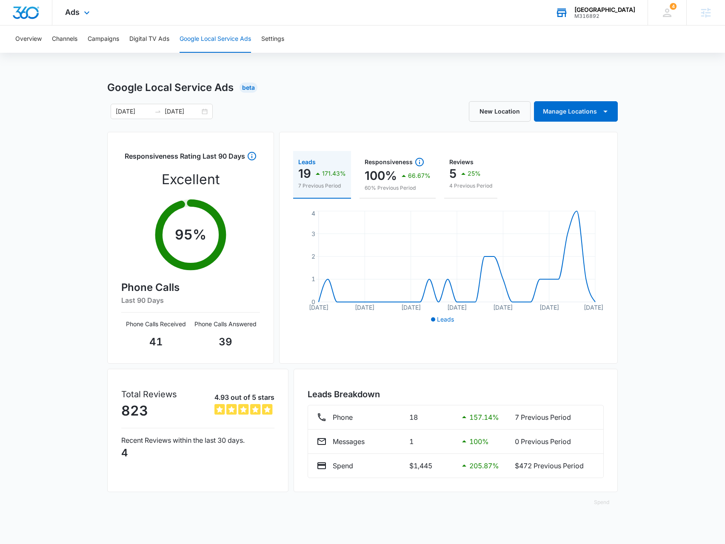
click at [81, 19] on div "Ads Apps Reputation Forms CRM Email Social Payments POS Content Ads Intelligenc…" at bounding box center [78, 12] width 52 height 25
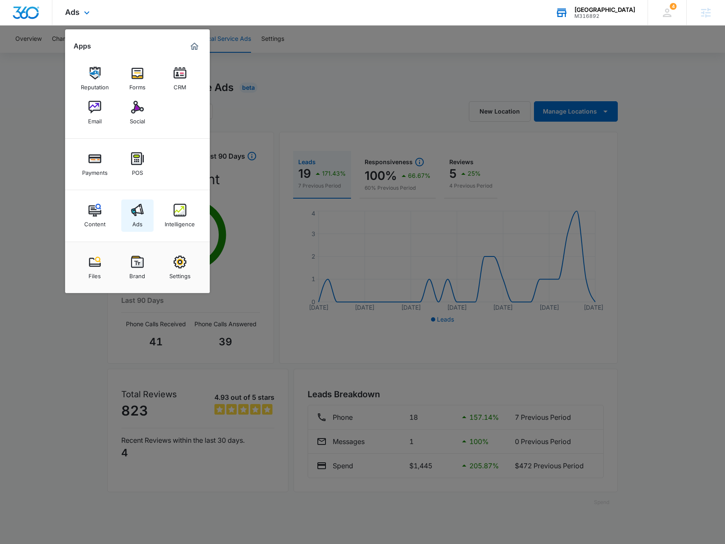
click at [145, 217] on link "Ads" at bounding box center [137, 216] width 32 height 32
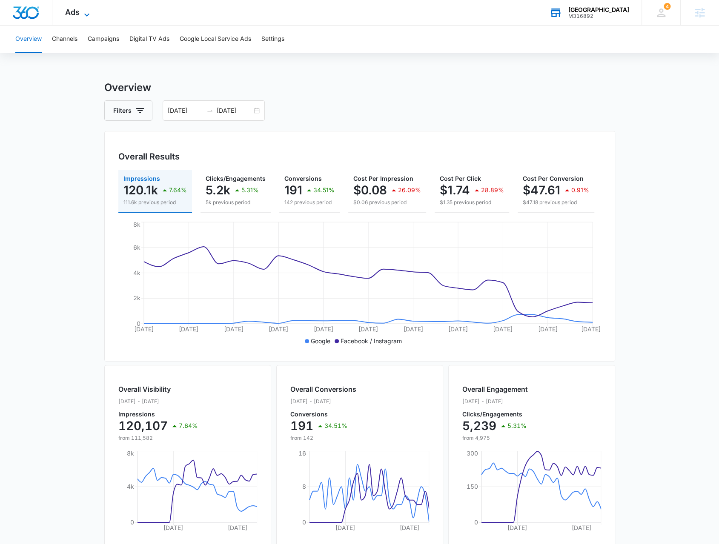
click at [90, 17] on icon at bounding box center [87, 15] width 10 height 10
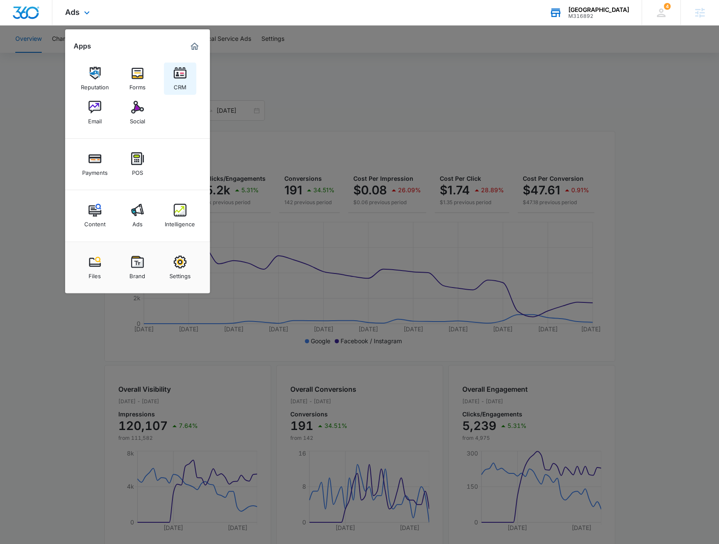
click at [175, 63] on link "CRM" at bounding box center [180, 79] width 32 height 32
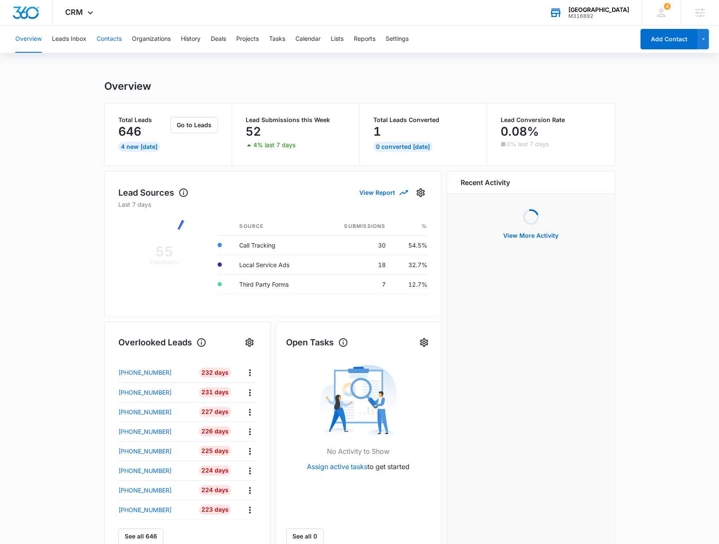
click at [119, 43] on button "Contacts" at bounding box center [109, 39] width 25 height 27
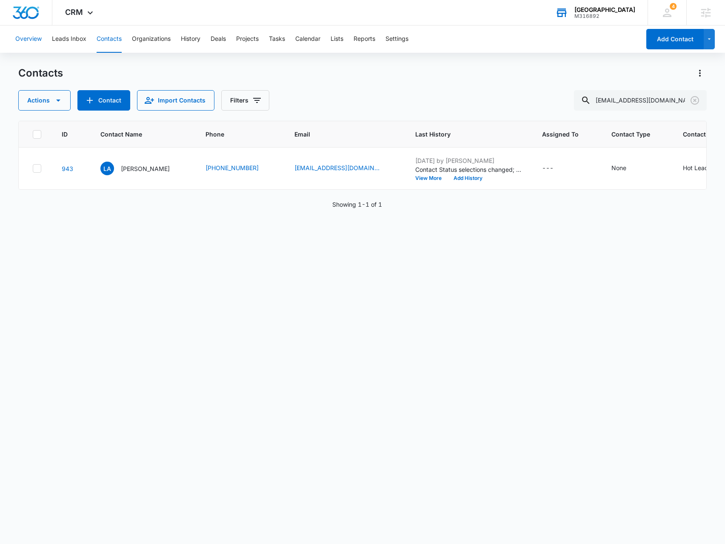
click at [33, 43] on button "Overview" at bounding box center [28, 39] width 26 height 27
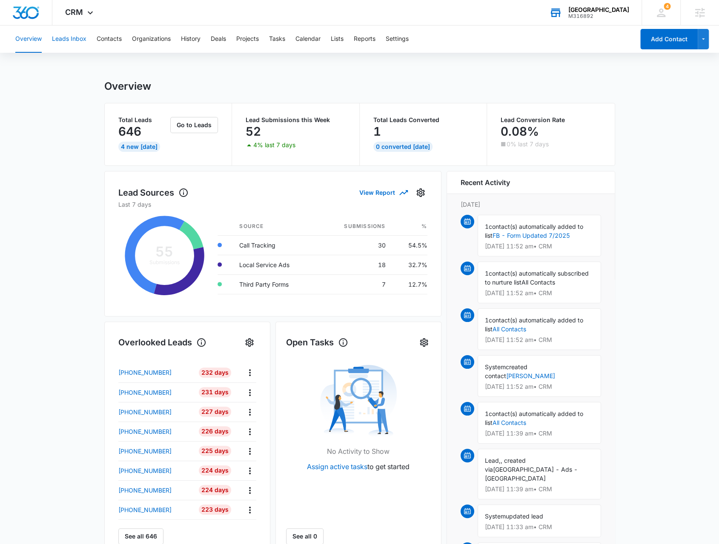
click at [77, 43] on button "Leads Inbox" at bounding box center [69, 39] width 34 height 27
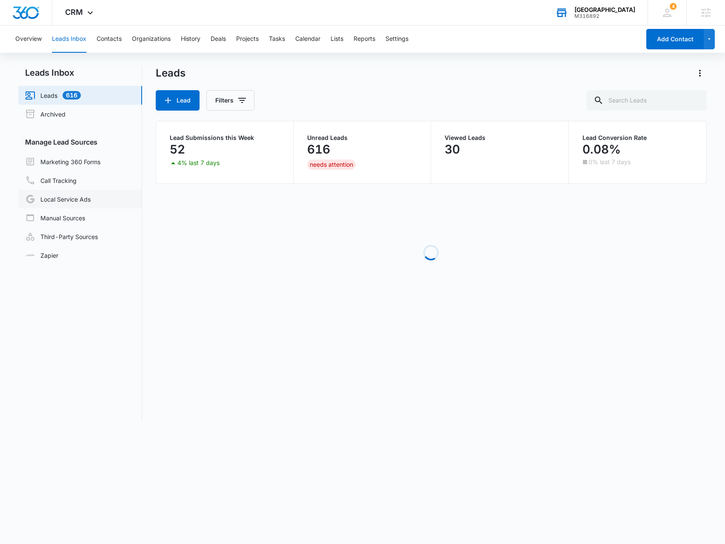
click at [70, 199] on link "Local Service Ads" at bounding box center [58, 199] width 66 height 10
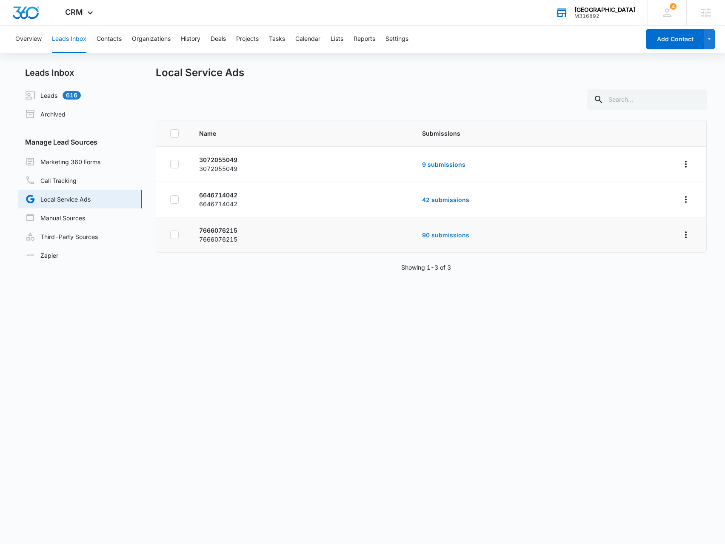
click at [452, 236] on link "90 submissions" at bounding box center [445, 235] width 47 height 7
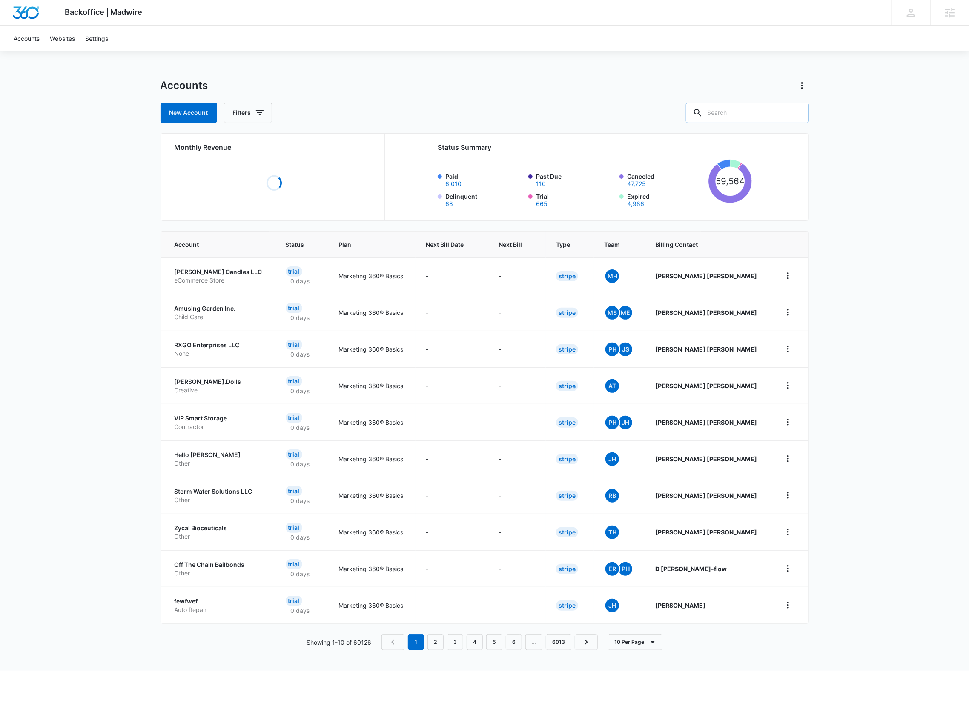
click at [733, 114] on input "text" at bounding box center [747, 113] width 123 height 20
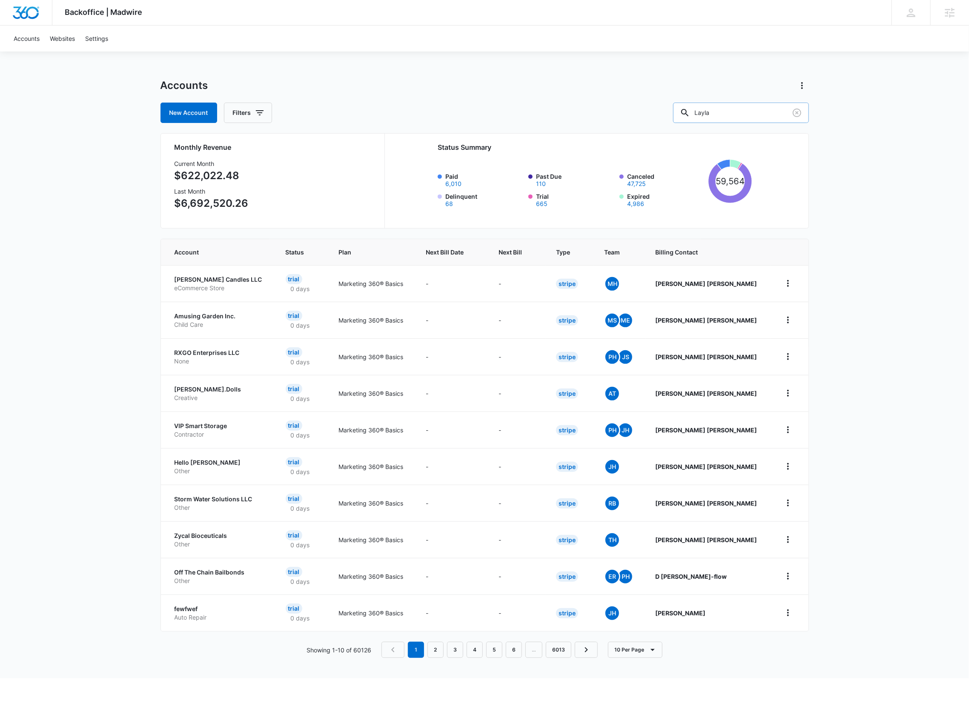
type input "Layla"
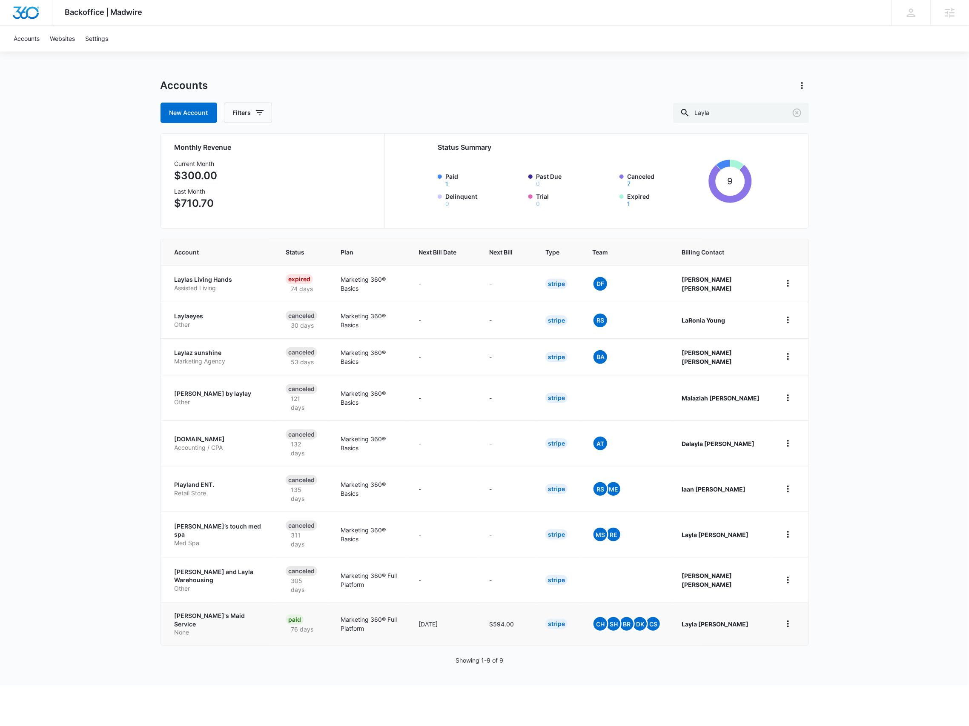
click at [200, 628] on p "None" at bounding box center [220, 632] width 91 height 9
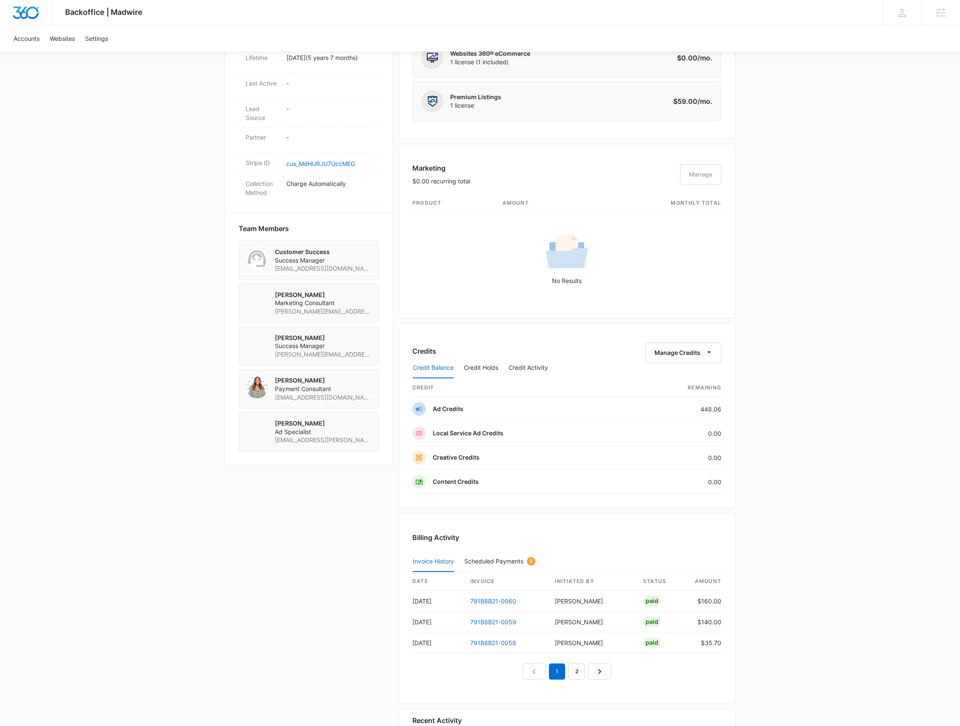
scroll to position [511, 0]
